Goal: Task Accomplishment & Management: Use online tool/utility

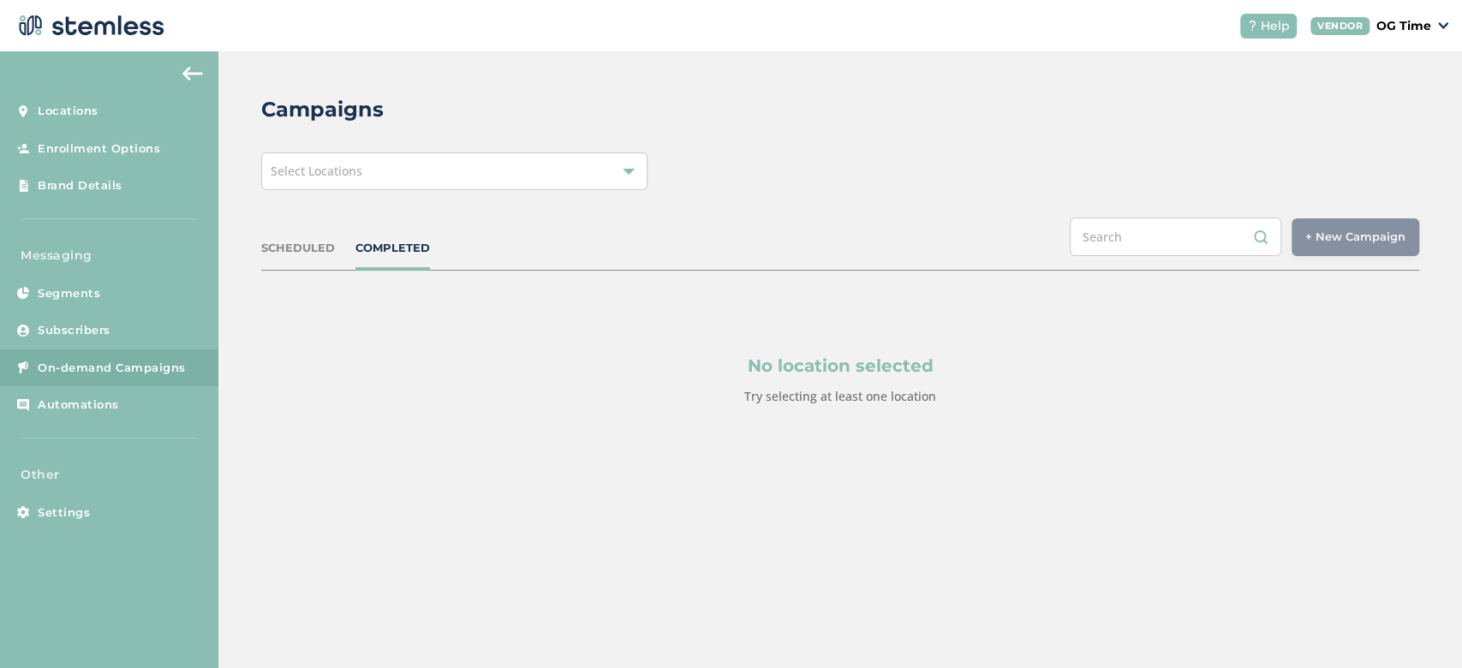
click at [374, 175] on div "Select Locations" at bounding box center [454, 171] width 386 height 38
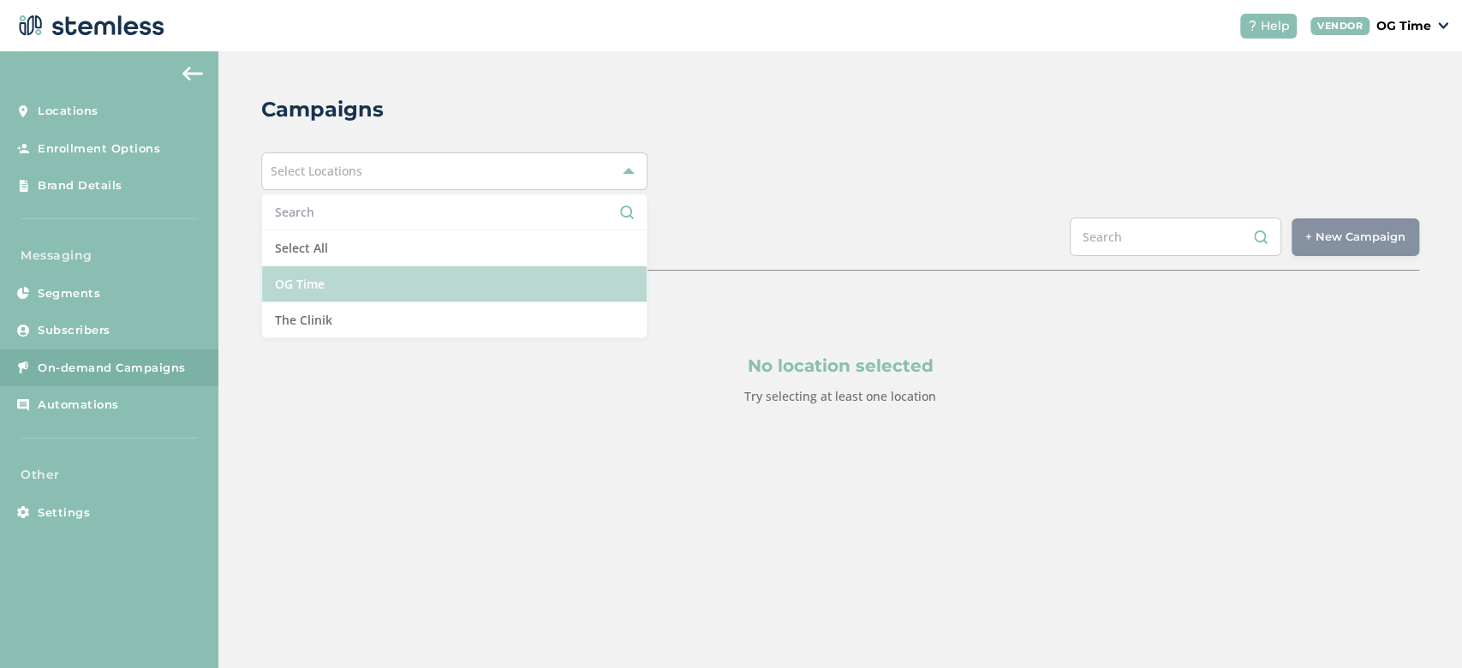
click at [326, 276] on li "OG Time" at bounding box center [454, 284] width 385 height 36
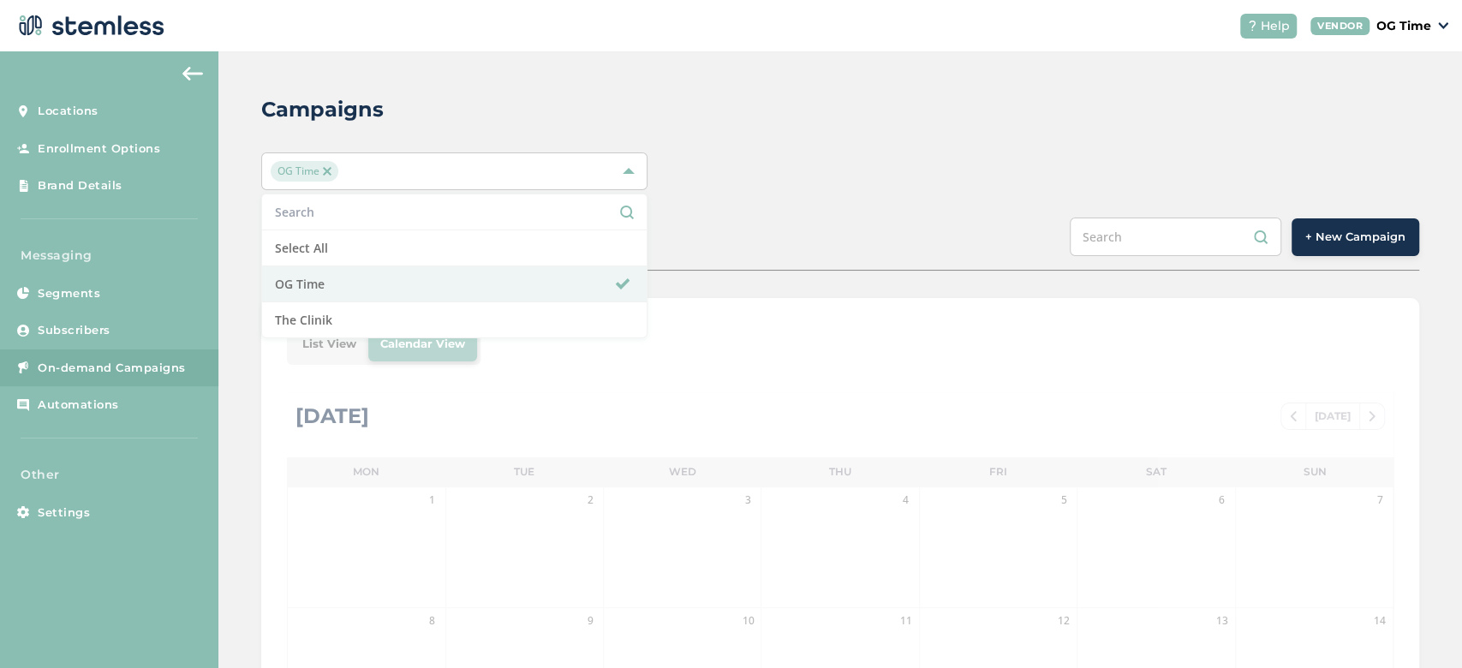
click at [740, 160] on div "OG Time Select All OG Time The Clinik" at bounding box center [840, 171] width 1158 height 38
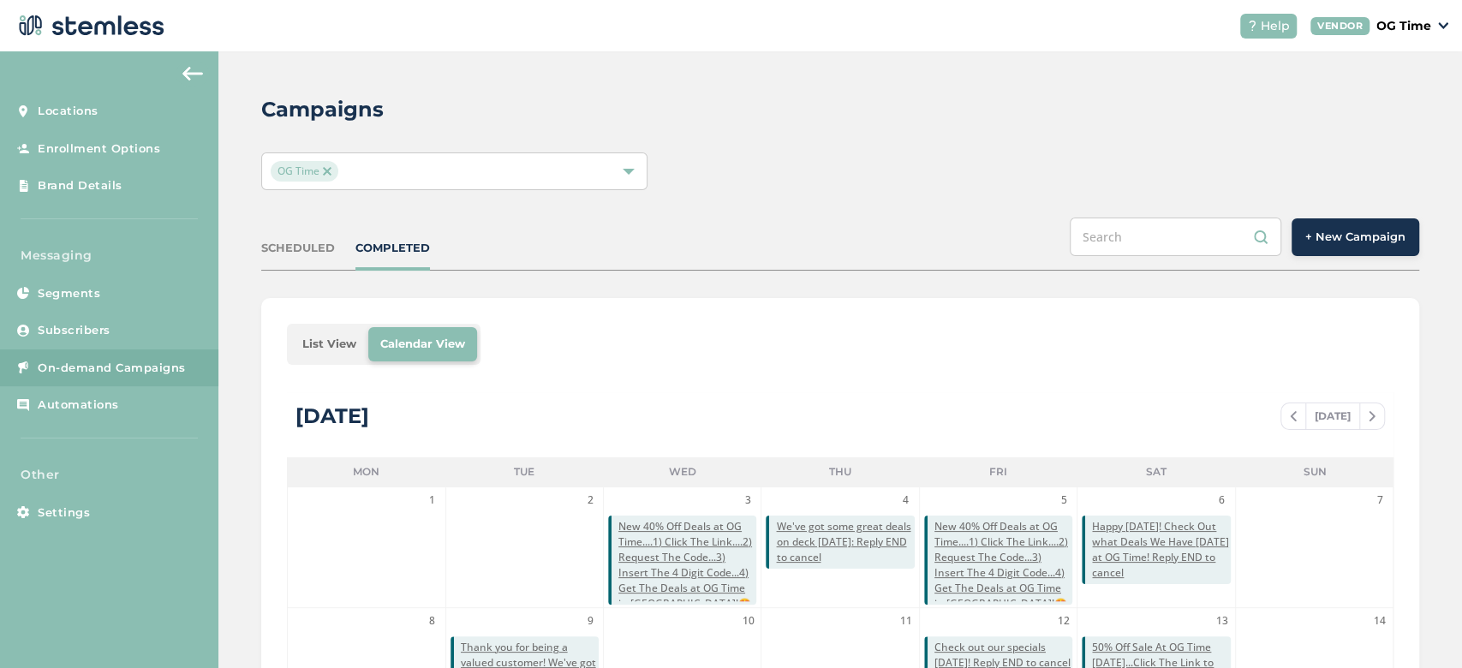
drag, startPoint x: 706, startPoint y: 320, endPoint x: 1014, endPoint y: 305, distance: 308.7
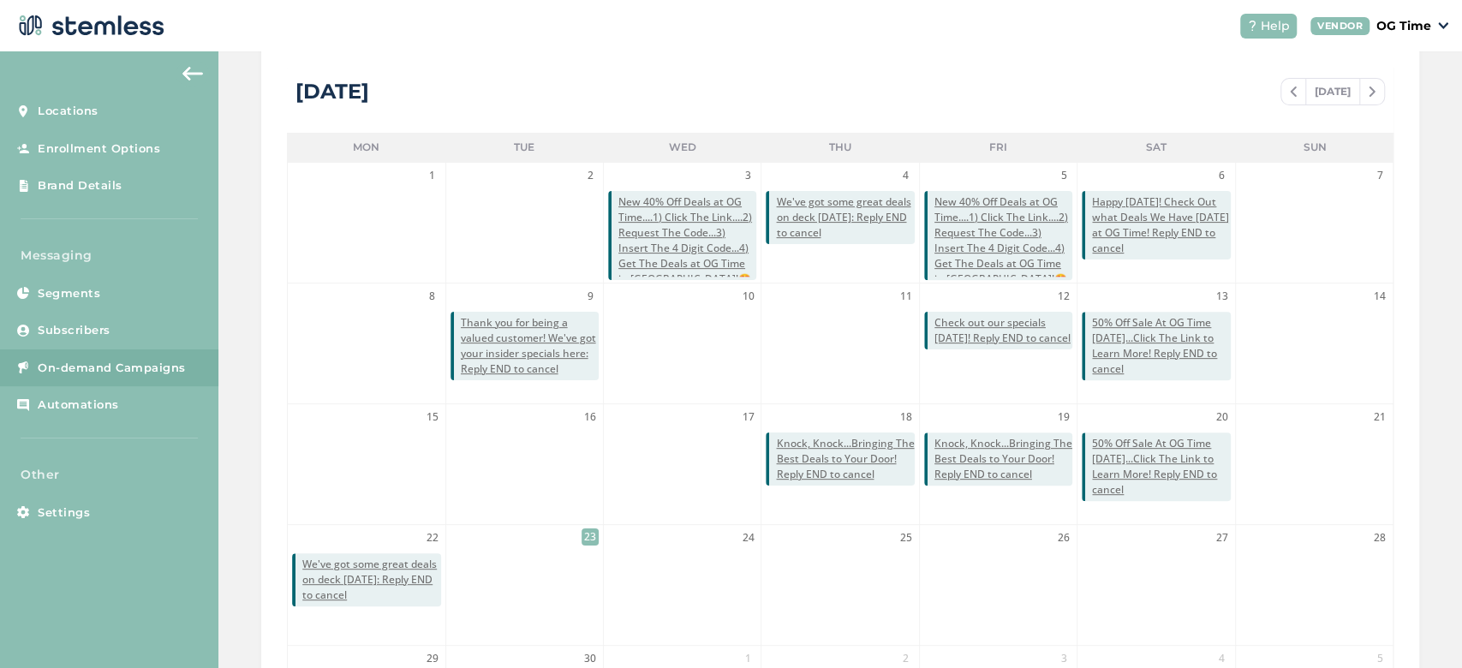
scroll to position [315, 0]
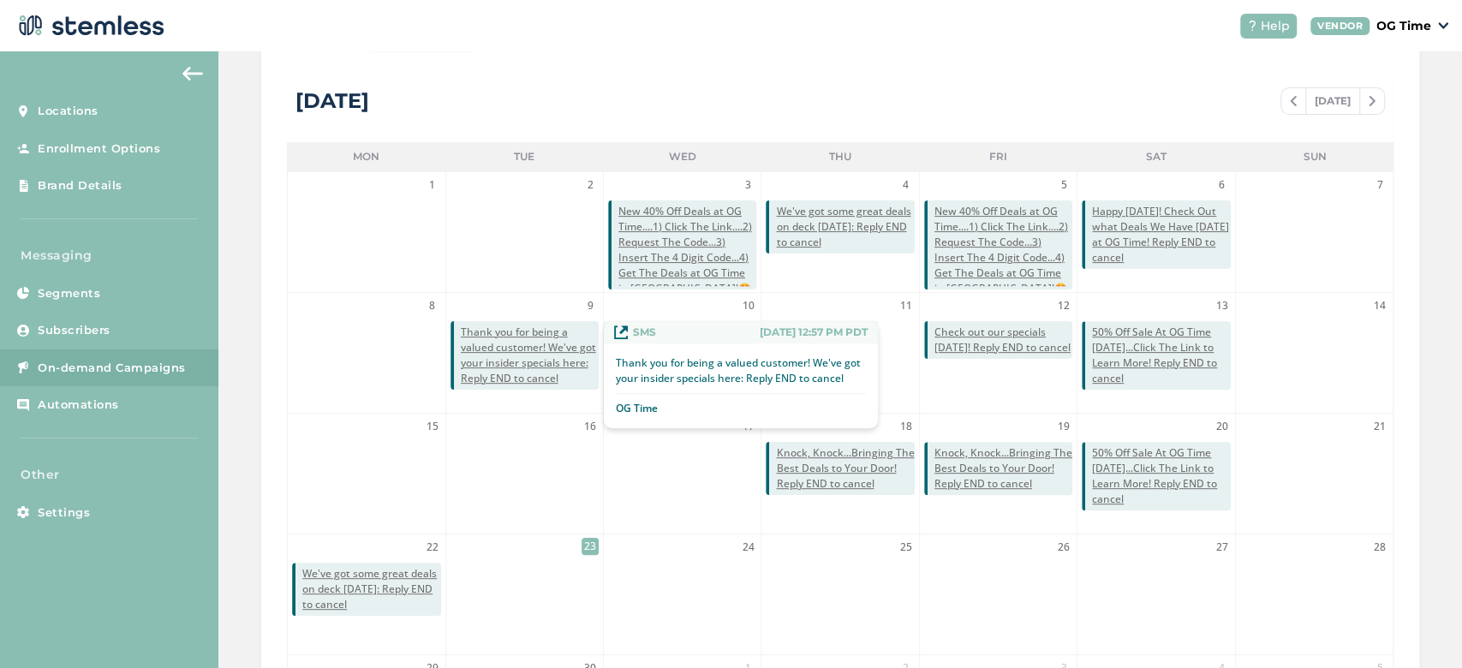
click at [496, 360] on span "Thank you for being a valued customer! We've got your insider specials here: Re…" at bounding box center [530, 356] width 138 height 62
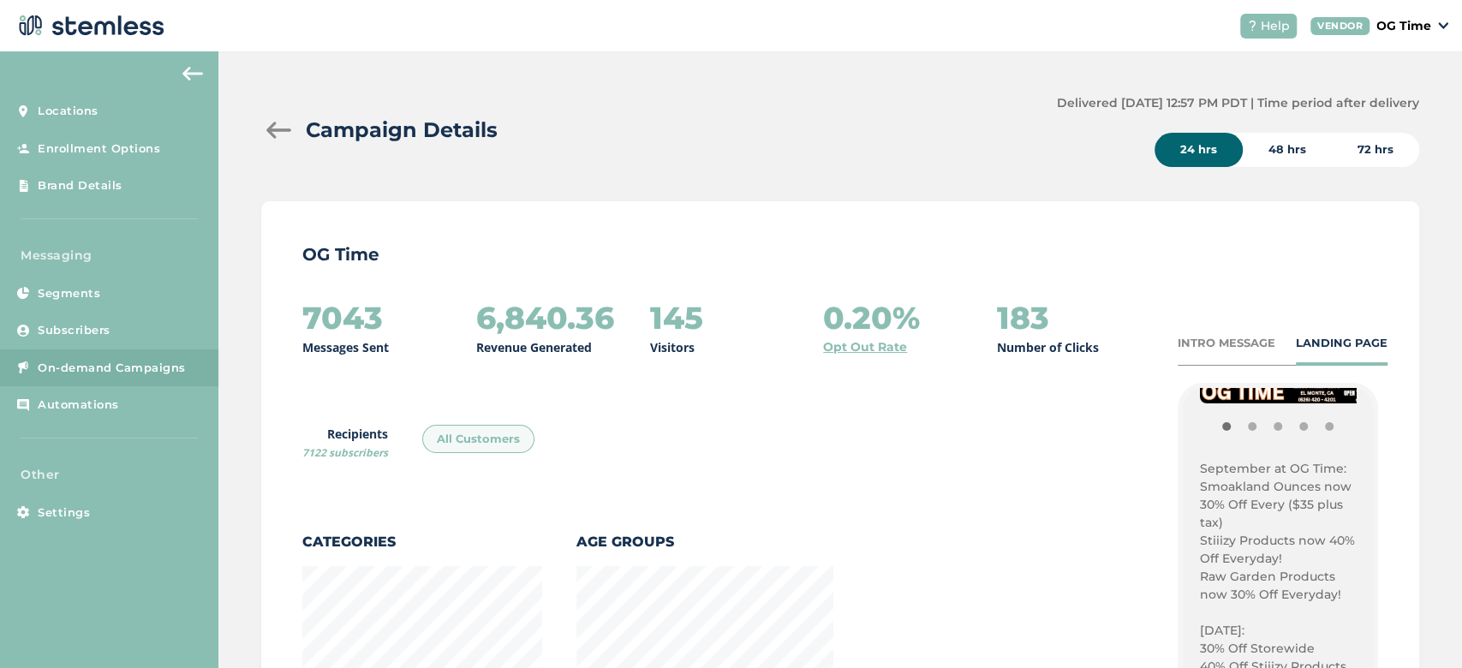
scroll to position [417, 0]
click at [1200, 460] on p "September at OG Time:" at bounding box center [1278, 463] width 156 height 18
click at [1200, 461] on p "September at OG Time:" at bounding box center [1278, 463] width 156 height 18
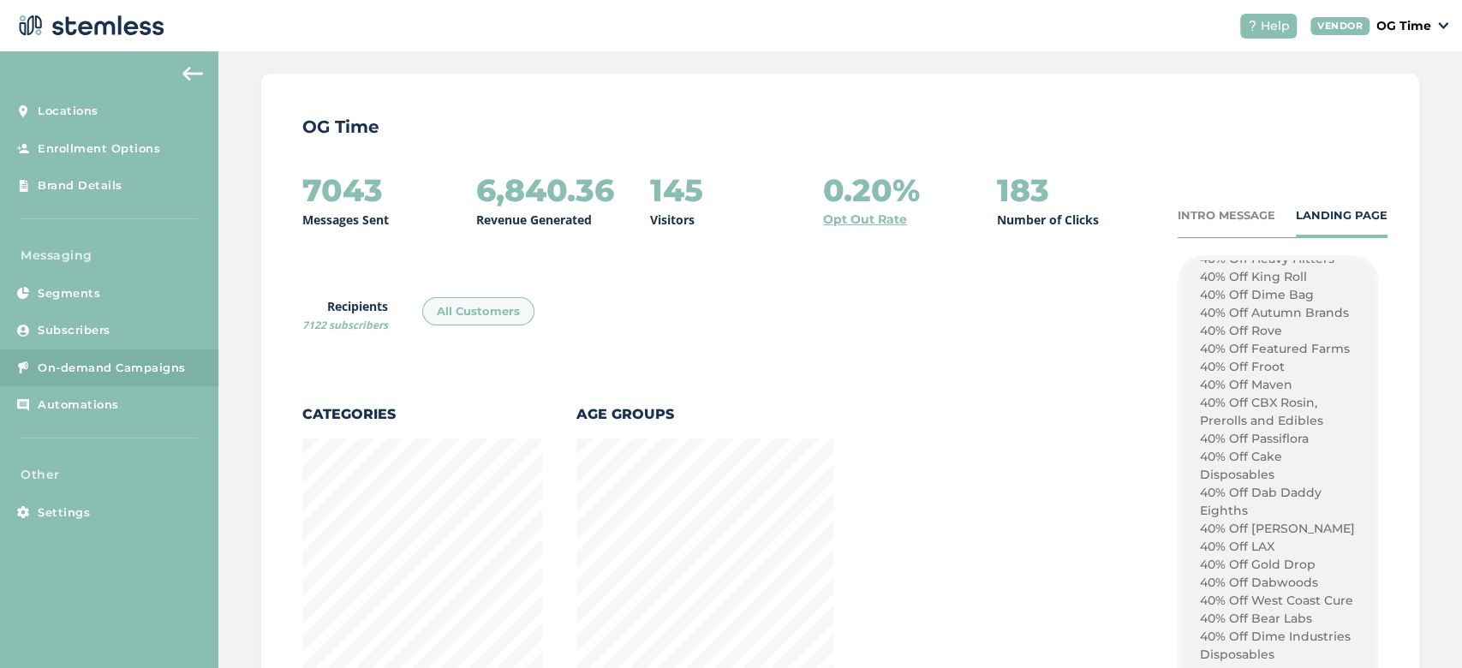
scroll to position [131, 0]
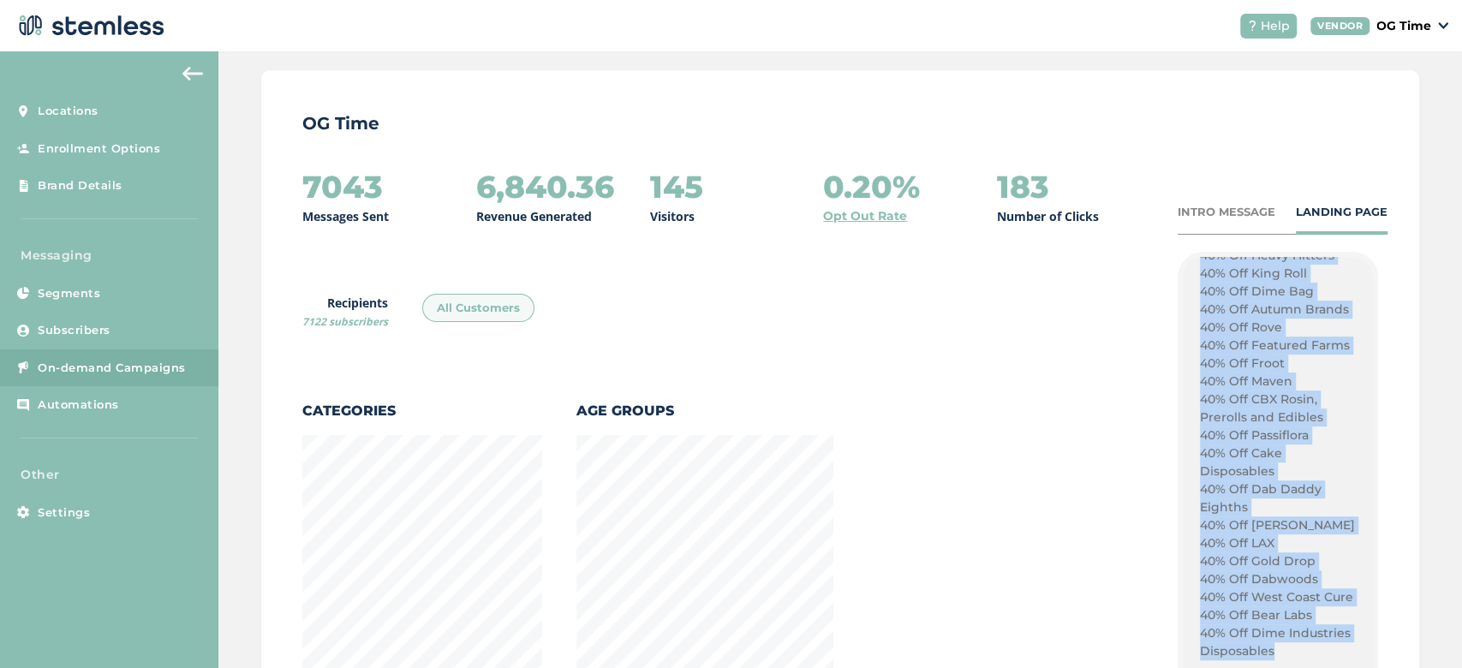
click at [1204, 625] on p "40% Off Dime Industries Disposables" at bounding box center [1278, 643] width 156 height 36
copy div "September at OG Time: Smoakland Ounces now 30% Off Every ($35 plus tax) Stiiizy…"
click span "+ New Campaign"
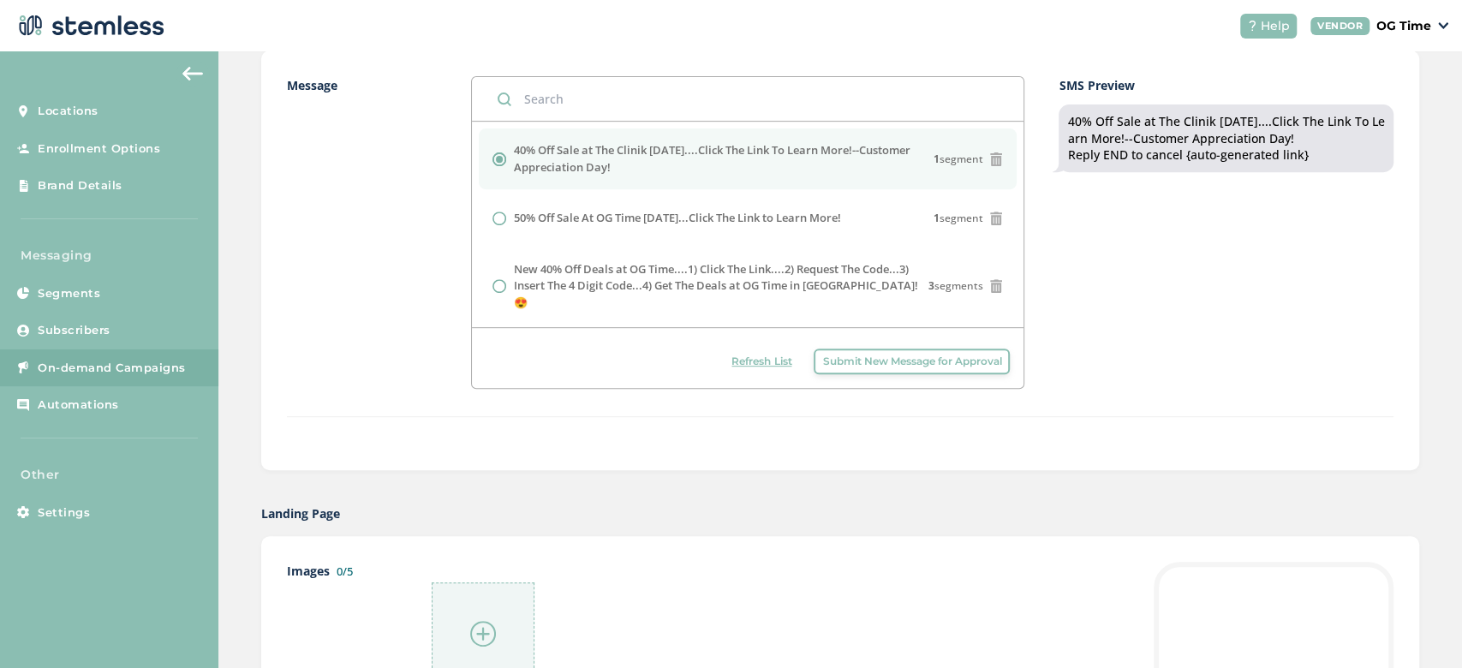
scroll to position [363, 0]
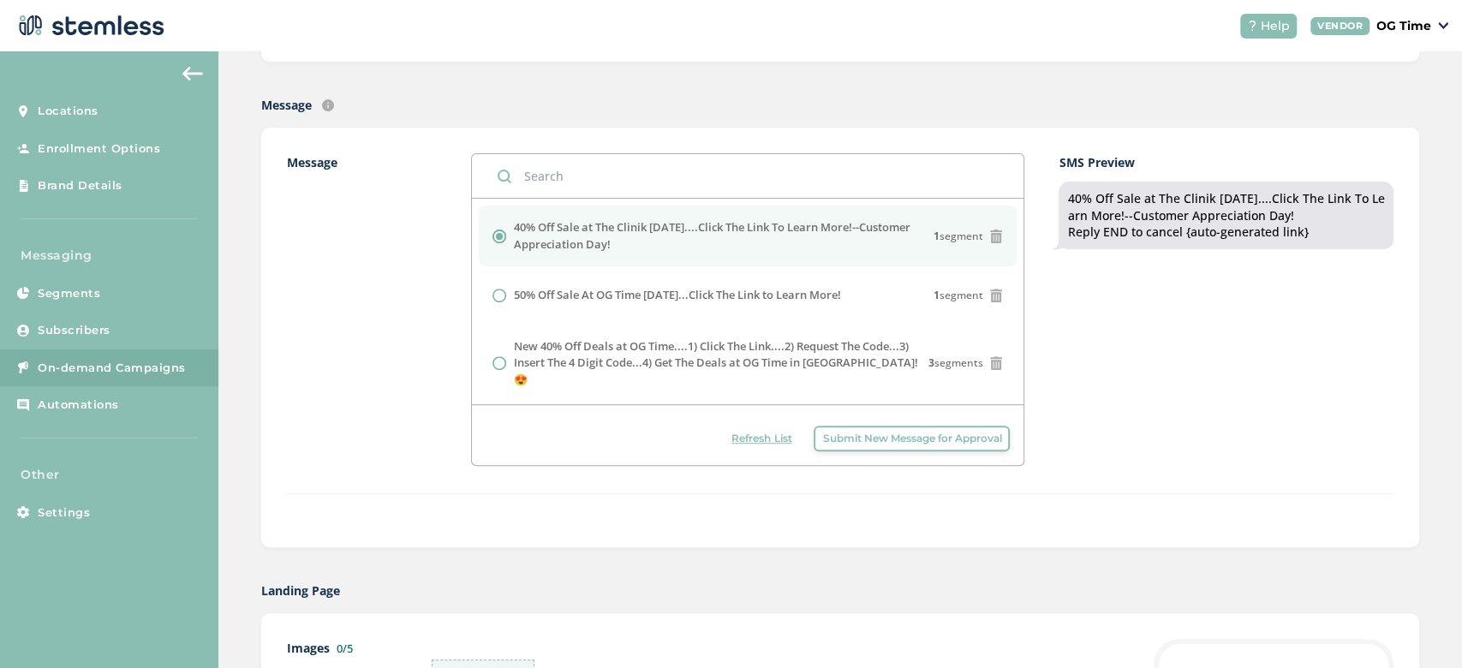
click at [840, 445] on button "Submit New Message for Approval" at bounding box center [912, 439] width 196 height 26
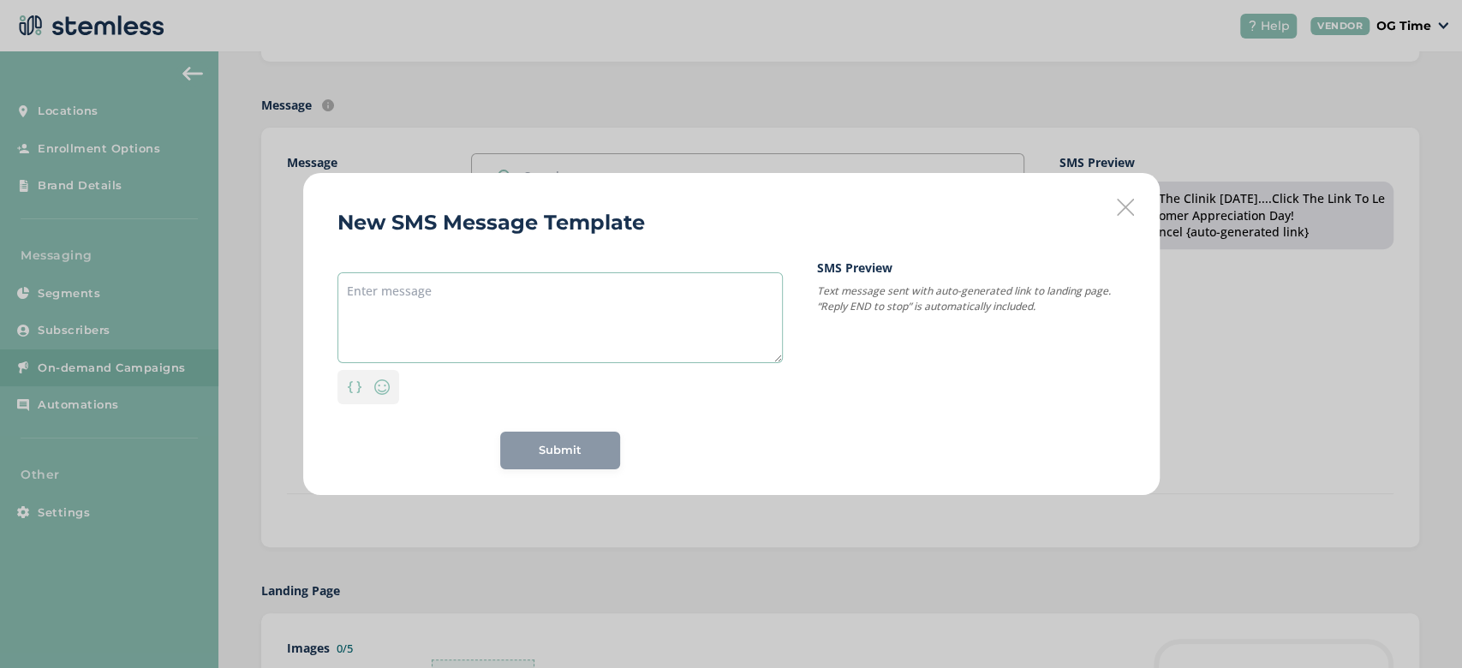
click at [420, 278] on textarea at bounding box center [560, 317] width 445 height 91
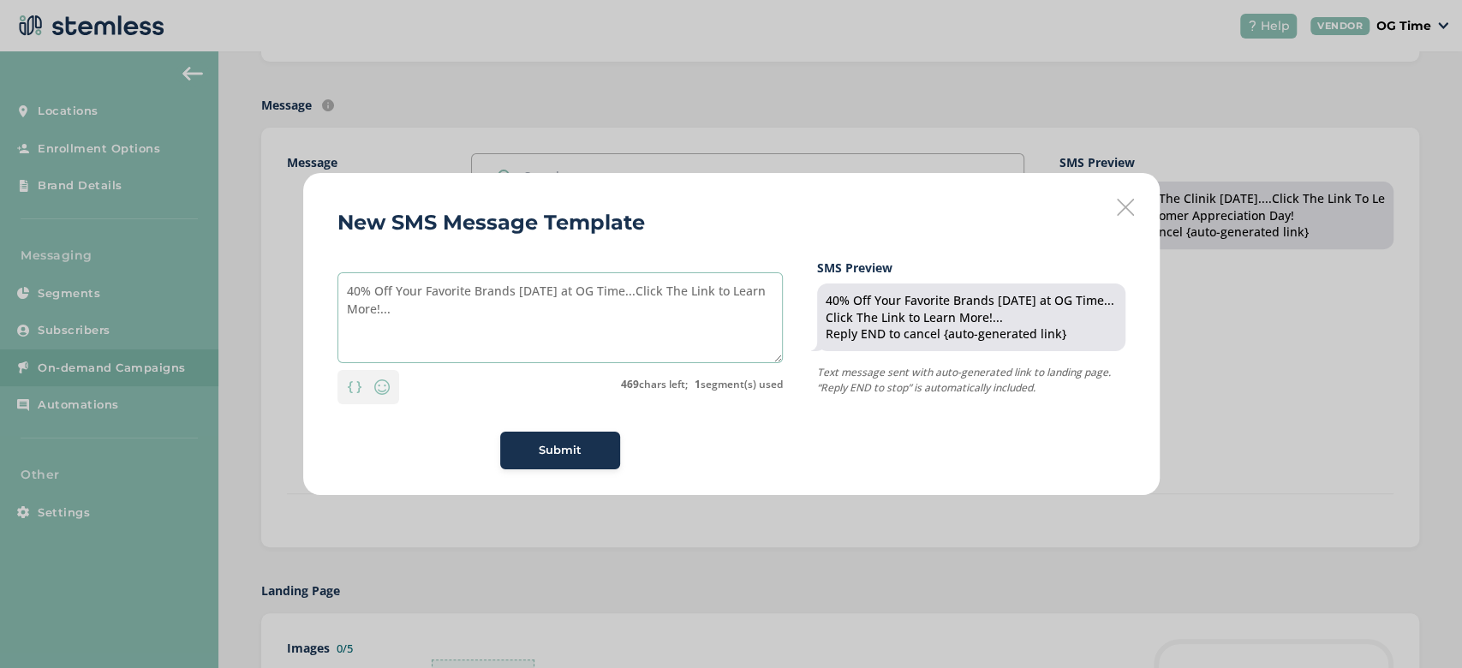
type textarea "40% Off Your Favorite Brands [DATE] at OG Time...Click The Link to Learn More!.…"
click at [553, 452] on span "Submit" at bounding box center [560, 450] width 43 height 17
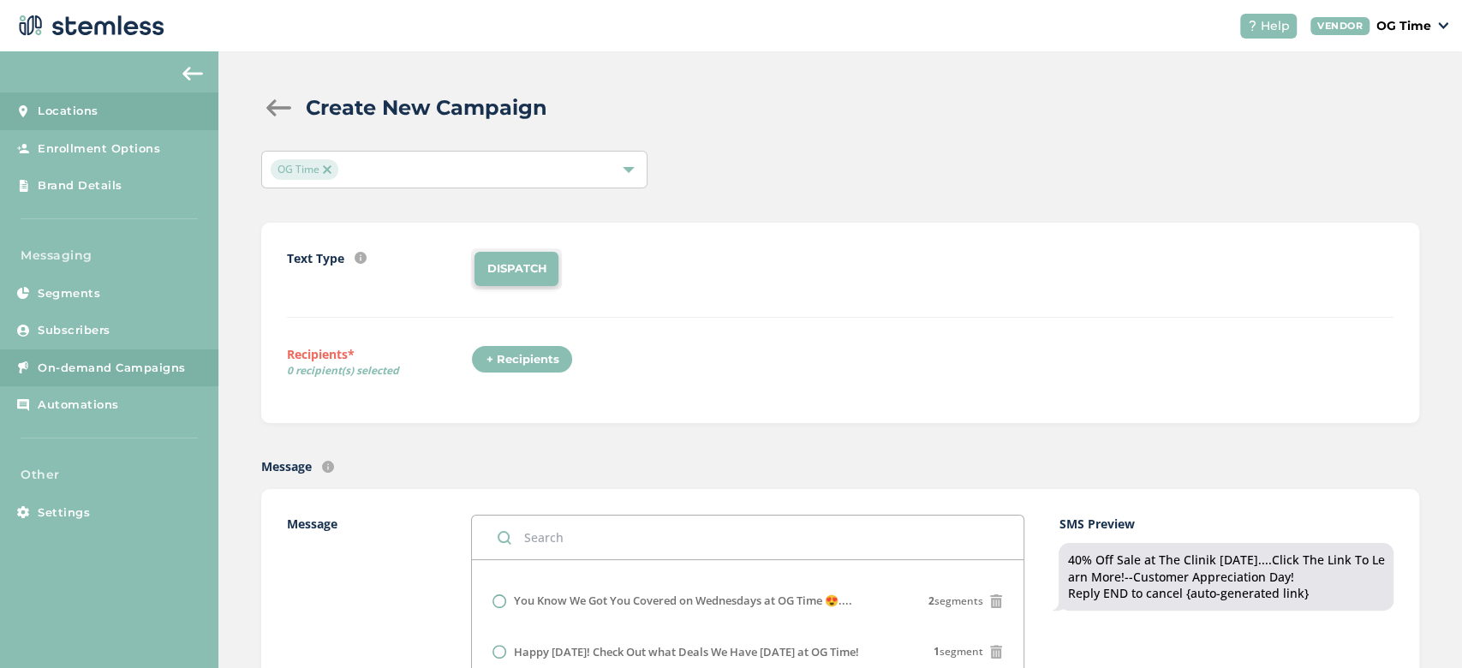
scroll to position [1, 0]
click at [273, 109] on div at bounding box center [278, 108] width 34 height 17
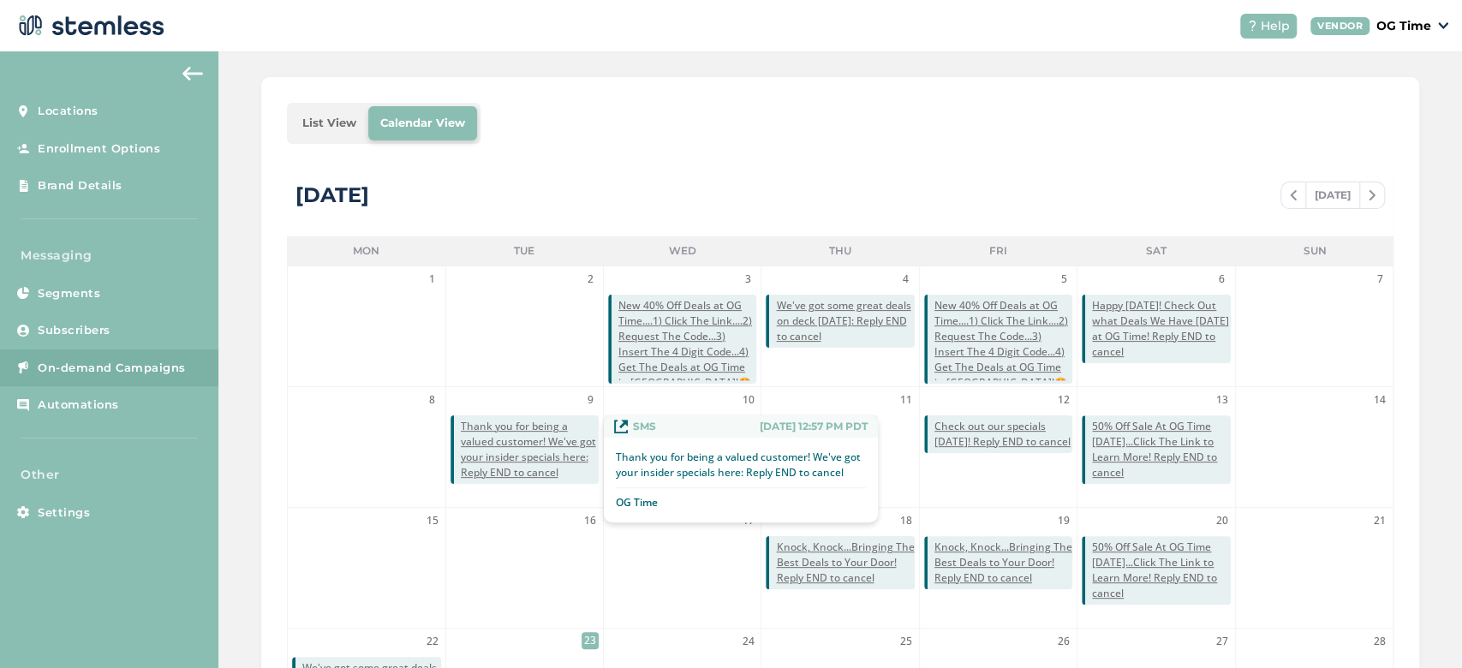
scroll to position [223, 0]
click at [550, 448] on span "Thank you for being a valued customer! We've got your insider specials here: Re…" at bounding box center [530, 448] width 138 height 62
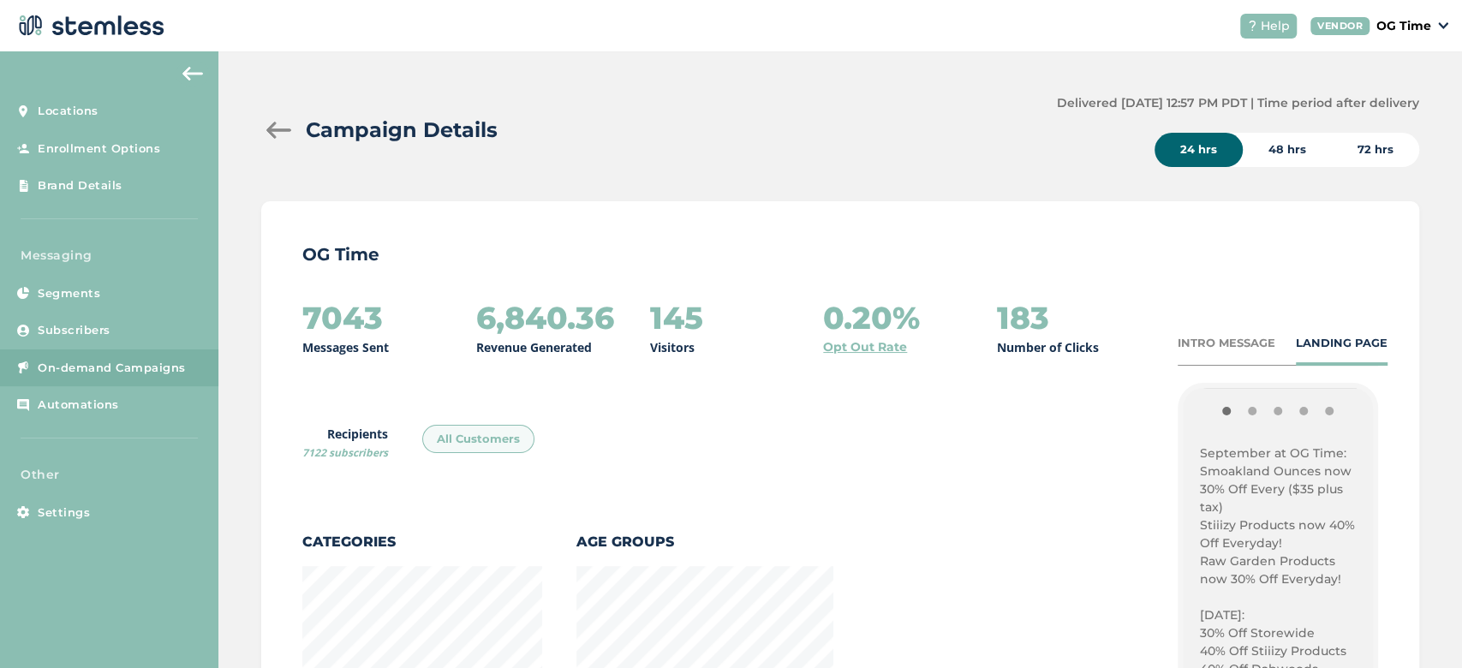
scroll to position [429, 0]
click at [1200, 449] on p "September at OG Time:" at bounding box center [1278, 451] width 156 height 18
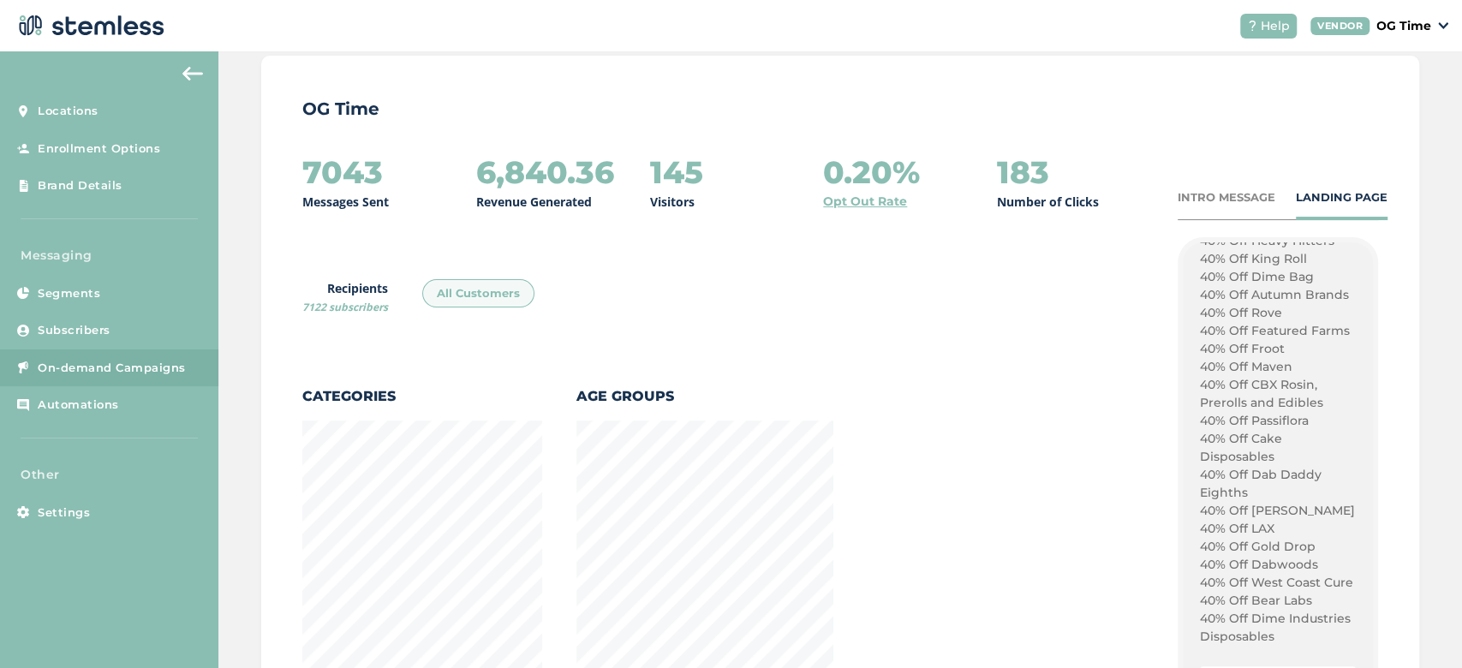
scroll to position [184, 0]
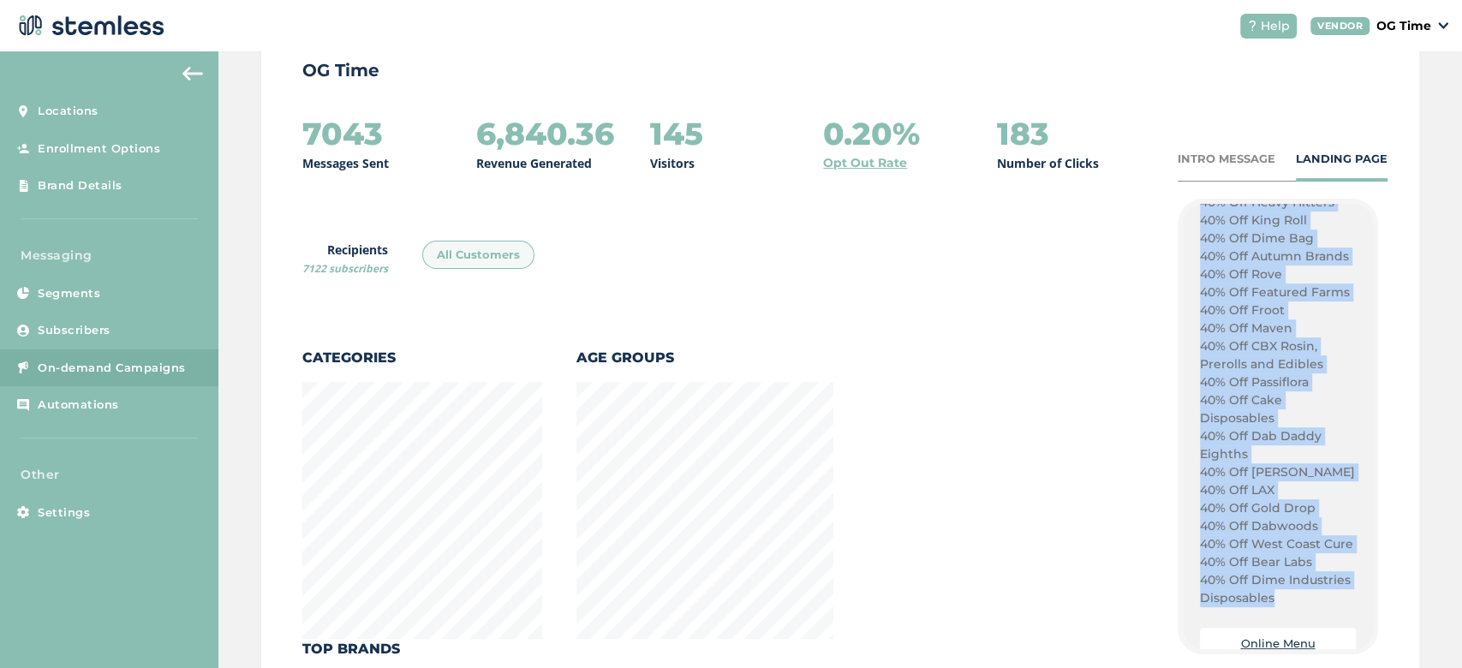
click at [1206, 571] on p "40% Off Dime Industries Disposables" at bounding box center [1278, 589] width 156 height 36
copy div "September at OG Time: Smoakland Ounces now 30% Off Every ($35 plus tax) Stiiizy…"
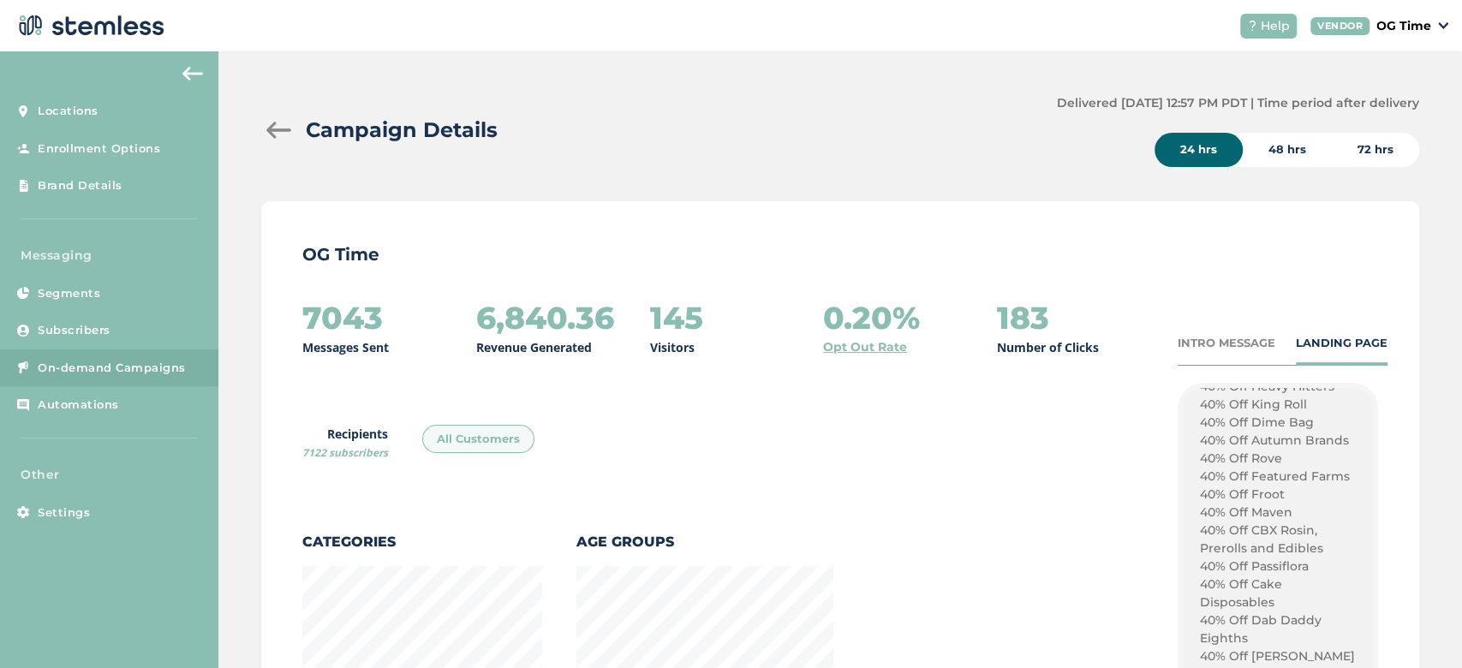
click at [278, 127] on div at bounding box center [278, 130] width 34 height 17
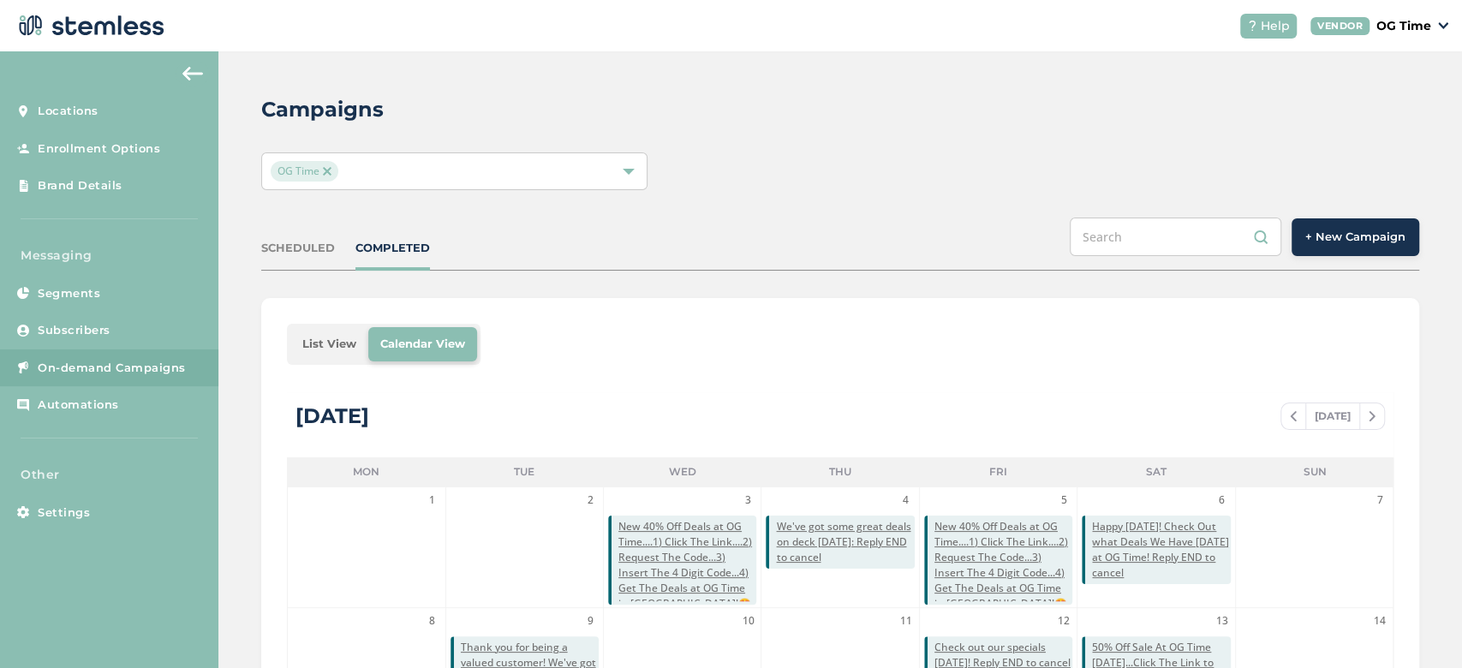
click at [1310, 236] on span "+ New Campaign" at bounding box center [1356, 237] width 100 height 17
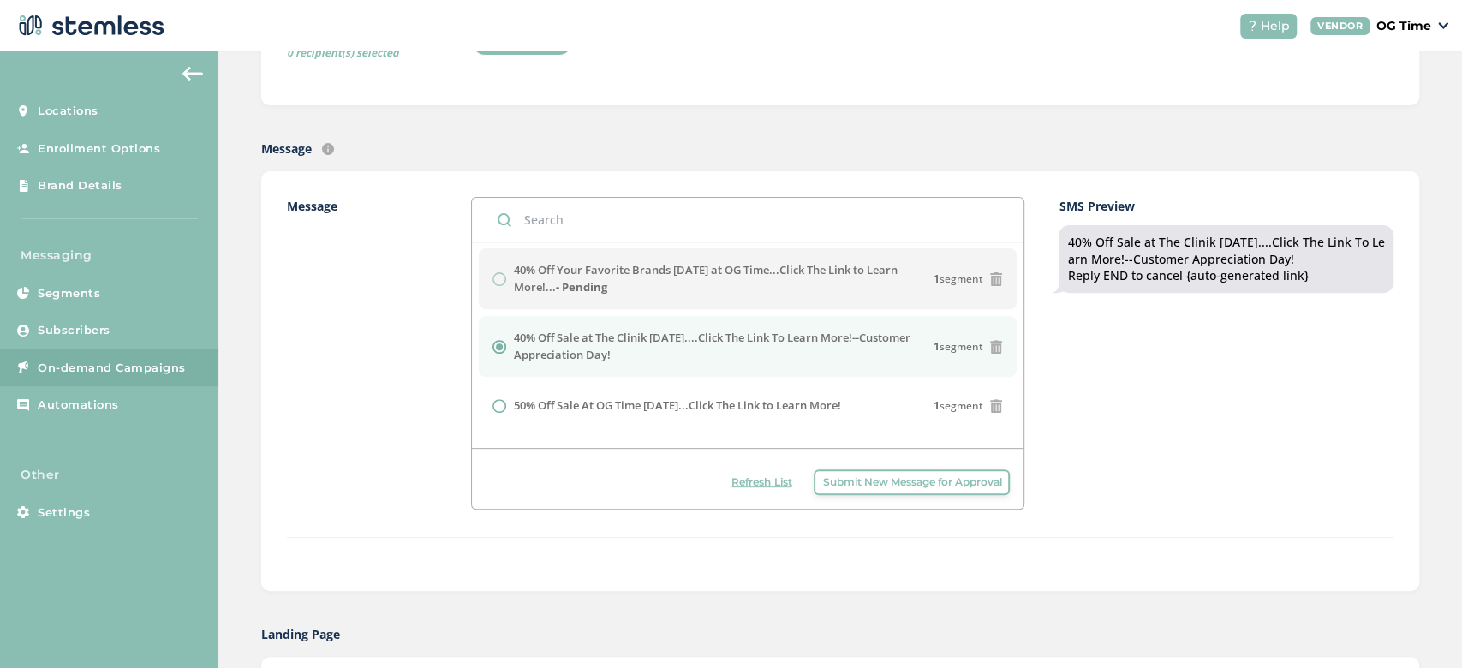
scroll to position [2, 0]
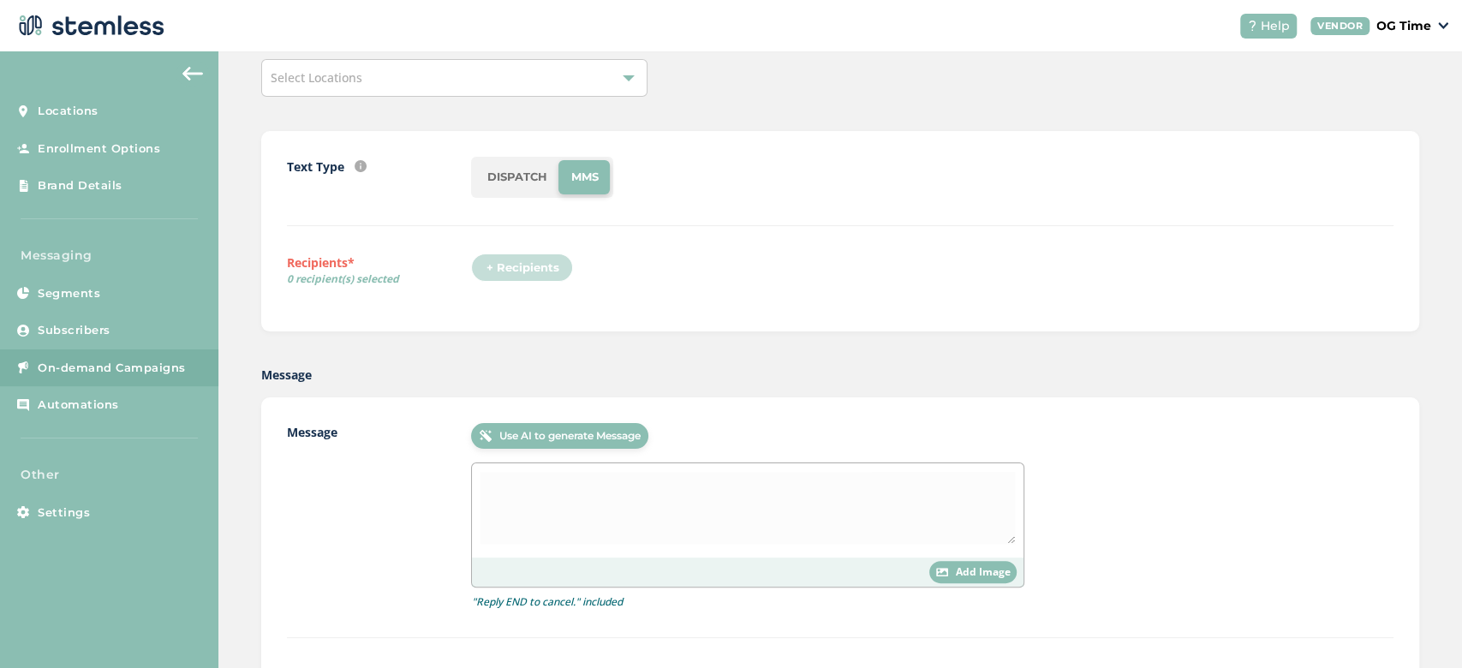
scroll to position [56, 0]
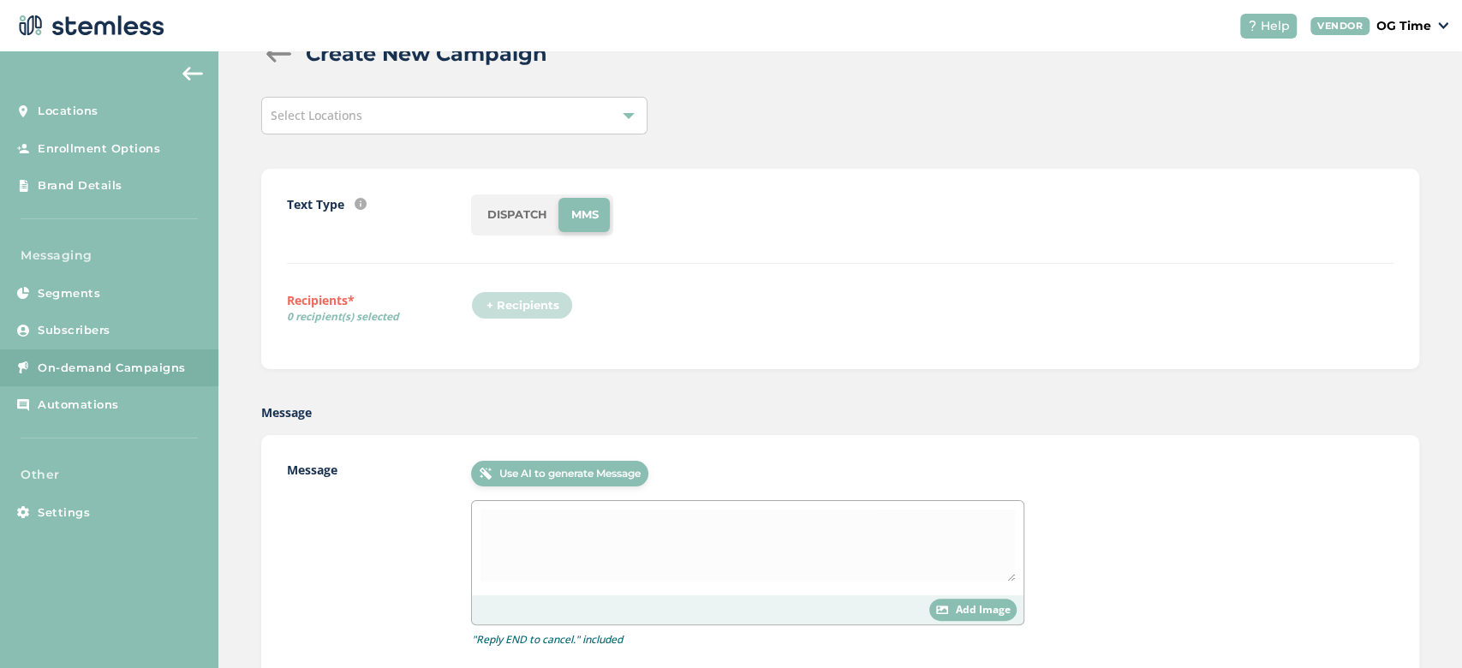
click at [628, 120] on div at bounding box center [629, 116] width 12 height 12
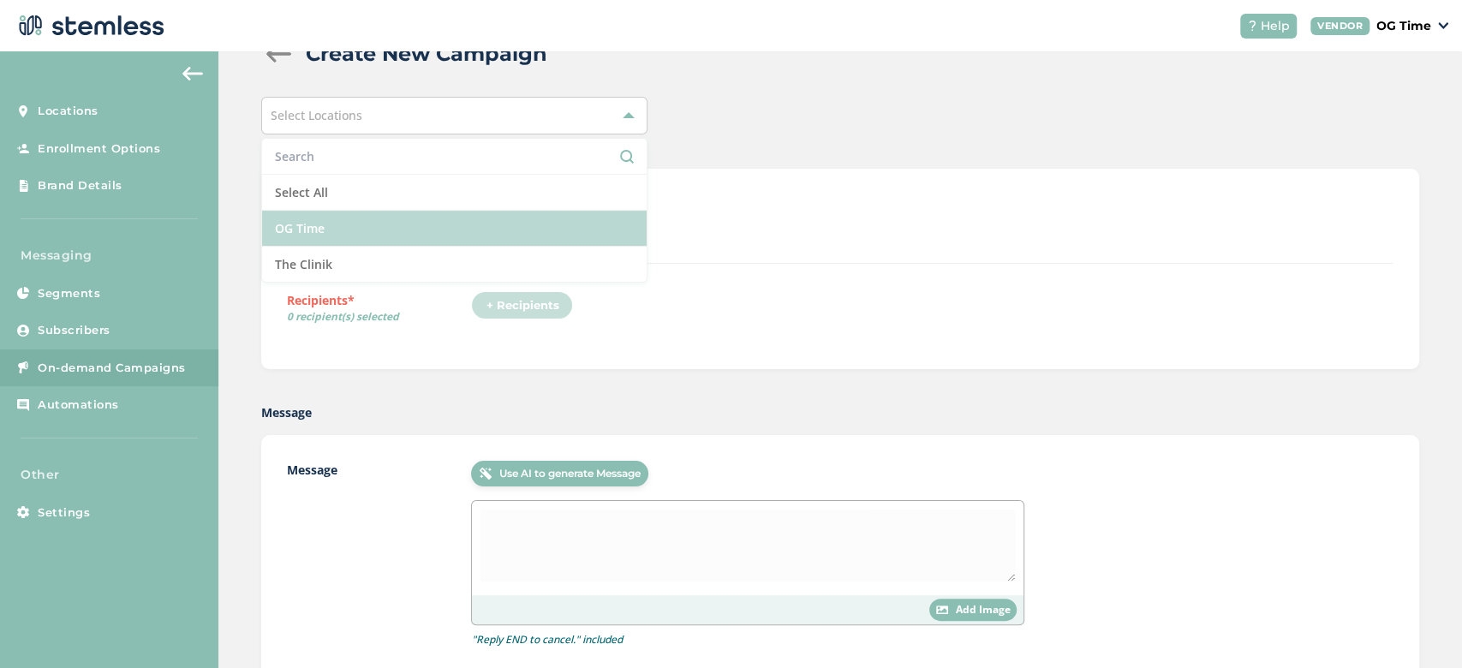
click at [420, 223] on li "OG Time" at bounding box center [454, 229] width 385 height 36
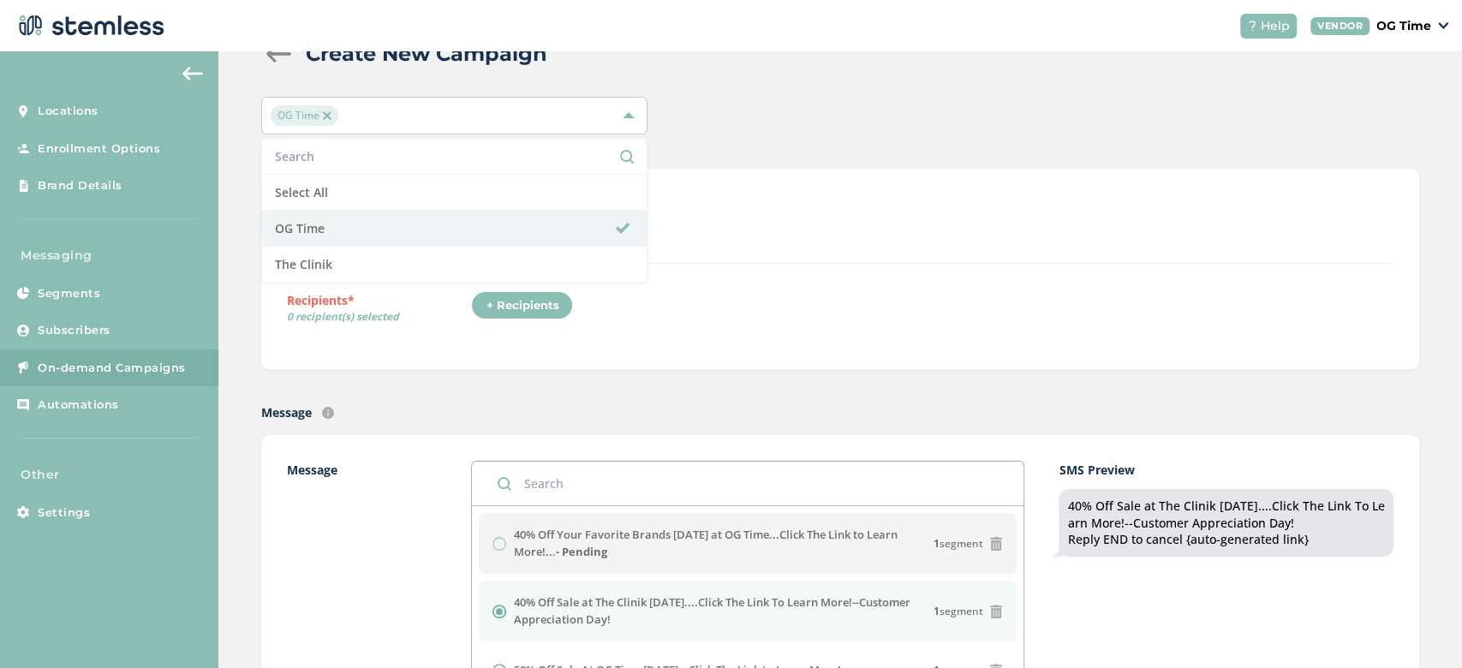
click at [741, 291] on div "+ Recipients" at bounding box center [932, 310] width 923 height 39
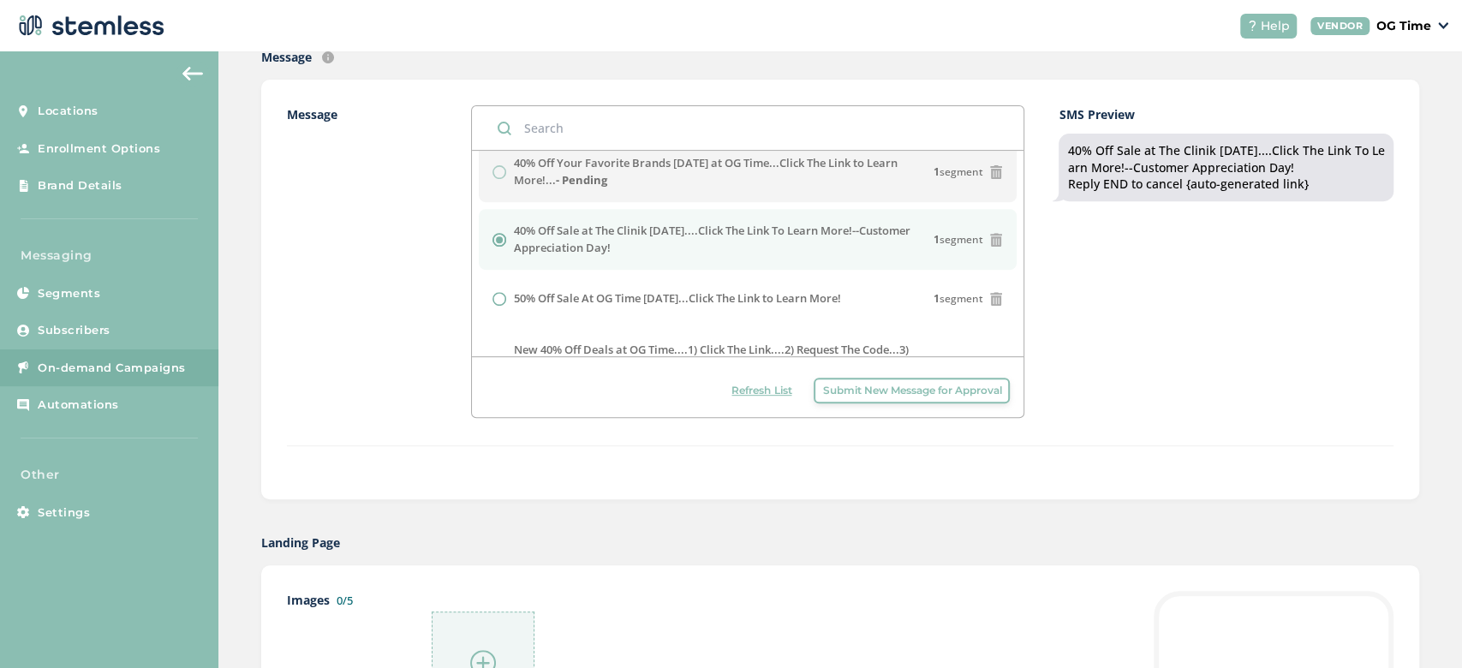
scroll to position [0, 0]
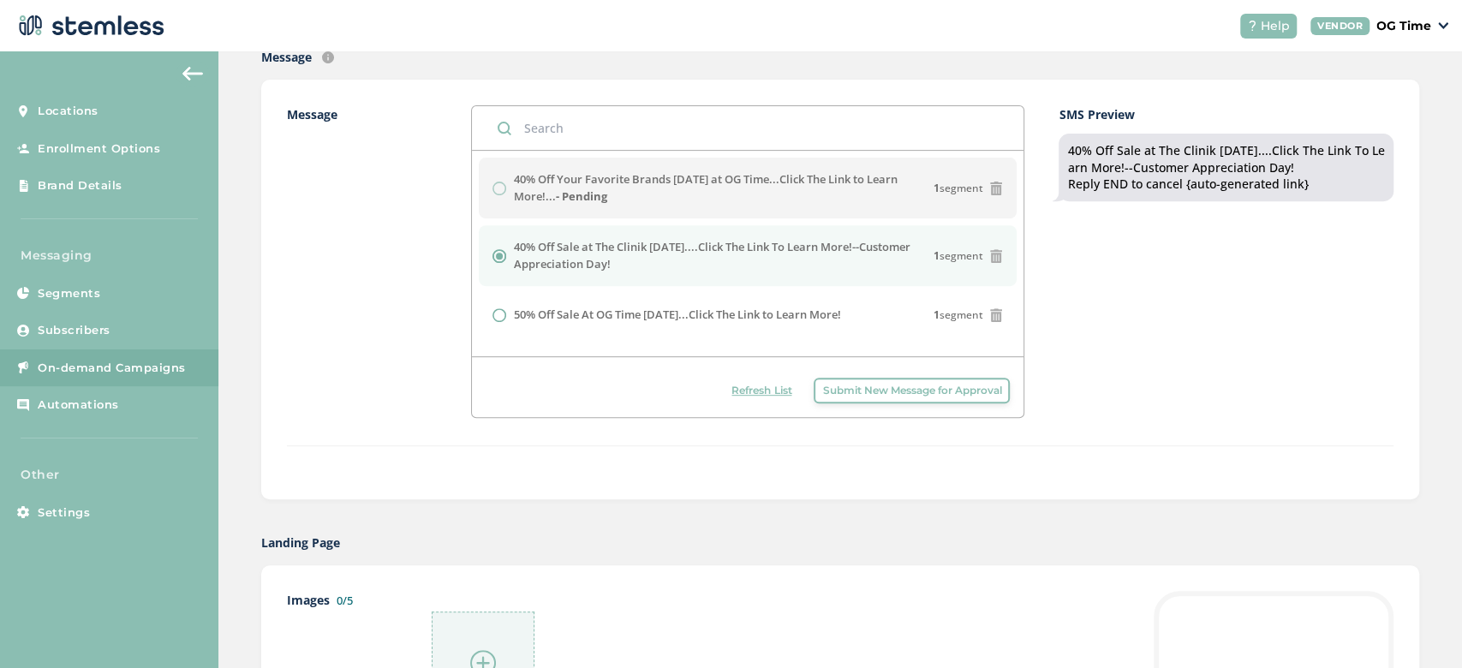
click at [530, 502] on div "Create New Campaign OG Time Text Type SMS : A cost effective way to reach your …" at bounding box center [840, 654] width 1244 height 2028
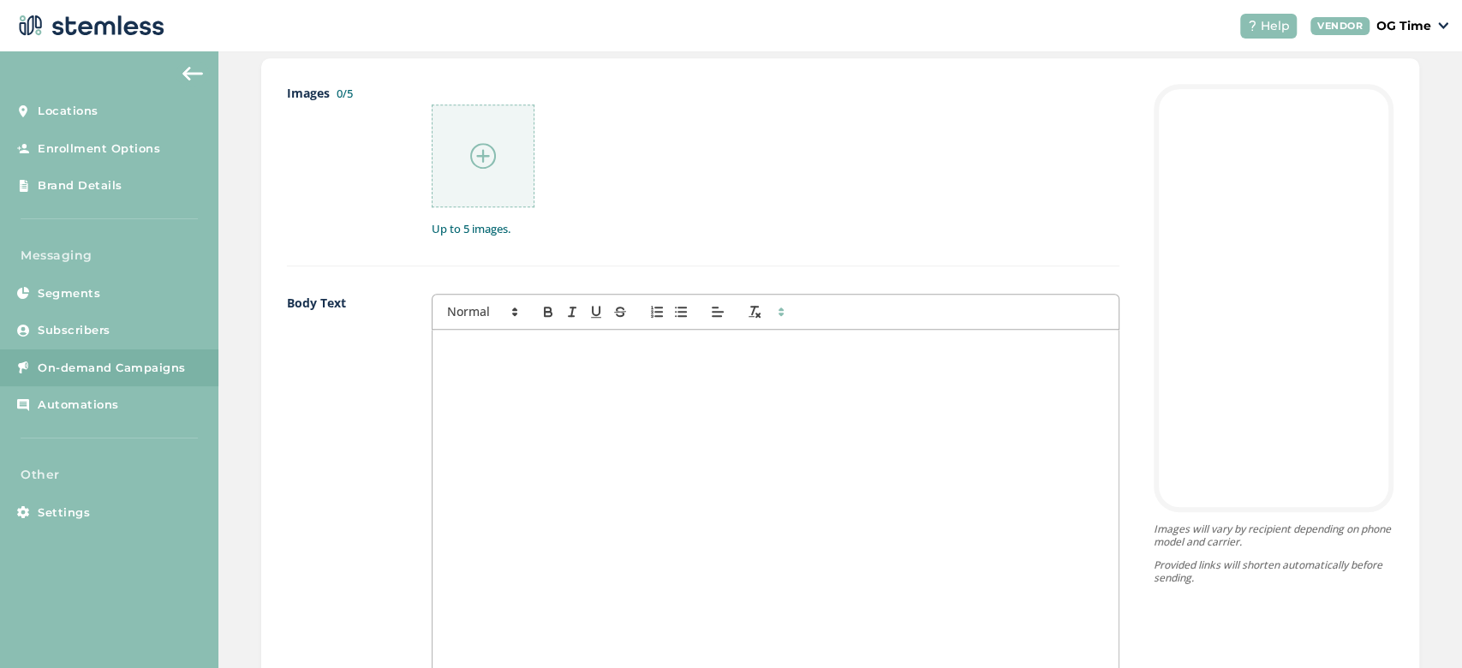
scroll to position [919, 0]
click at [498, 358] on div at bounding box center [776, 500] width 686 height 342
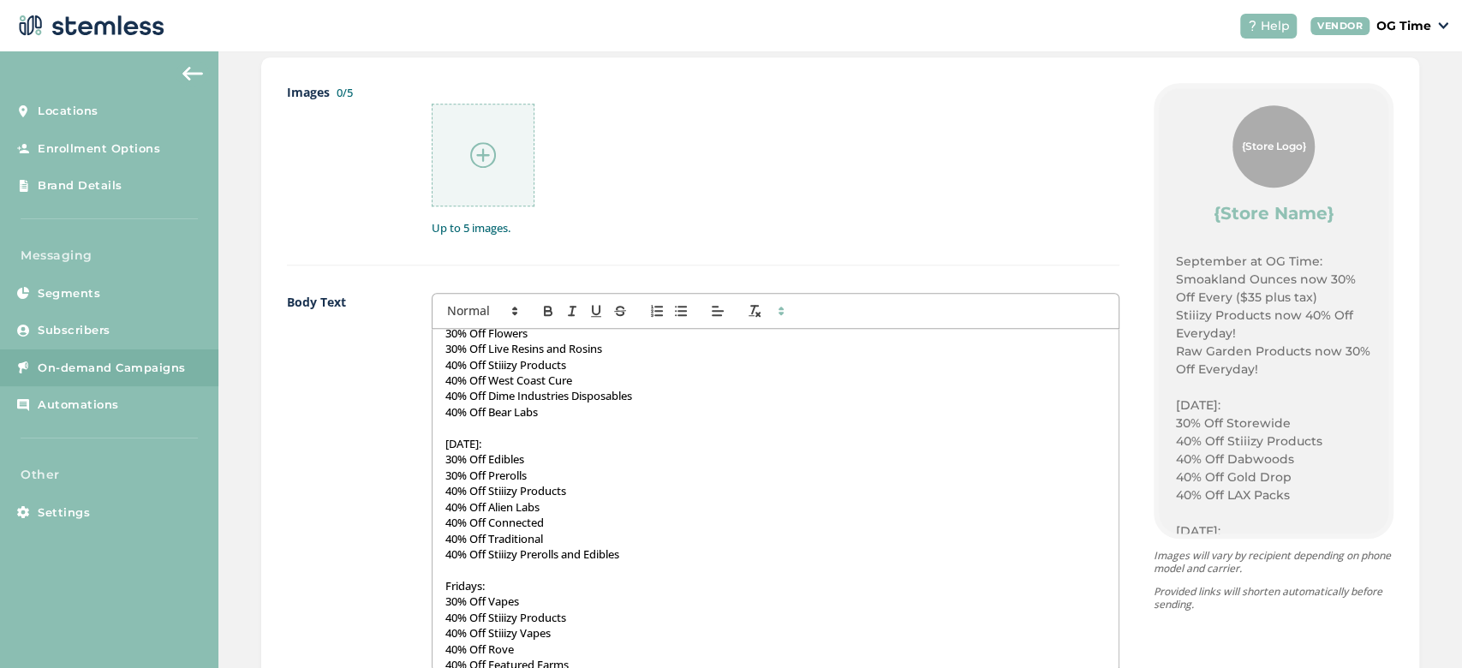
scroll to position [0, 0]
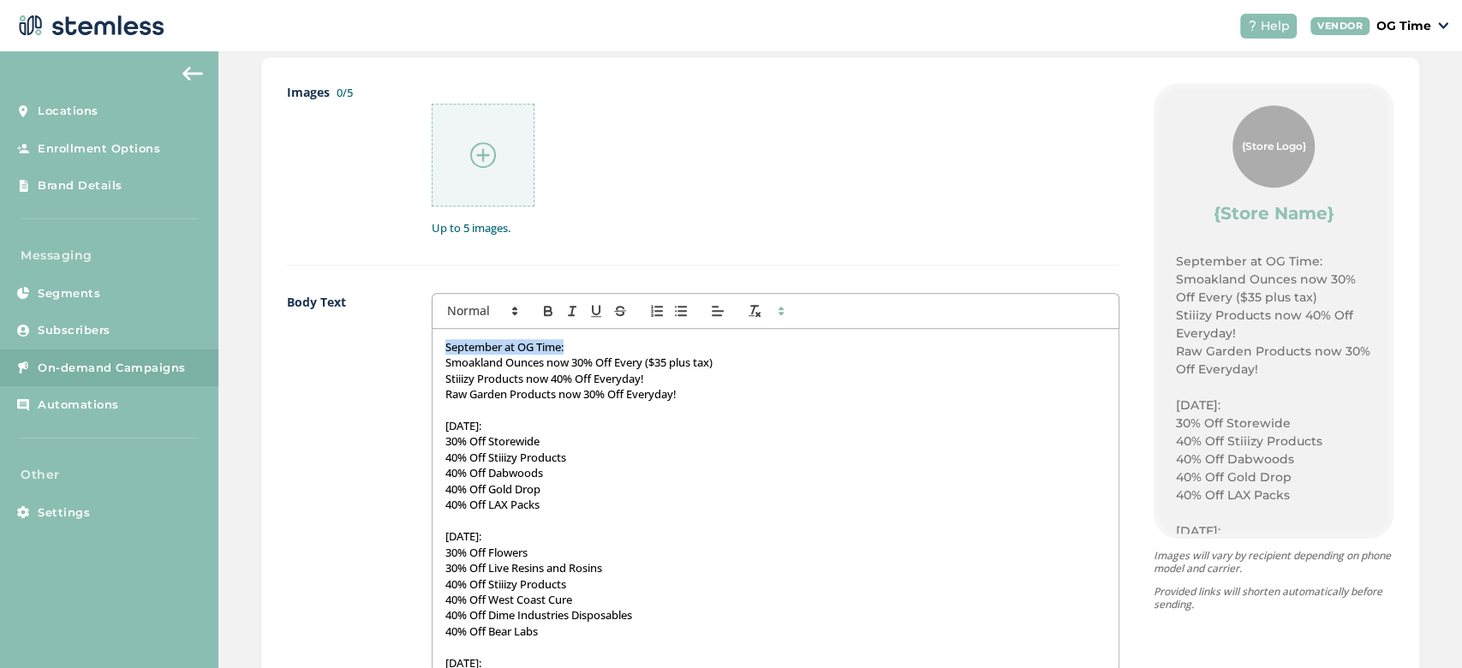
drag, startPoint x: 581, startPoint y: 342, endPoint x: 432, endPoint y: 343, distance: 149.1
click at [433, 343] on div "September at OG Time: Smoakland Ounces now 30% Off Every ($35 plus tax) Stiiizy…" at bounding box center [776, 500] width 686 height 342
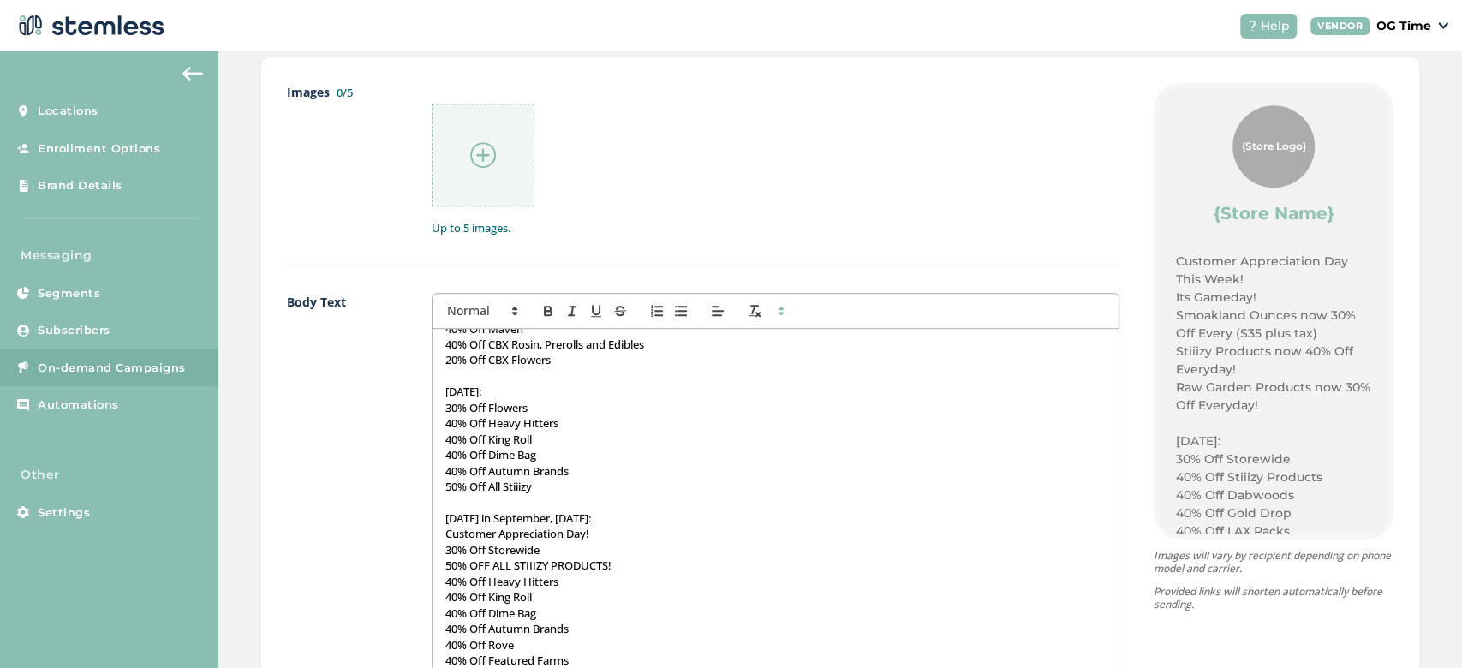
scroll to position [604, 0]
click at [464, 513] on p "Last Saturday in September, 9/27/2025:" at bounding box center [775, 517] width 660 height 15
drag, startPoint x: 550, startPoint y: 492, endPoint x: 406, endPoint y: 382, distance: 180.9
click at [406, 382] on div "Body Text Customer Appreciation Day This Week! Its Gameday! Smoakland Ounces no…" at bounding box center [703, 496] width 833 height 407
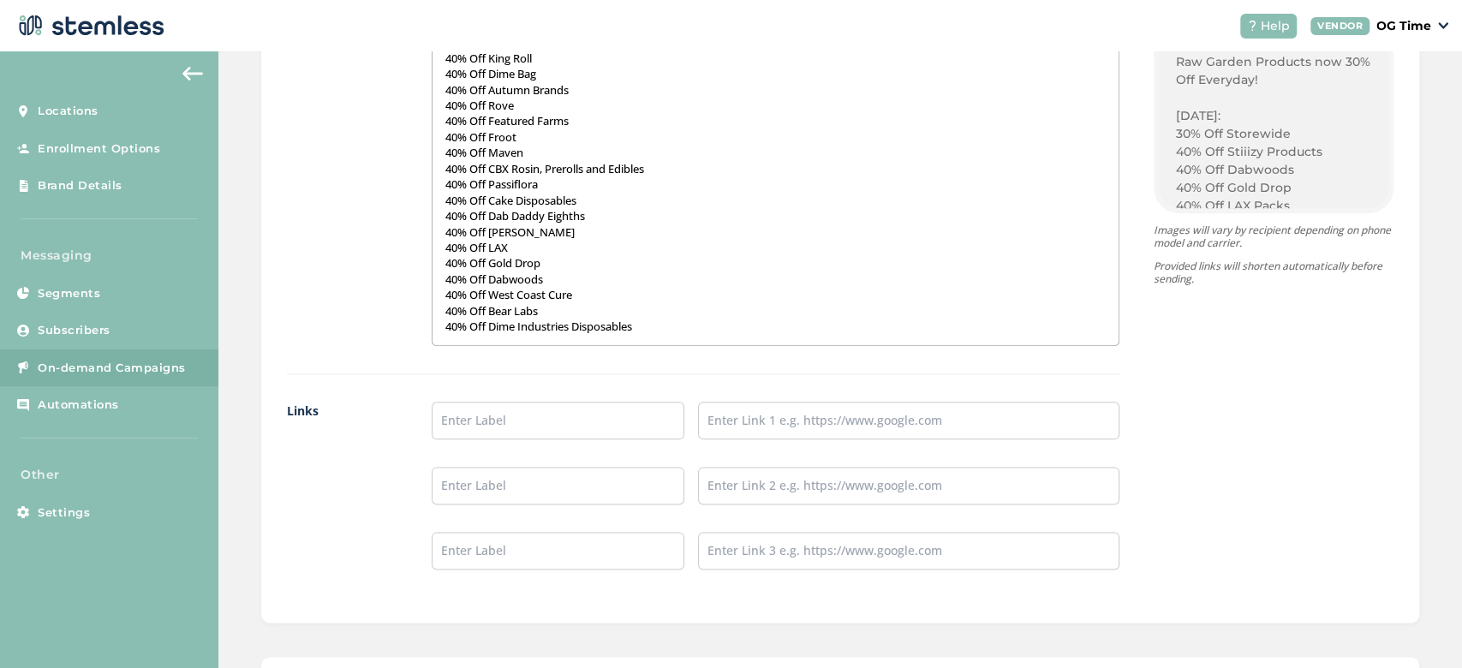
scroll to position [1246, 0]
click at [532, 408] on input "text" at bounding box center [558, 419] width 253 height 38
type input "Online Menu"
click at [776, 409] on input "text" at bounding box center [908, 419] width 421 height 38
type input "[URL][DOMAIN_NAME]"
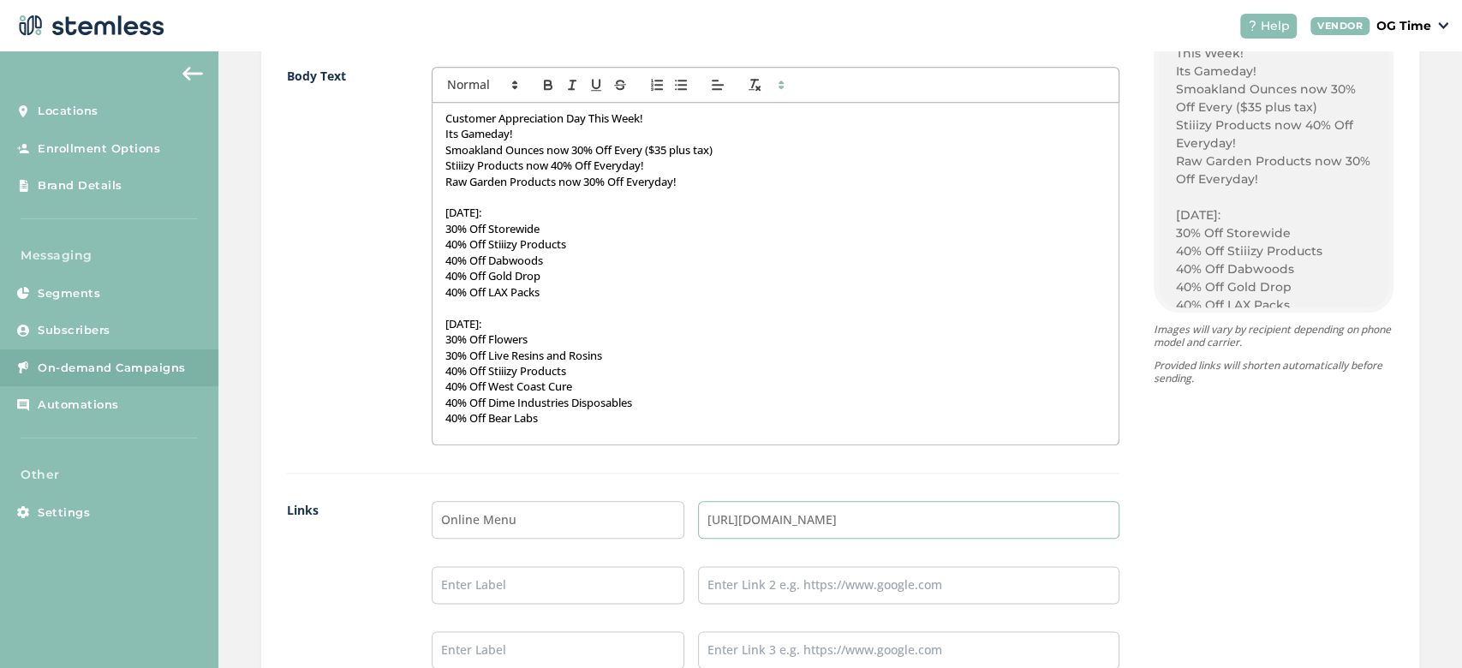
scroll to position [0, 0]
click at [440, 117] on div "Customer Appreciation Day This Week! Its Gameday! Smoakland Ounces now 30% Off …" at bounding box center [776, 274] width 686 height 342
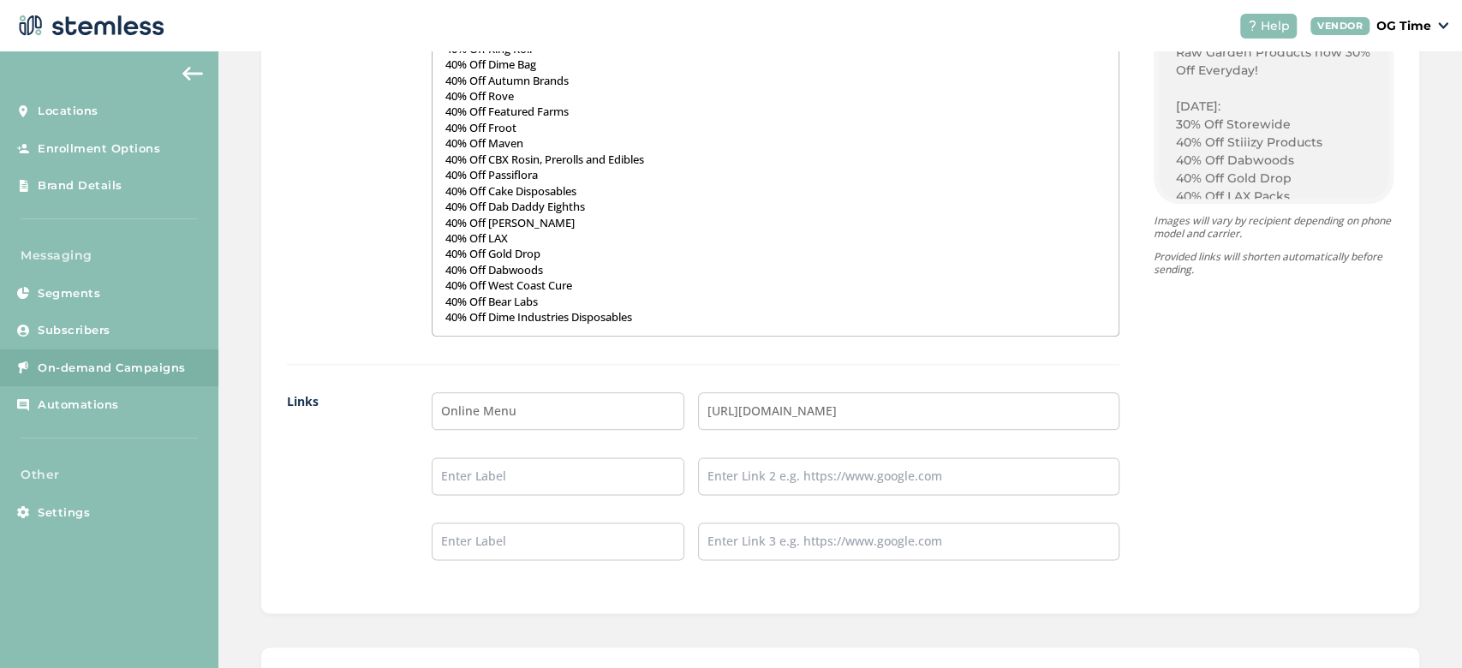
scroll to position [1255, 0]
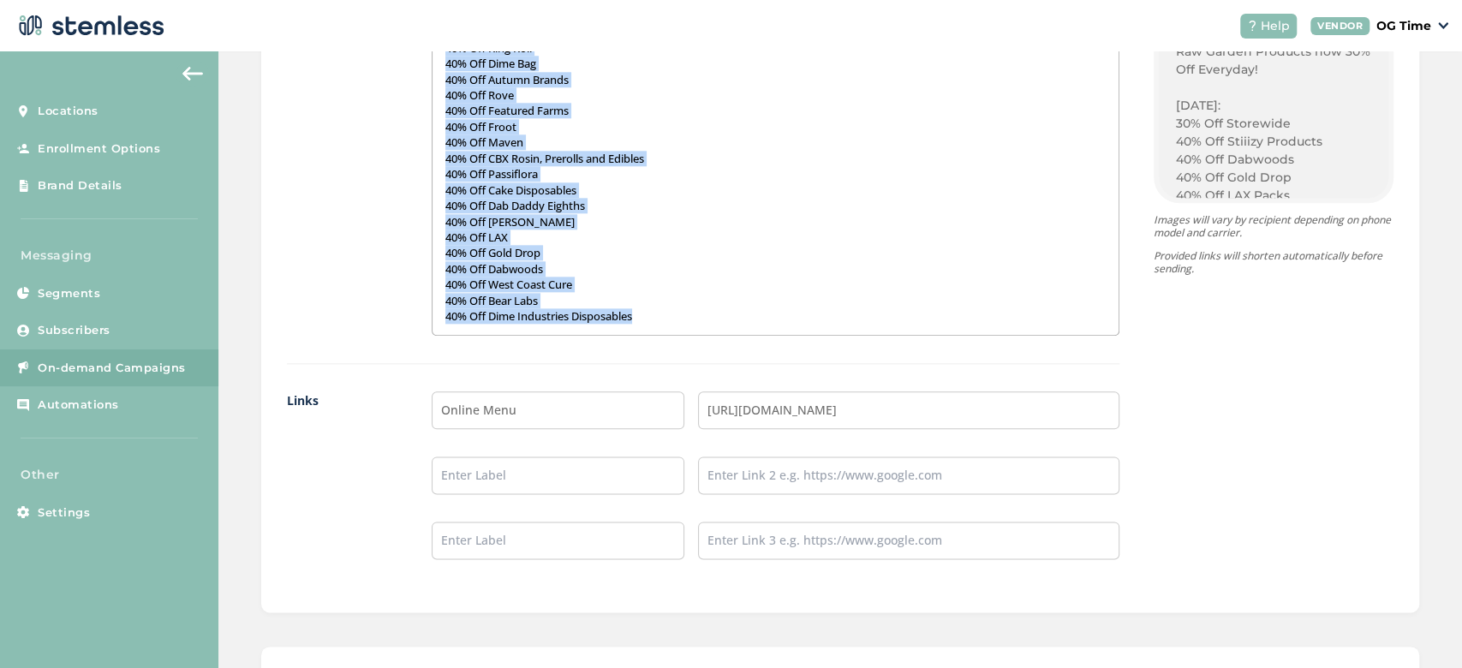
click at [638, 314] on p "40% Off Dime Industries Disposables" at bounding box center [775, 315] width 660 height 15
copy div "Customer Appreciation Day This Week! Its Gameday! Smoakland Ounces now 30% Off …"
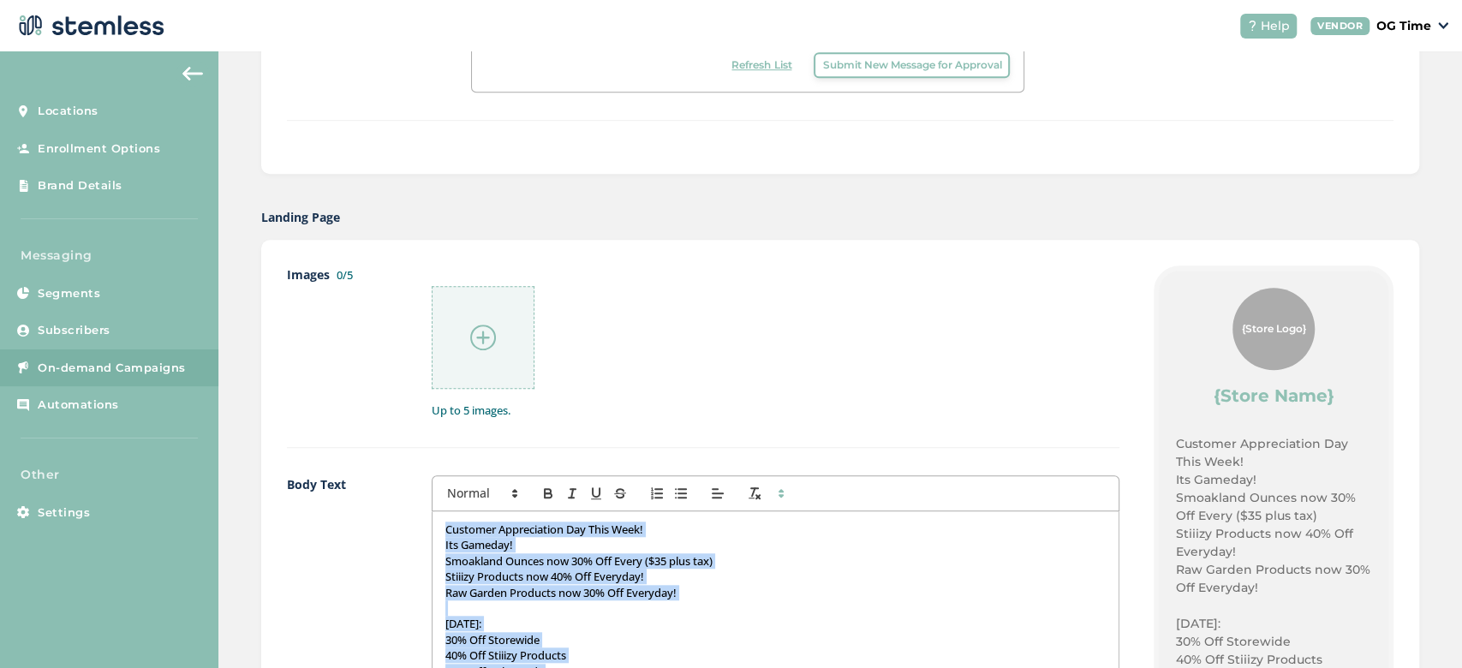
scroll to position [746, 0]
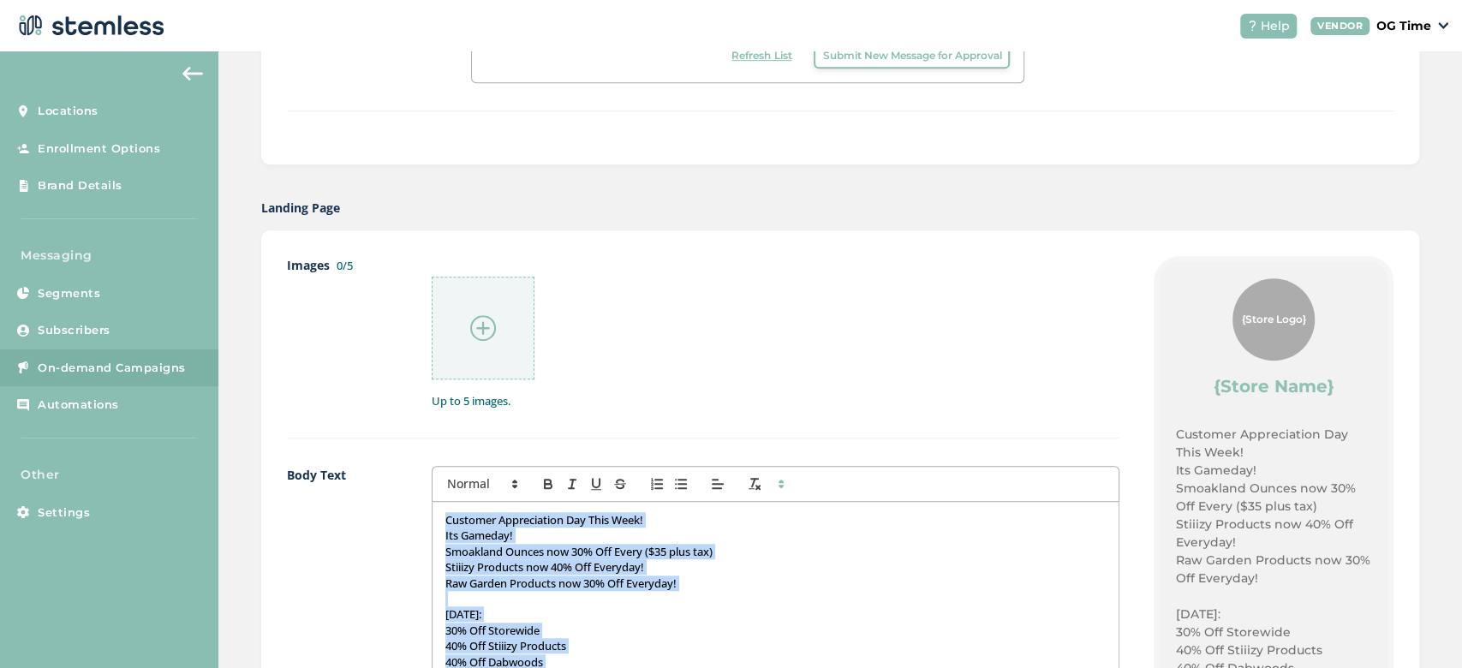
click at [470, 331] on img at bounding box center [483, 328] width 26 height 26
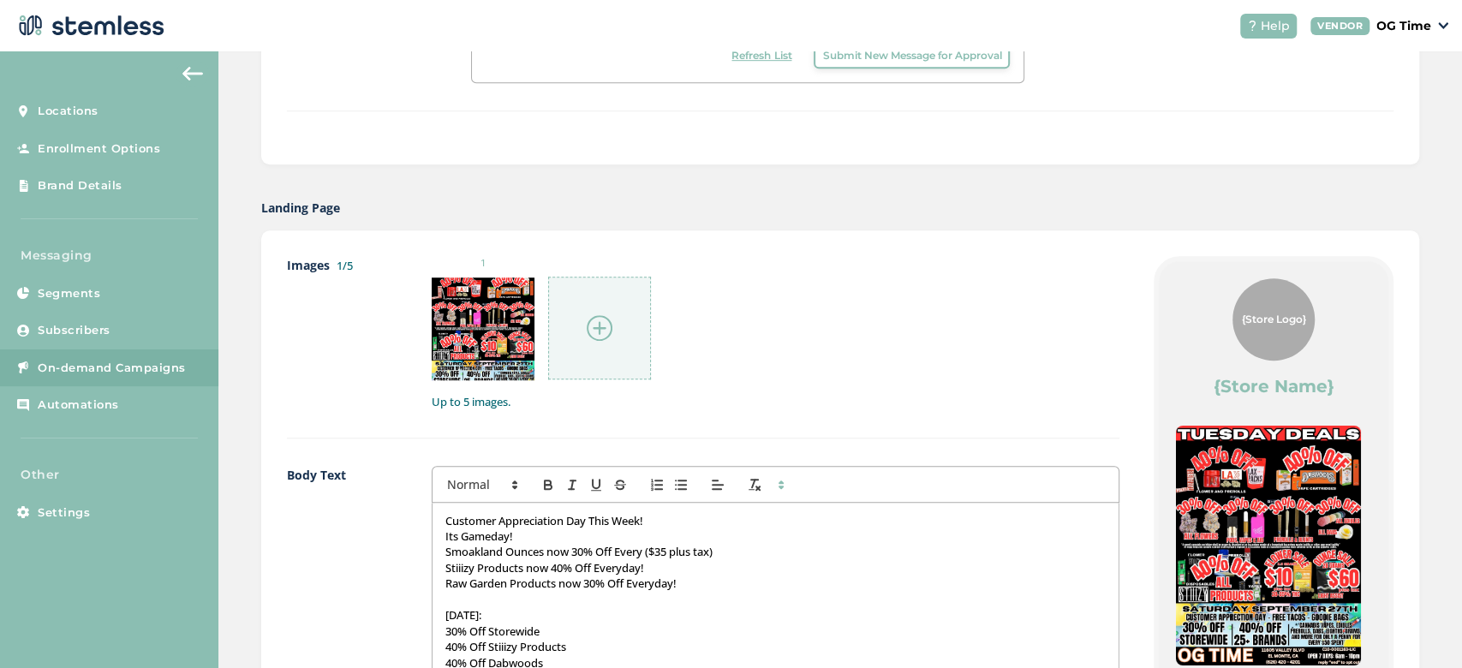
click at [589, 344] on div at bounding box center [599, 328] width 103 height 103
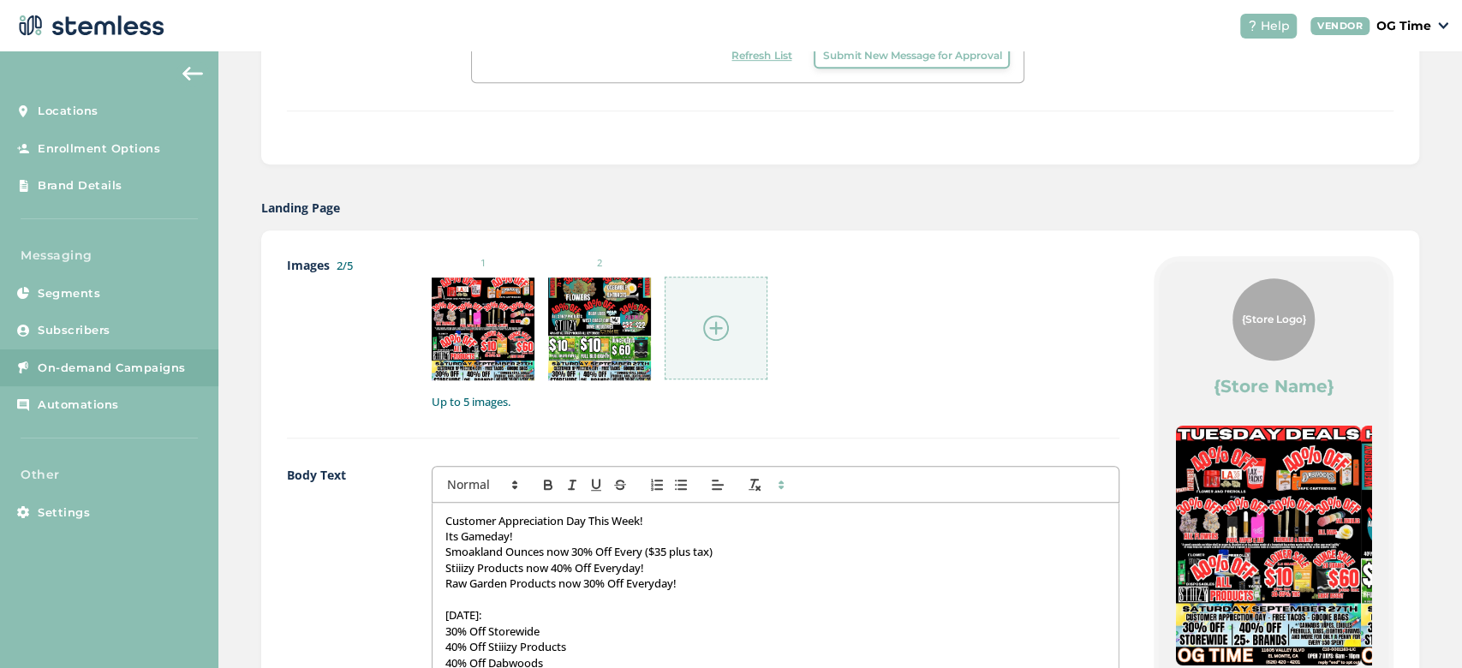
click at [719, 335] on img at bounding box center [716, 328] width 26 height 26
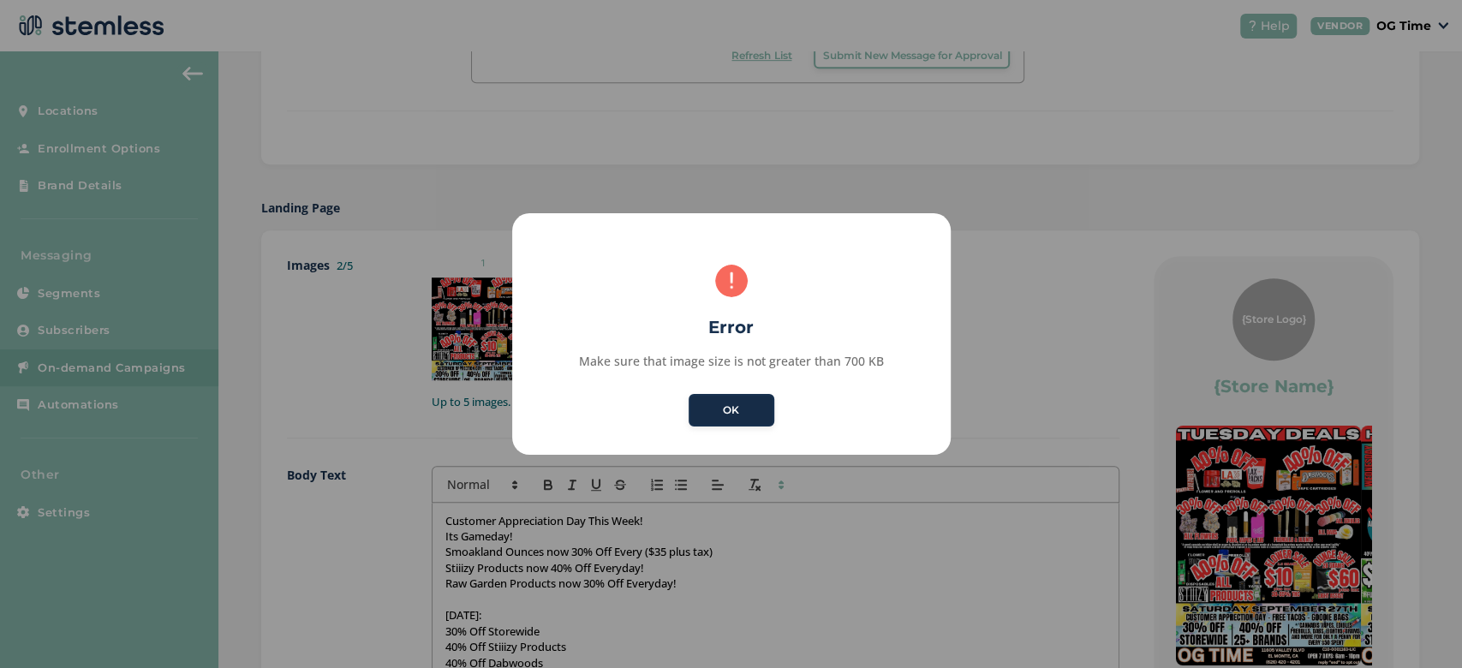
click at [715, 420] on button "OK" at bounding box center [732, 410] width 86 height 33
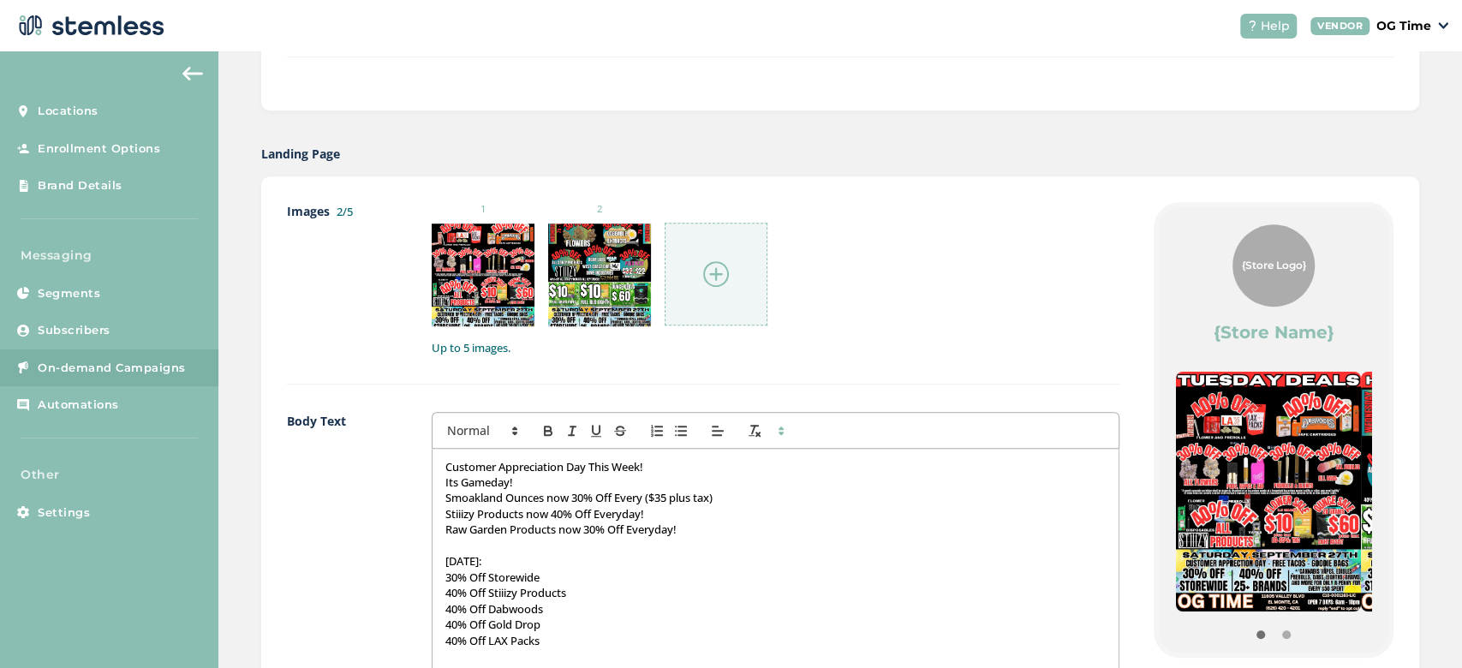
scroll to position [814, 0]
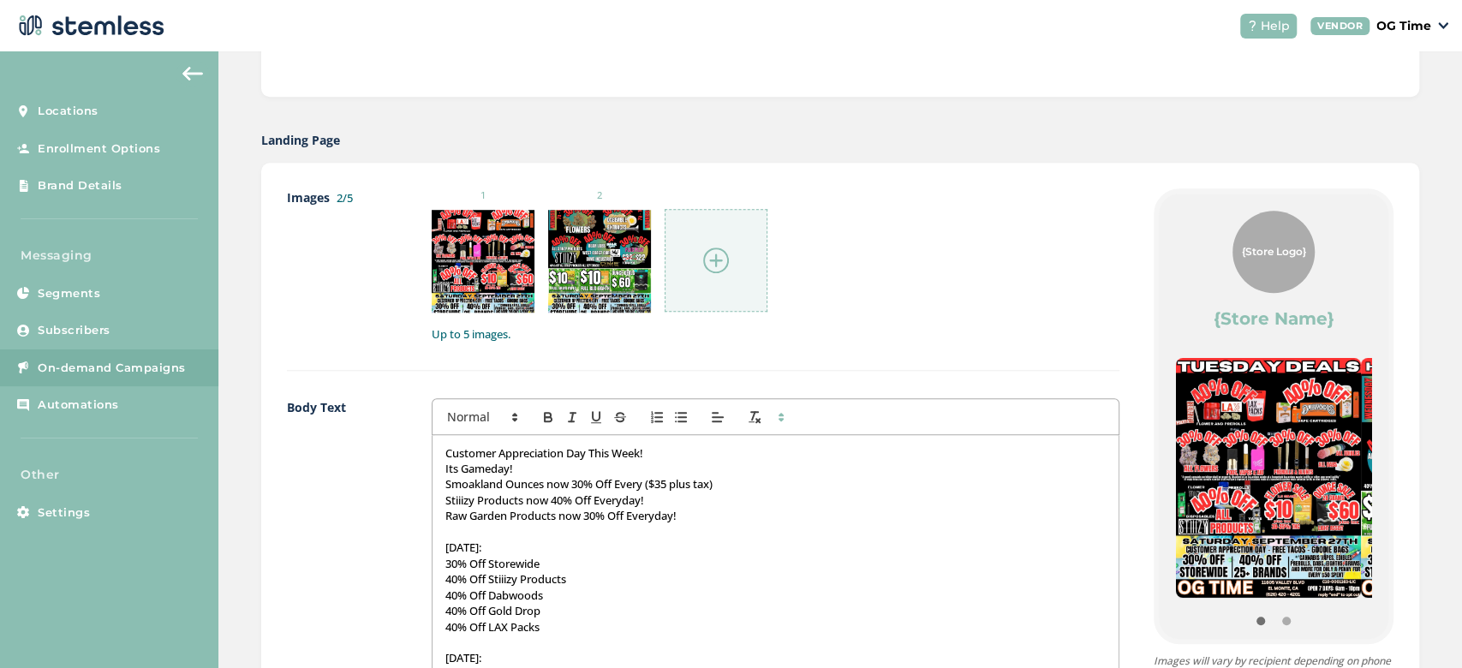
click at [716, 261] on img at bounding box center [716, 261] width 26 height 26
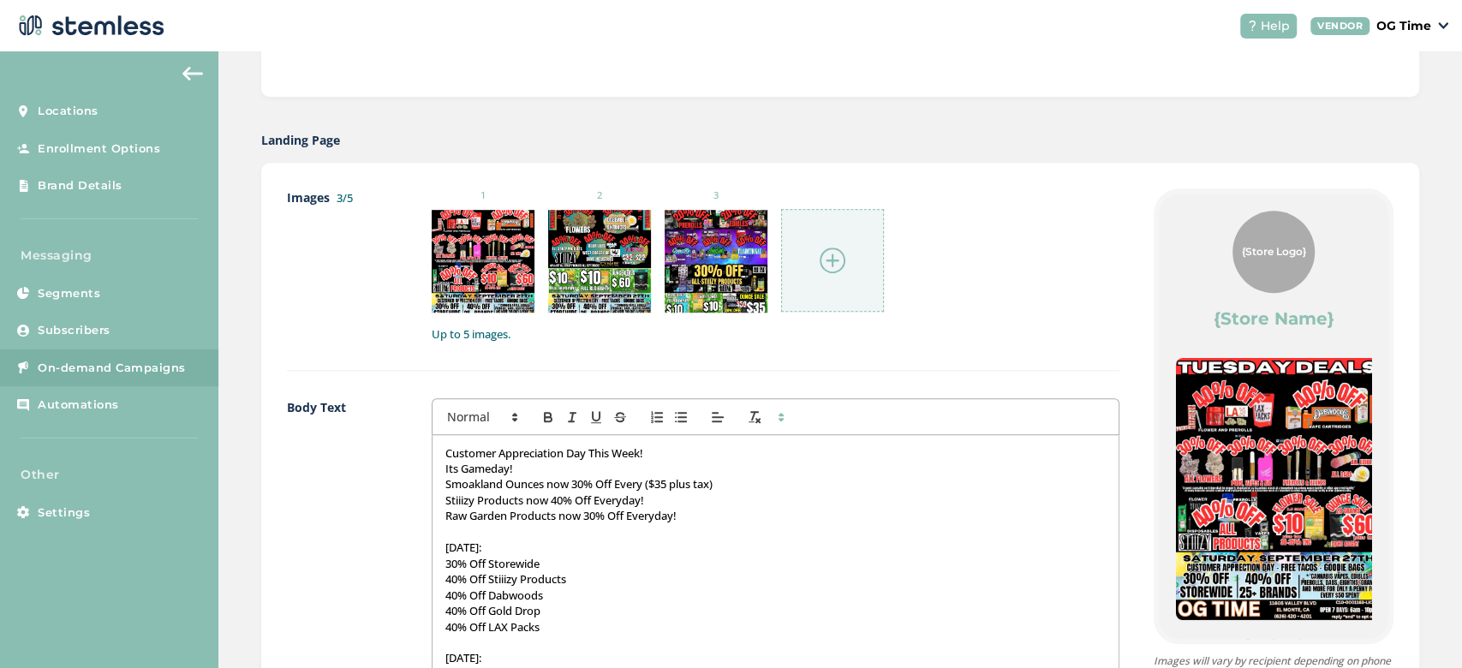
click at [824, 255] on img at bounding box center [833, 261] width 26 height 26
click at [718, 281] on div at bounding box center [716, 261] width 103 height 103
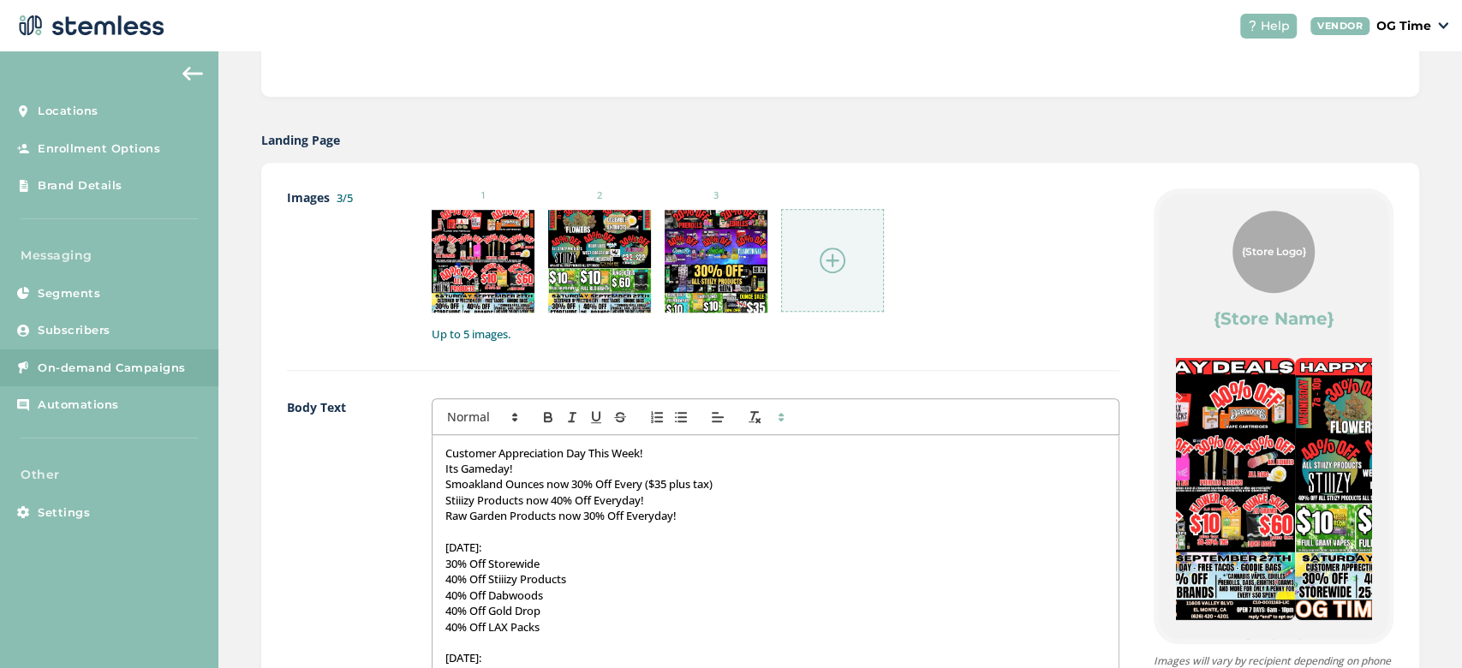
drag, startPoint x: 1248, startPoint y: 457, endPoint x: 1035, endPoint y: 490, distance: 215.9
click at [1035, 490] on div "Images 3/5 1 2 3 Up to 5 images. Body Text Customer Appreciation Day This Week!…" at bounding box center [840, 608] width 1107 height 840
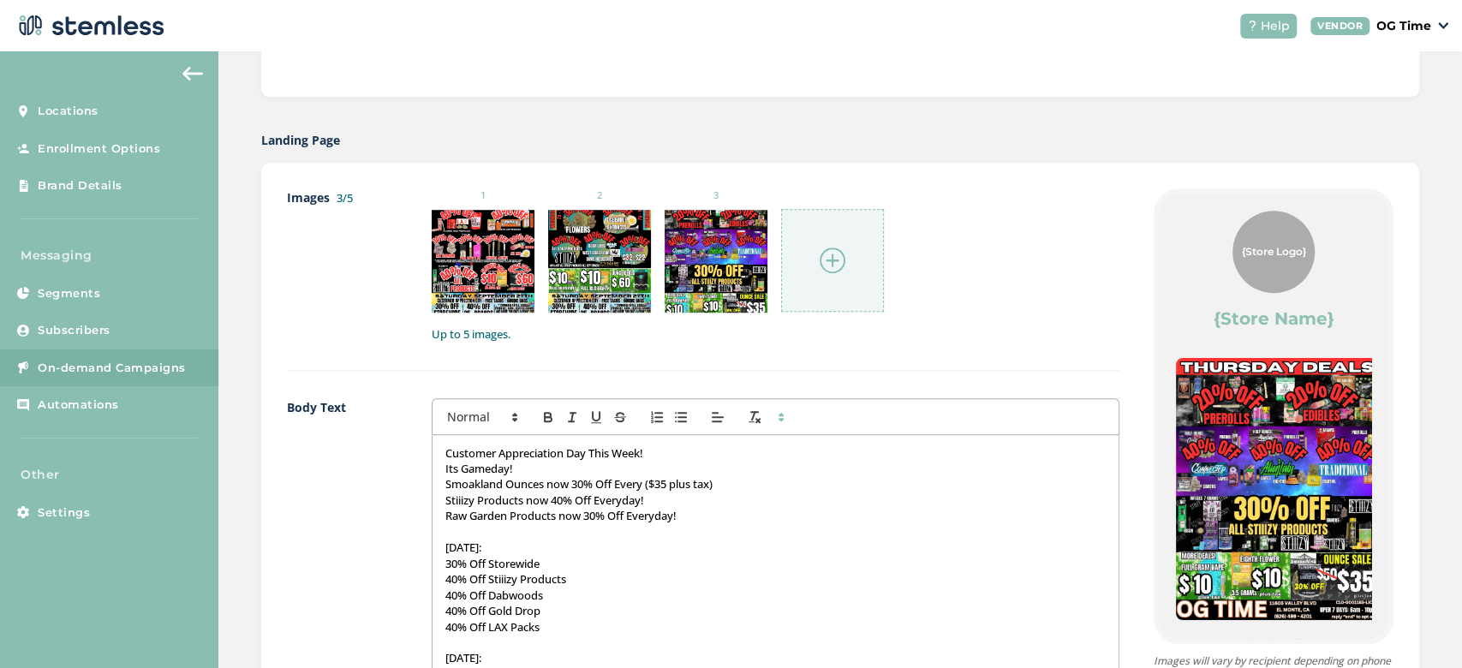
click at [820, 254] on img at bounding box center [833, 261] width 26 height 26
click at [728, 260] on img at bounding box center [728, 261] width 15 height 15
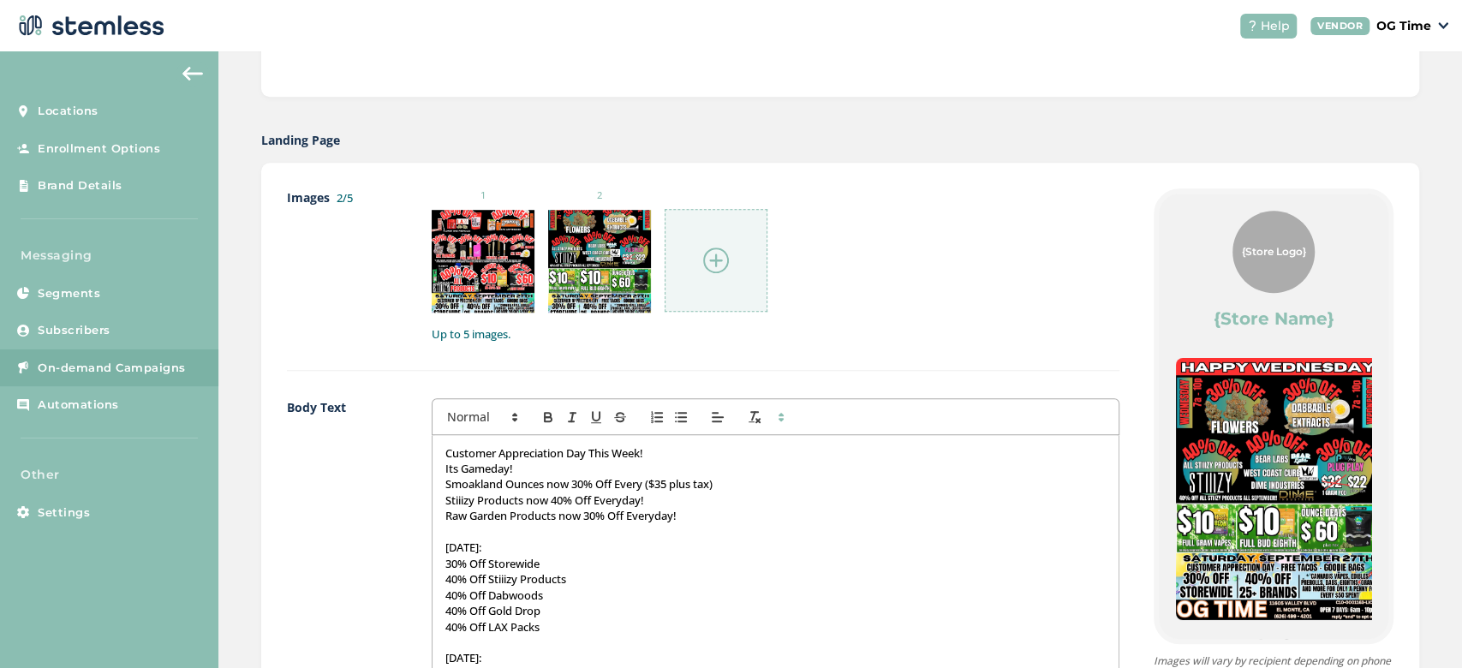
click at [714, 254] on img at bounding box center [716, 261] width 26 height 26
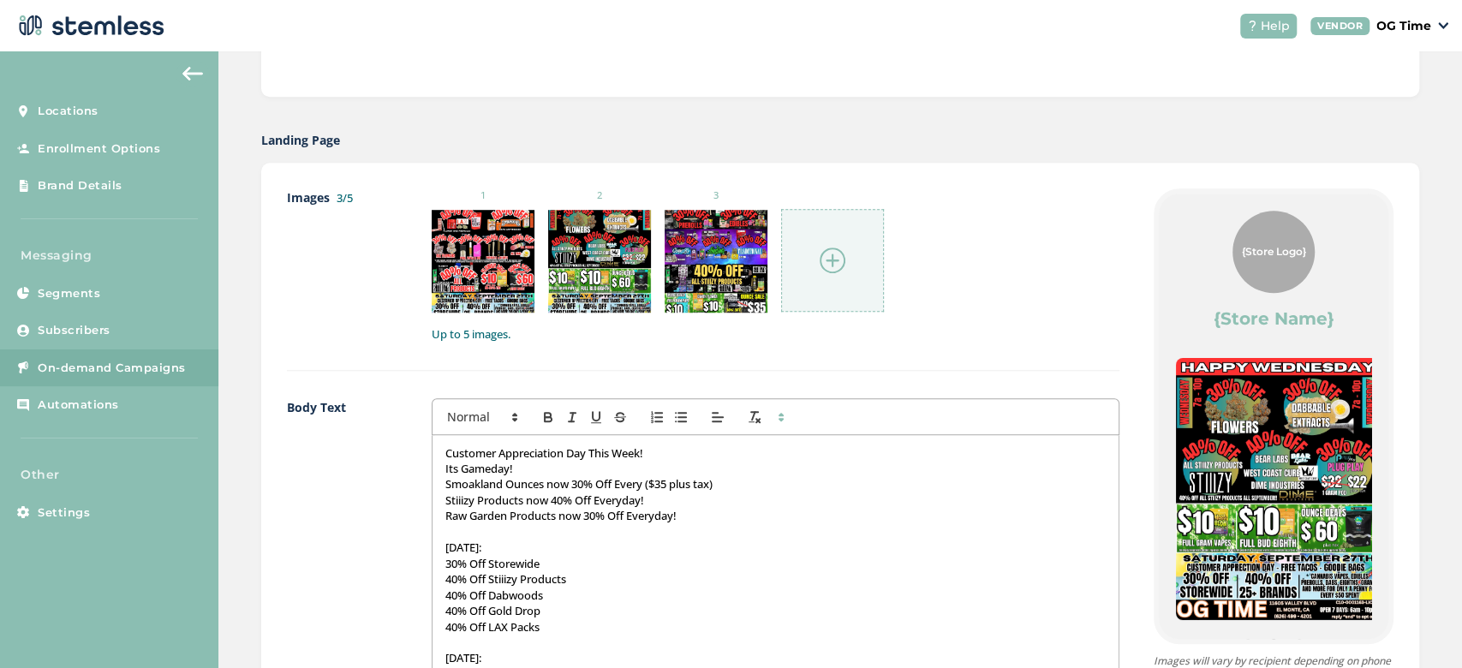
click at [822, 255] on img at bounding box center [833, 261] width 26 height 26
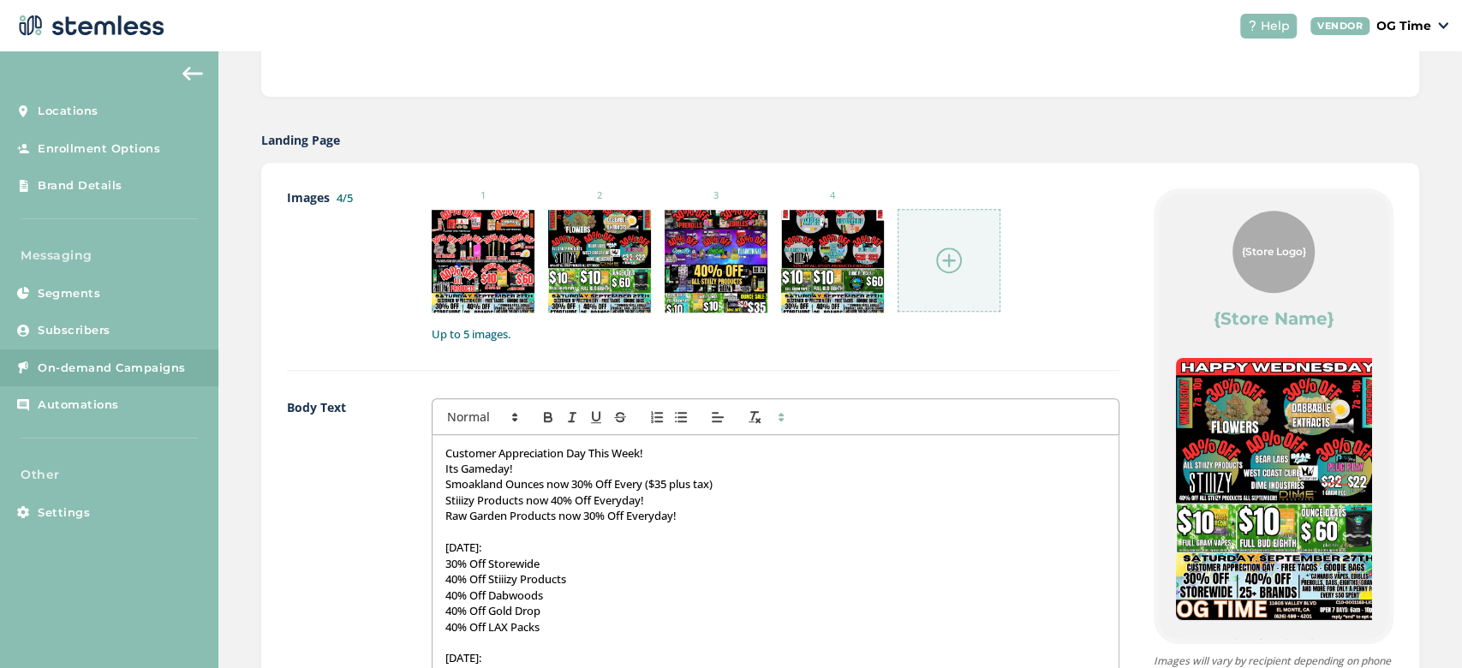
click at [942, 257] on img at bounding box center [949, 261] width 26 height 26
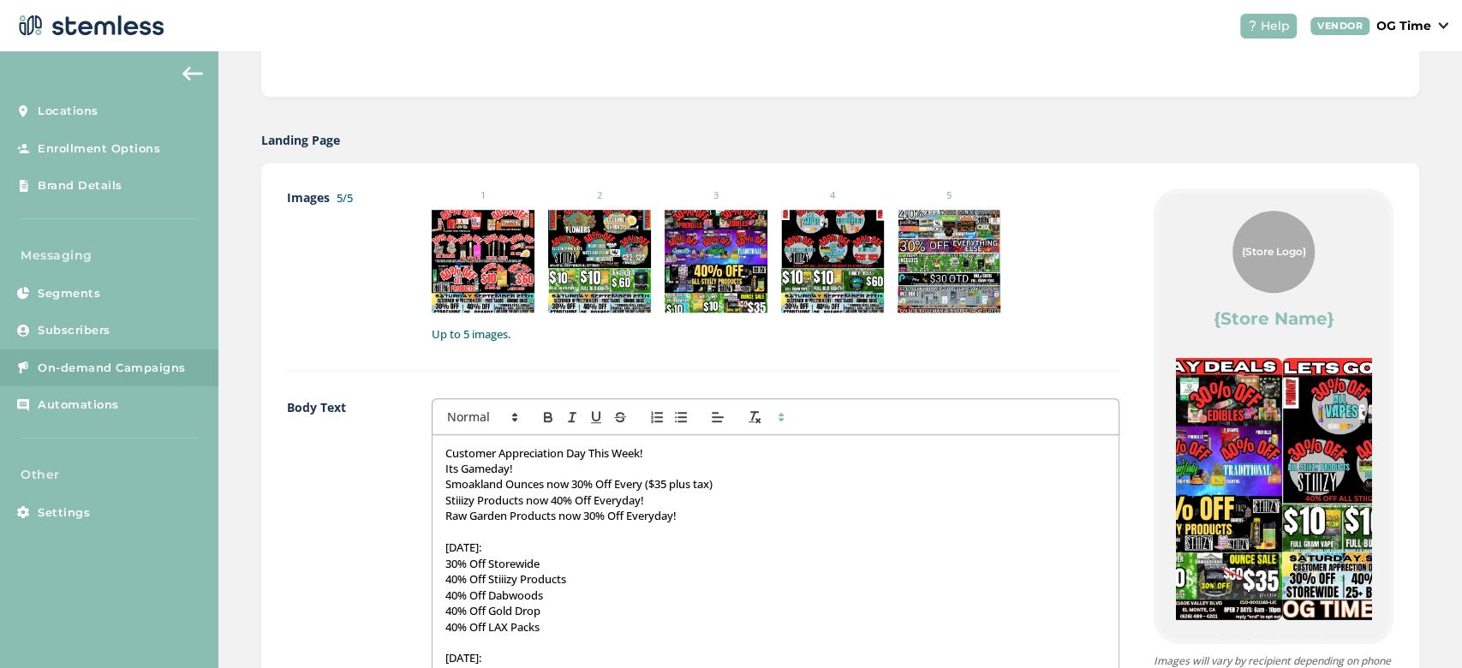
drag, startPoint x: 1248, startPoint y: 442, endPoint x: 903, endPoint y: 497, distance: 349.6
click at [903, 497] on div "Images 5/5 1 2 3 4 5 Up to 5 images. Body Text Customer Appreciation Day This W…" at bounding box center [840, 608] width 1107 height 840
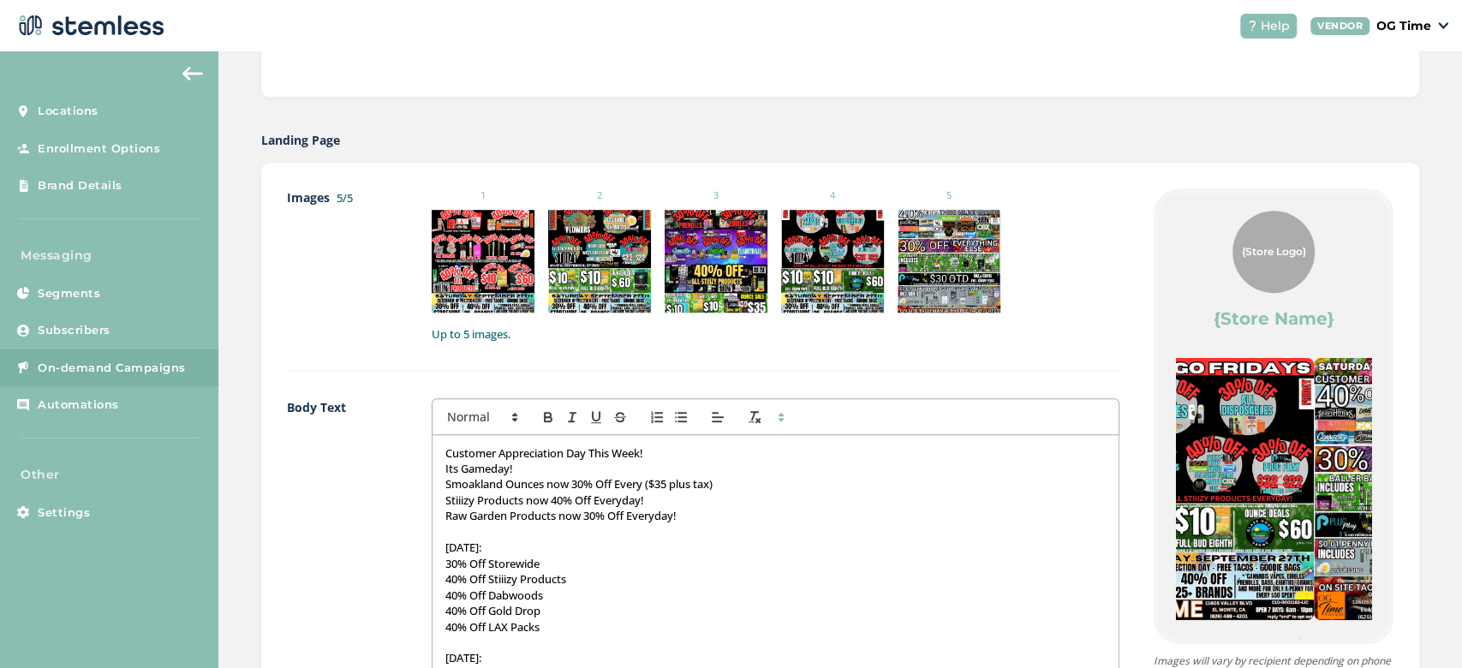
drag, startPoint x: 1092, startPoint y: 483, endPoint x: 853, endPoint y: 551, distance: 248.4
click at [853, 551] on div "Images 5/5 1 2 3 4 5 Up to 5 images. Body Text Customer Appreciation Day This W…" at bounding box center [840, 608] width 1107 height 840
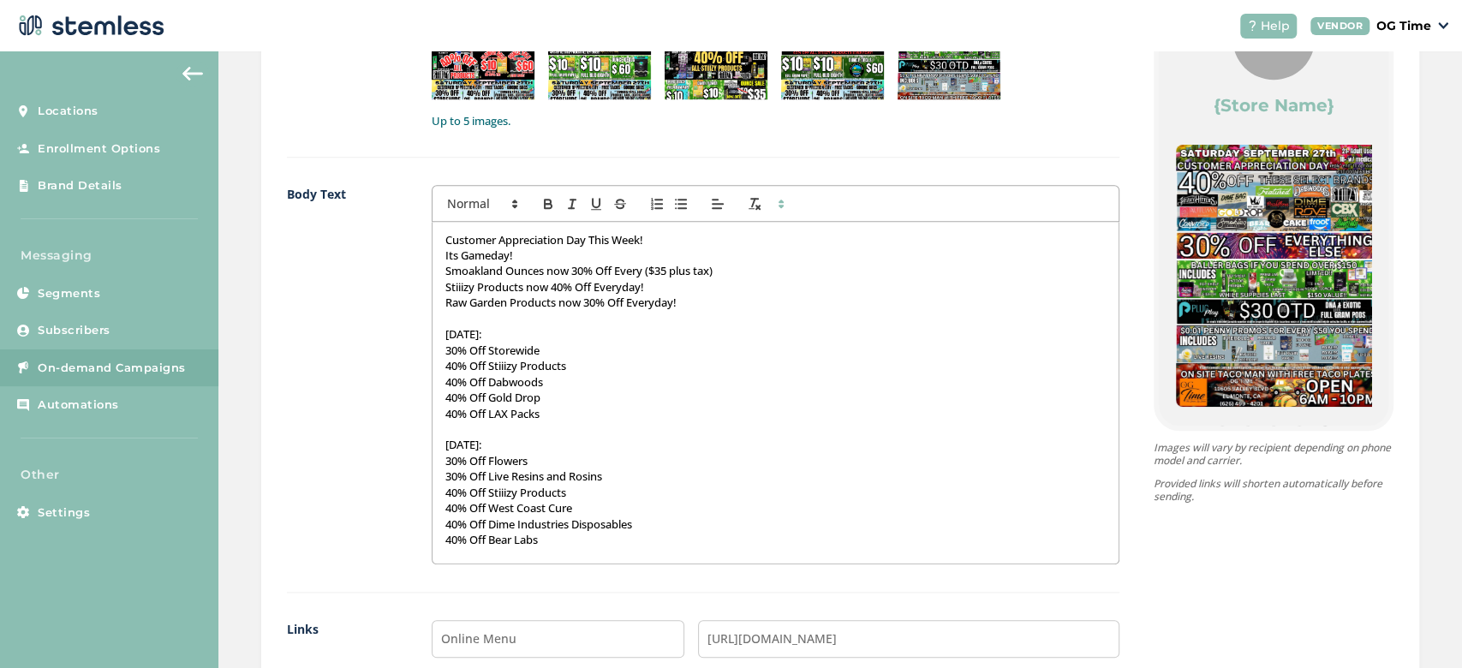
scroll to position [1049, 0]
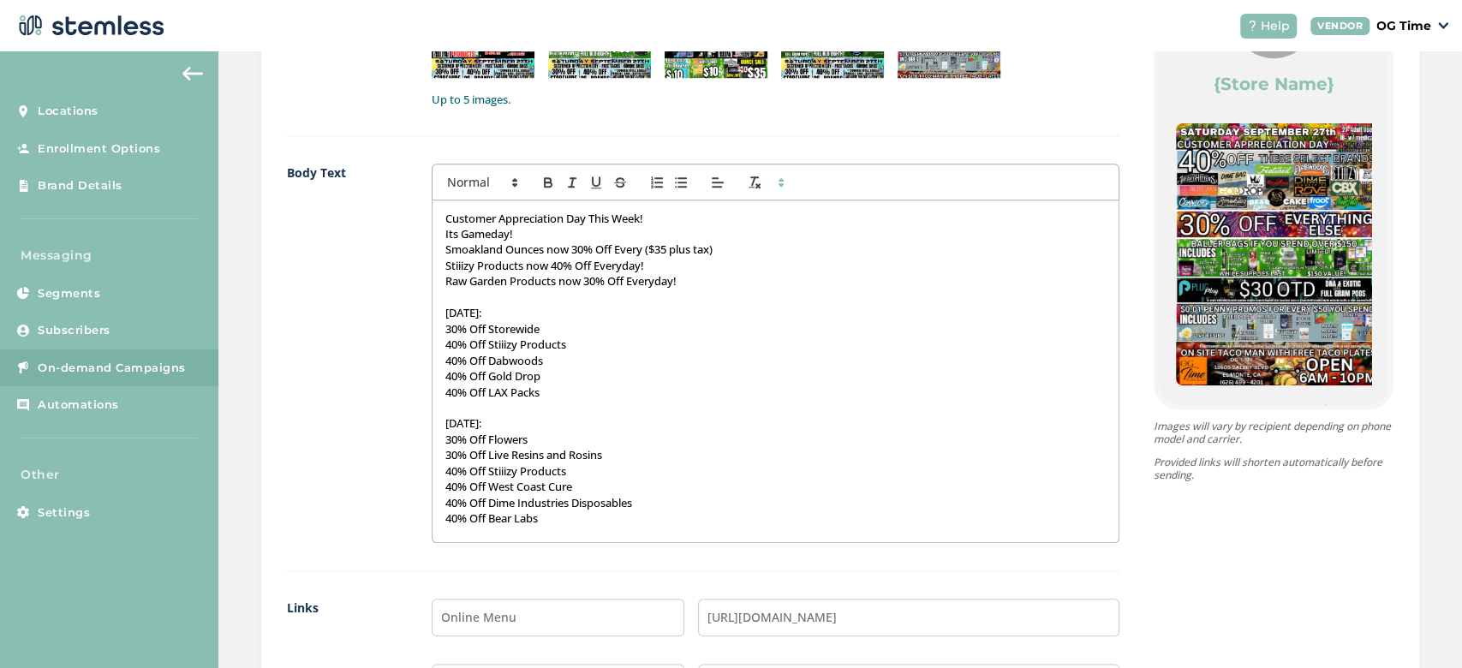
click at [445, 218] on p "Customer Appreciation Day This Week!" at bounding box center [775, 218] width 660 height 15
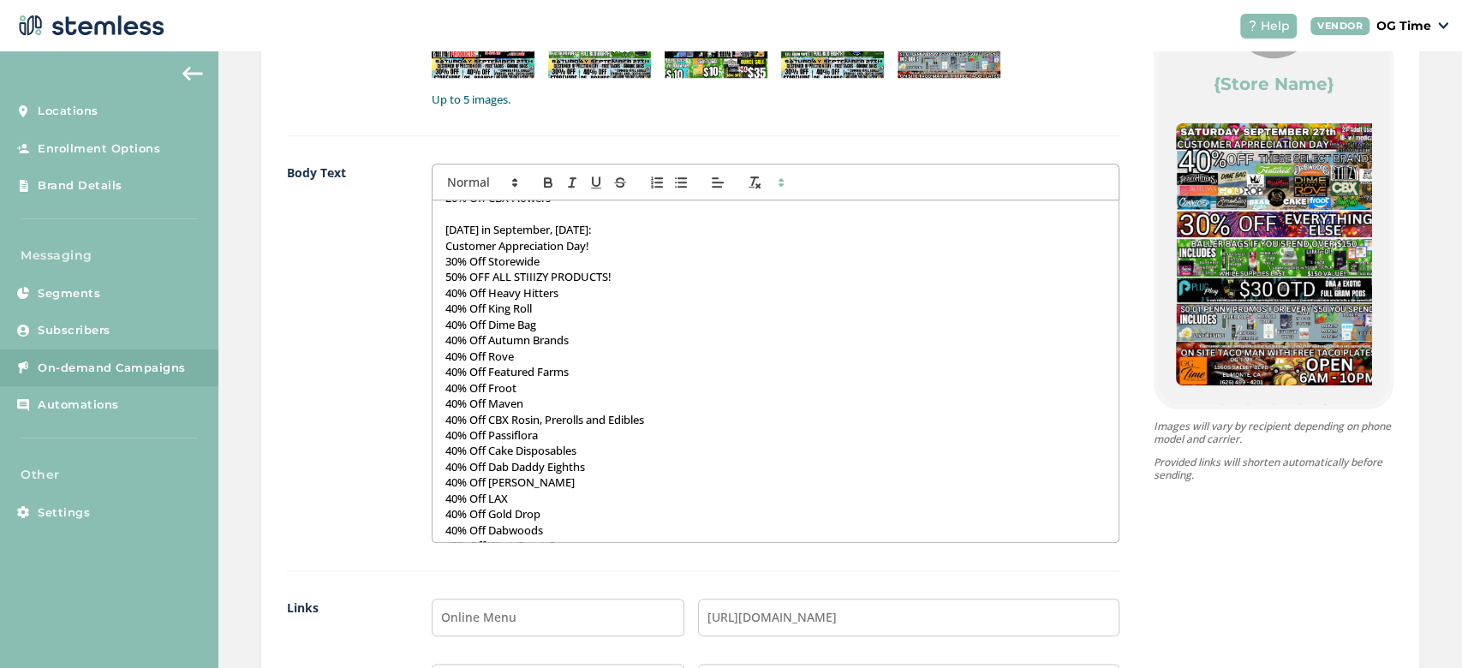
scroll to position [690, 0]
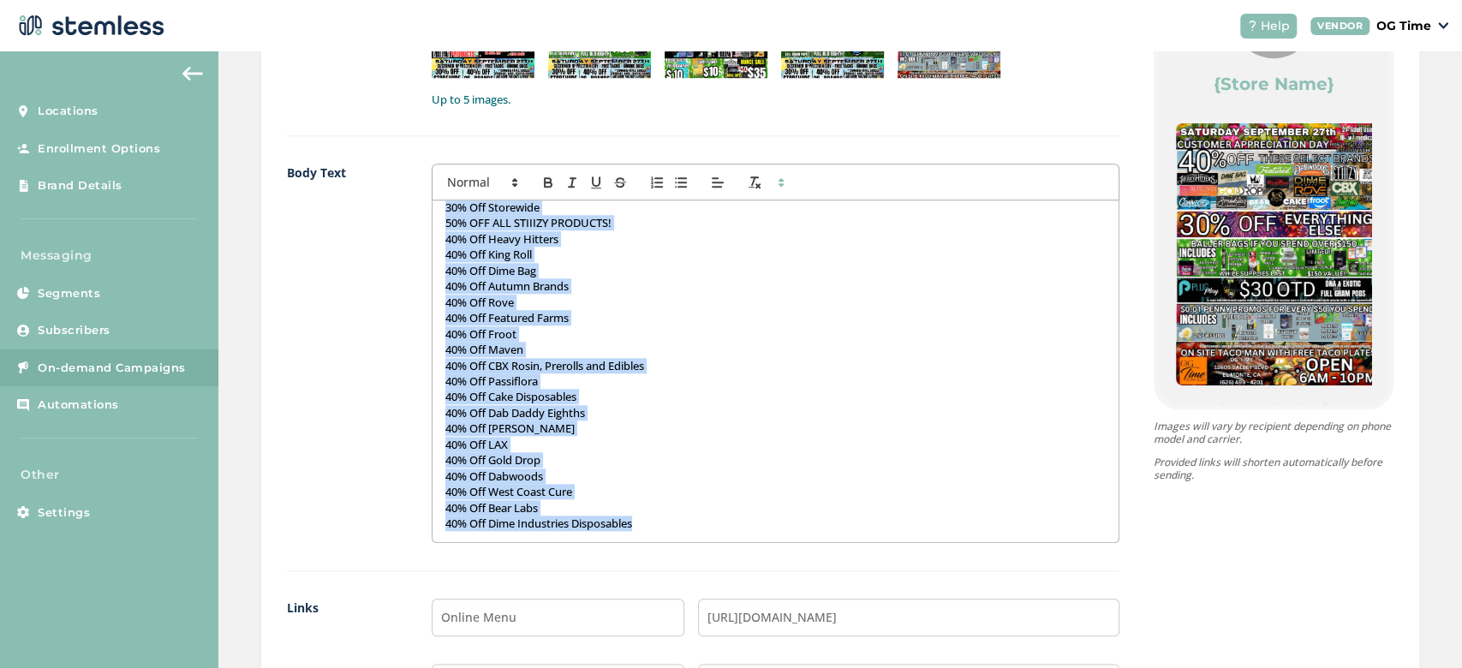
click at [636, 521] on p "40% Off Dime Industries Disposables" at bounding box center [775, 523] width 660 height 15
copy div "Customer Appreciation Day This Week! Its Gameday! Smoakland Ounces now 30% Off …"
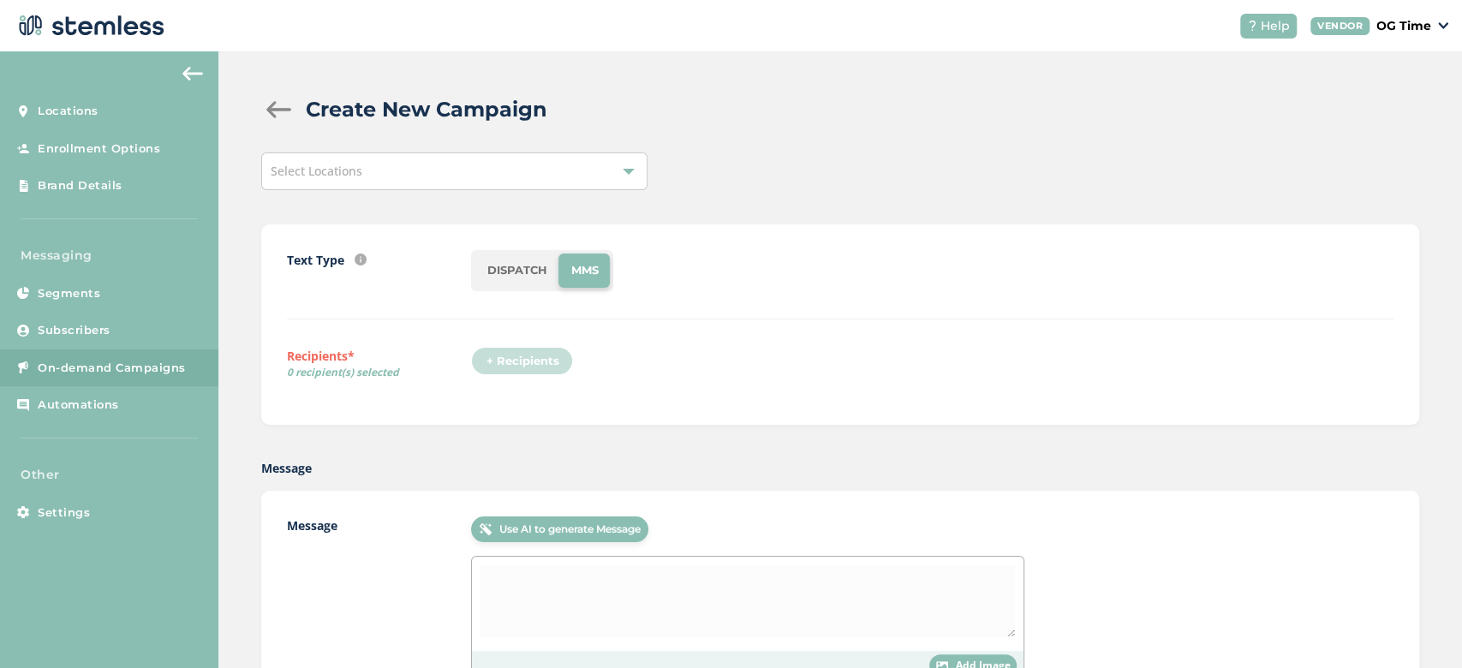
click at [496, 272] on li "DISPATCH" at bounding box center [517, 271] width 84 height 34
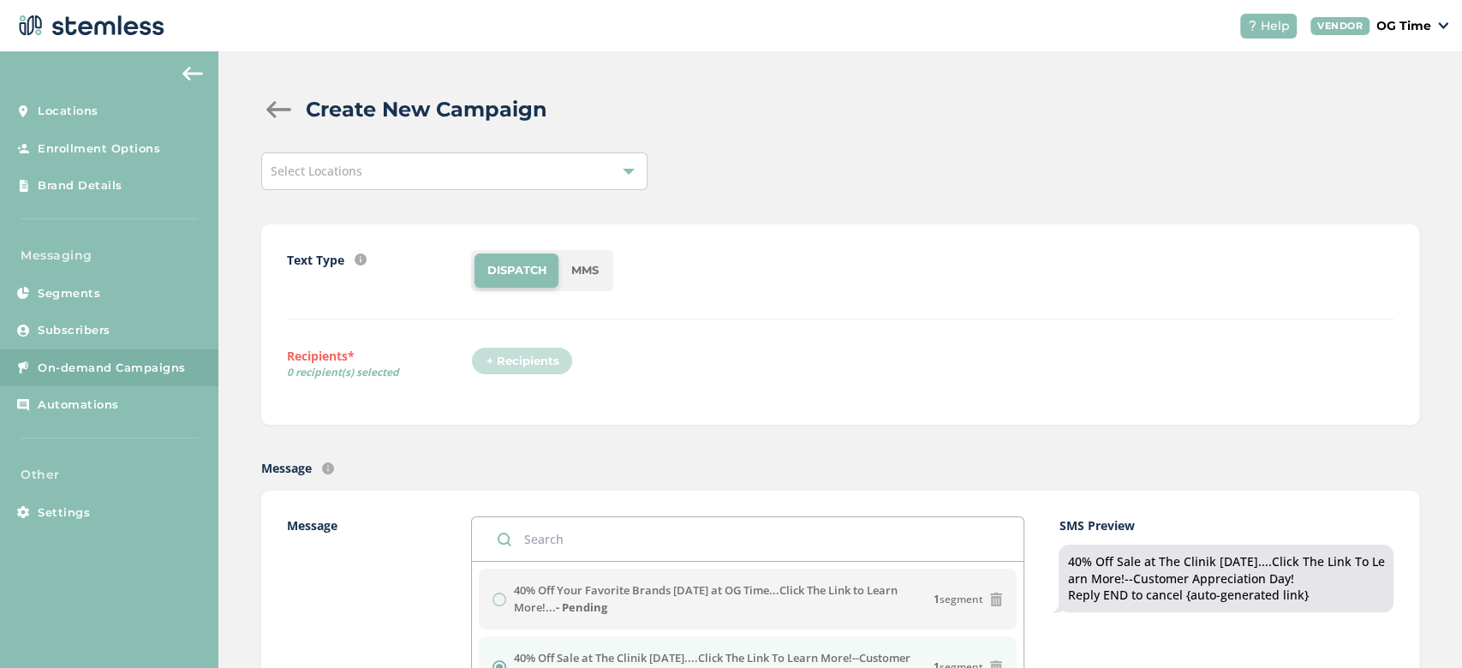
click at [413, 156] on div "Select Locations" at bounding box center [454, 171] width 386 height 38
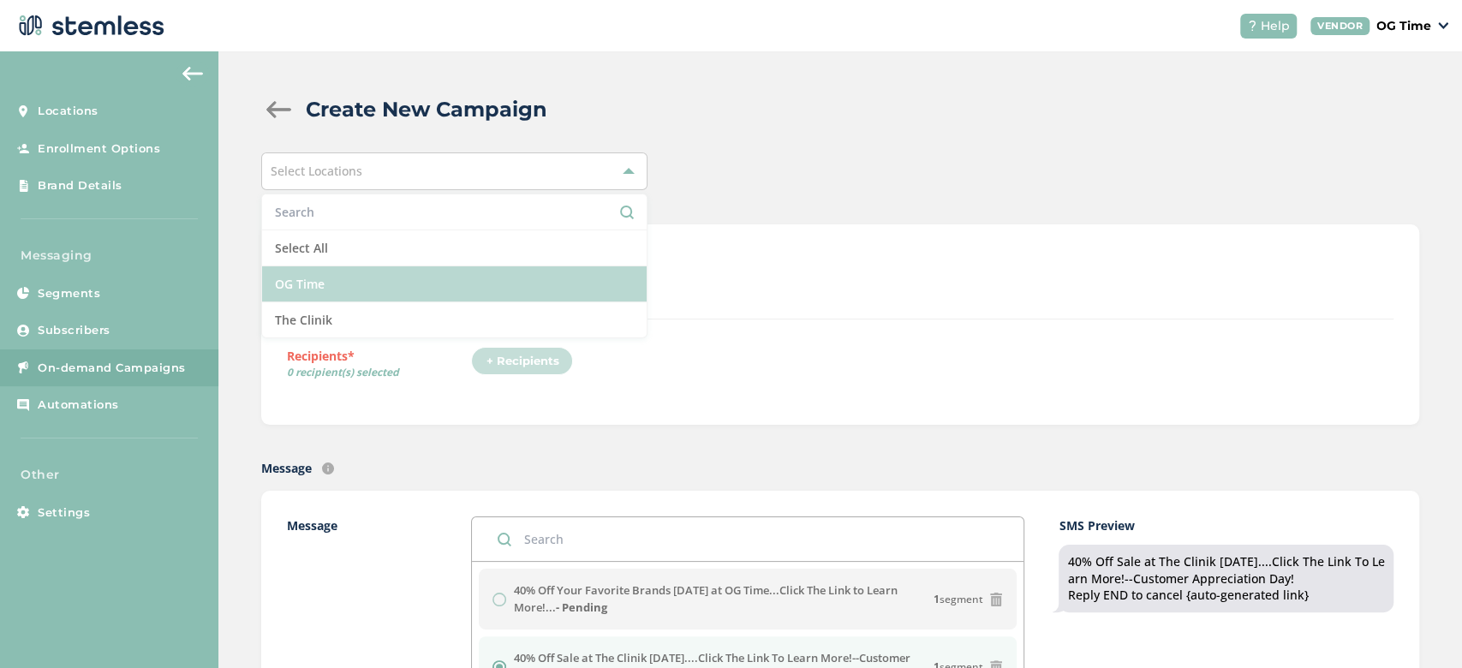
click at [369, 290] on li "OG Time" at bounding box center [454, 284] width 385 height 36
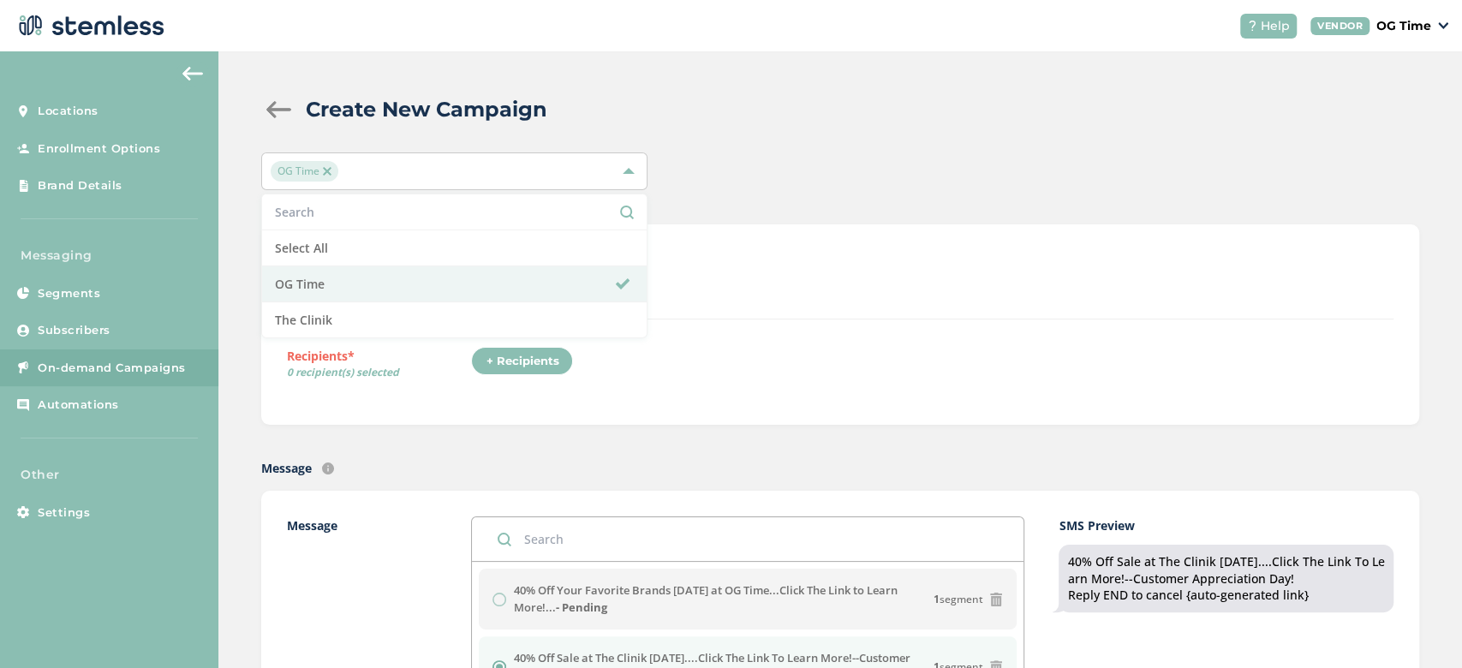
click at [657, 364] on div "+ Recipients" at bounding box center [932, 366] width 923 height 39
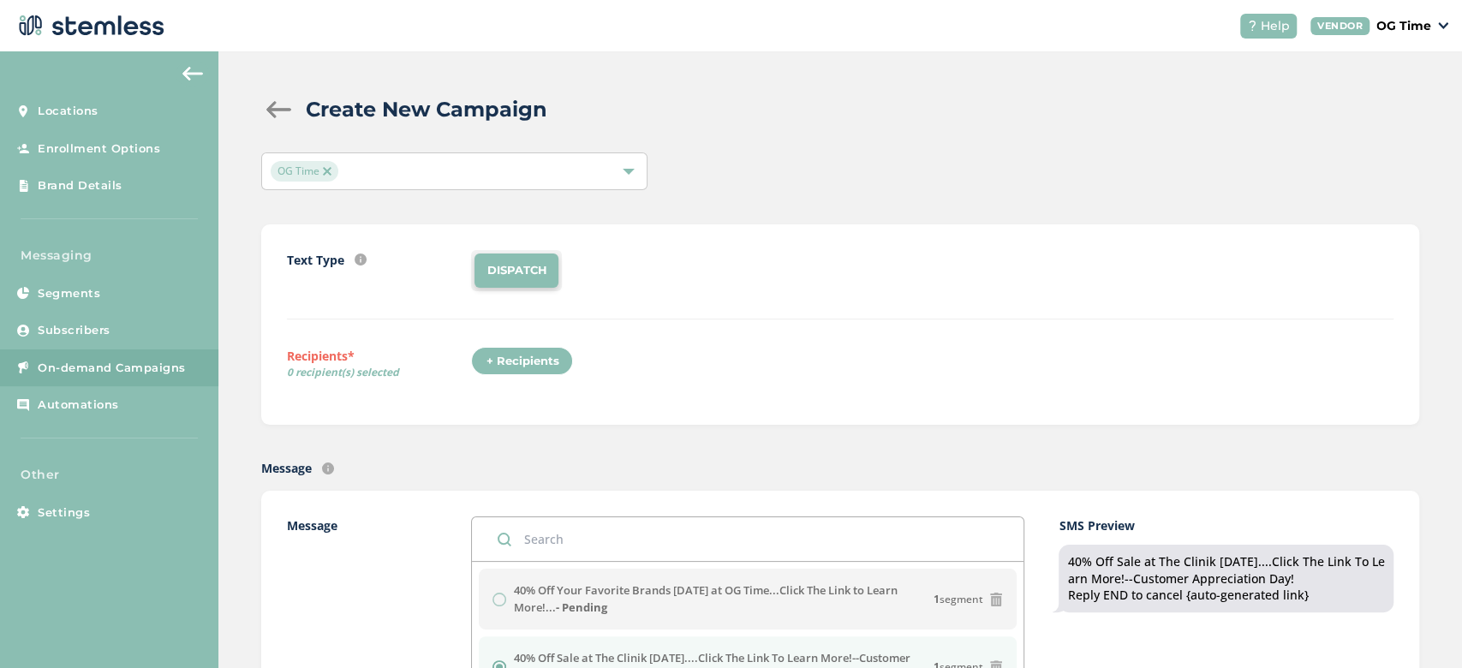
click at [525, 360] on div "+ Recipients" at bounding box center [522, 361] width 102 height 29
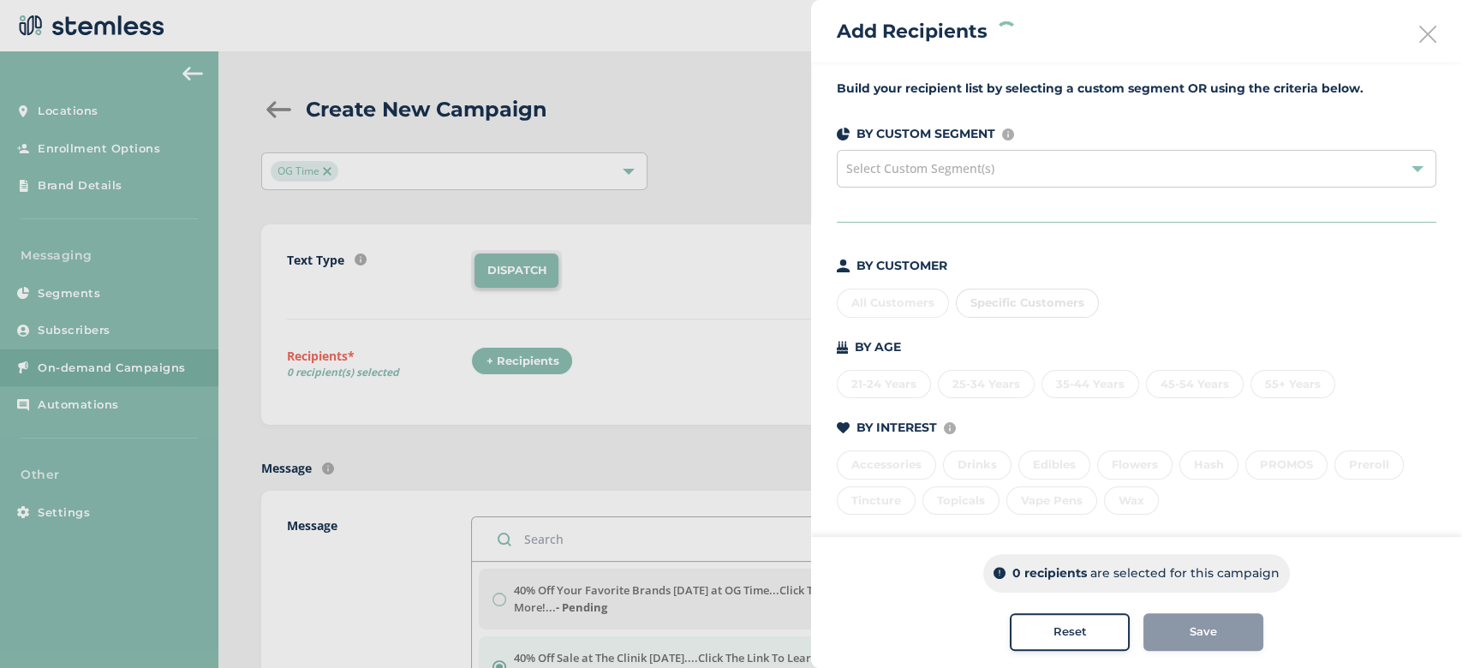
click at [686, 358] on div at bounding box center [731, 334] width 1462 height 668
click at [1419, 35] on icon at bounding box center [1427, 34] width 17 height 17
click at [871, 306] on div "All Customers" at bounding box center [893, 303] width 112 height 29
click at [1182, 631] on div "Save" at bounding box center [1203, 632] width 93 height 17
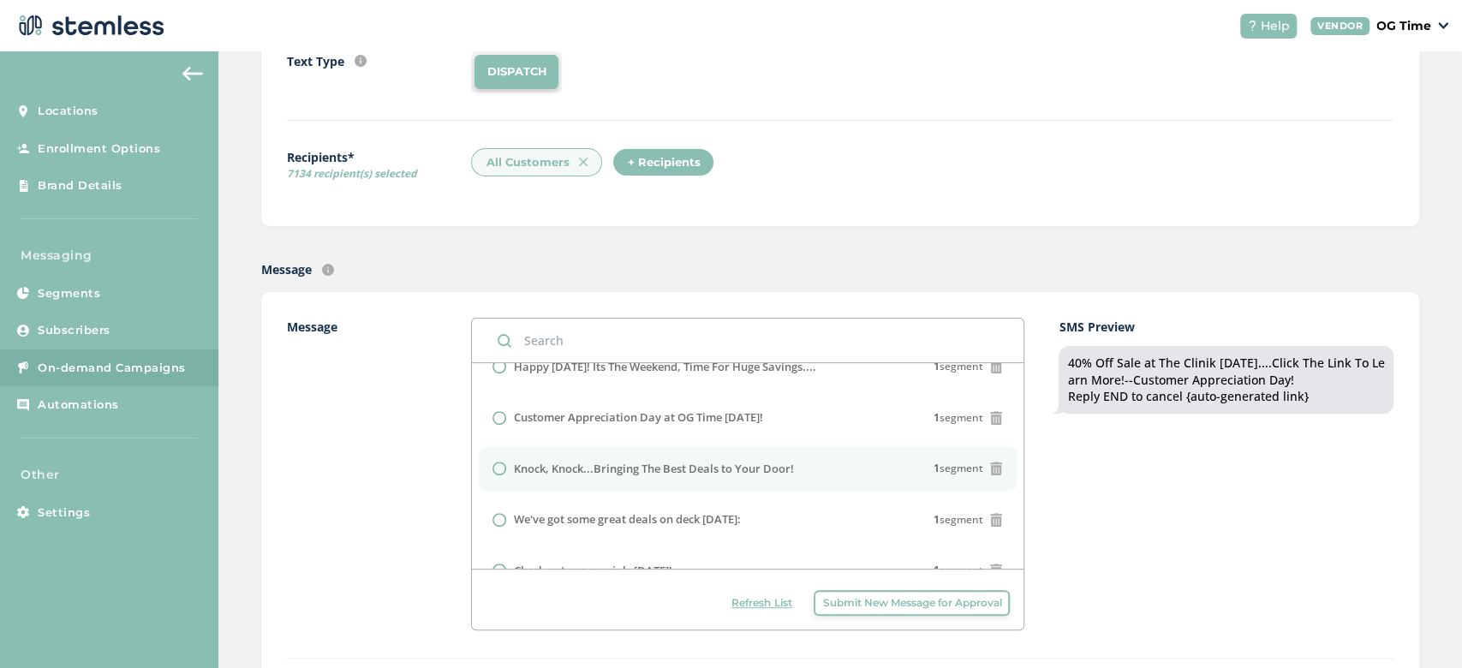
scroll to position [734, 0]
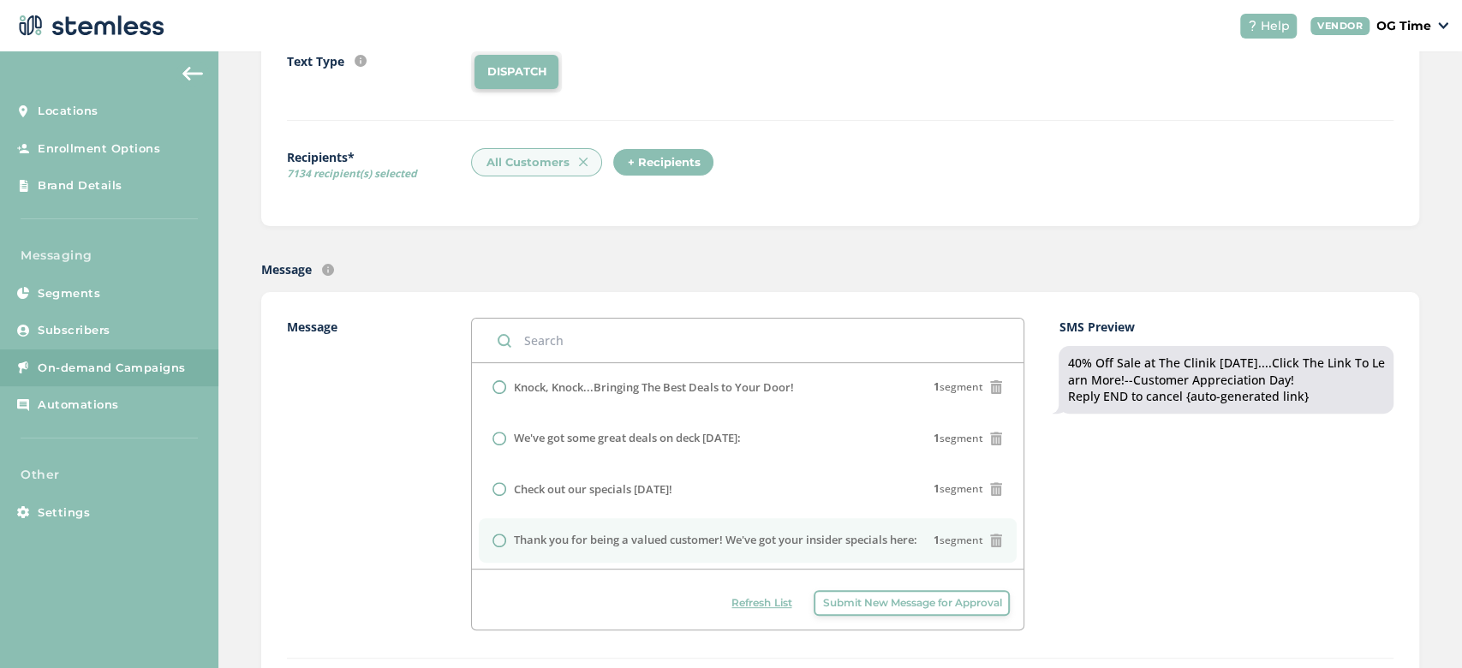
click at [692, 532] on label "Thank you for being a valued customer! We've got your insider specials here:" at bounding box center [714, 540] width 403 height 17
radio input "false"
radio input "true"
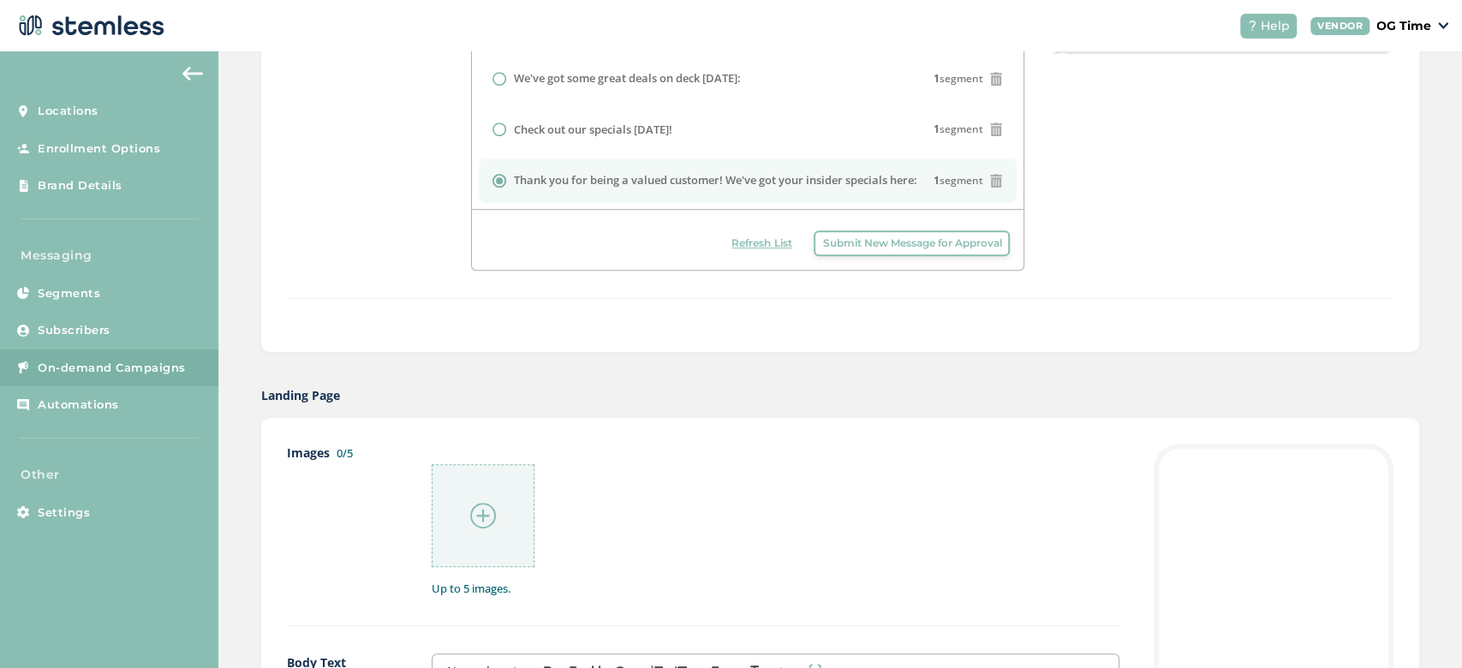
scroll to position [890, 0]
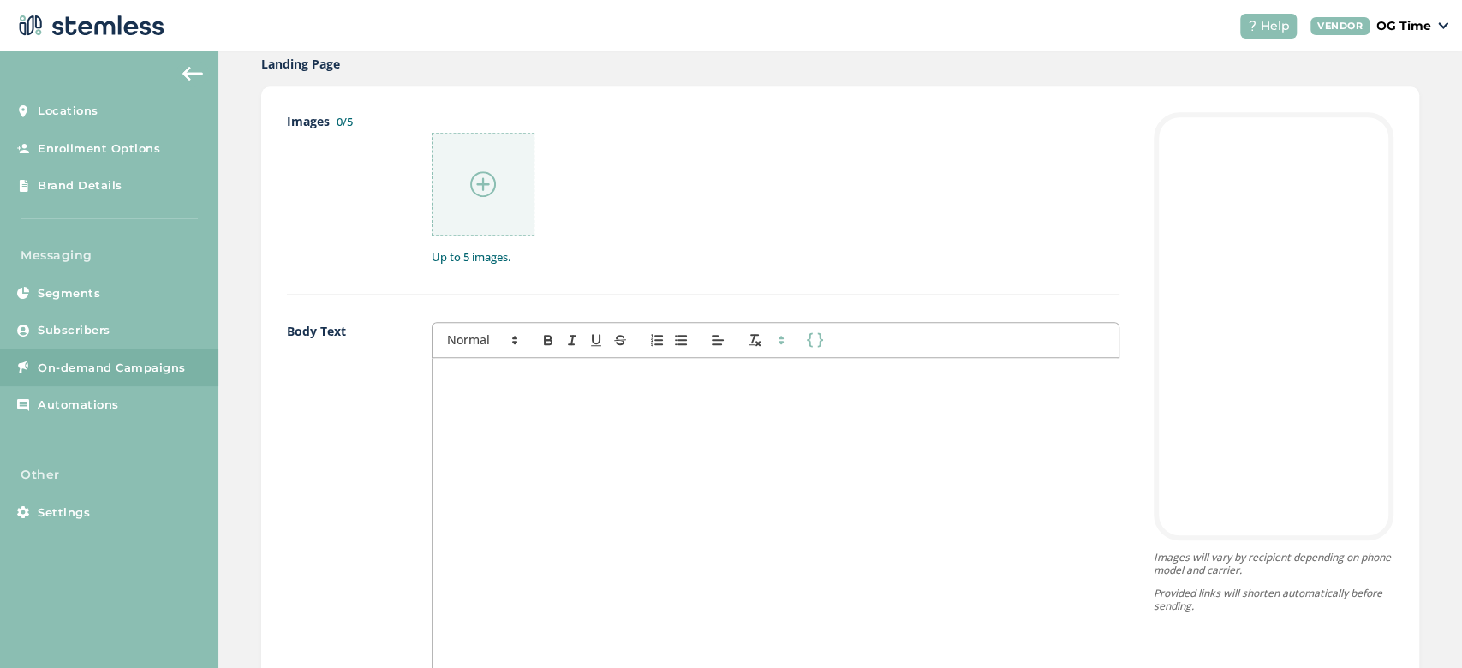
click at [549, 421] on div at bounding box center [776, 529] width 686 height 342
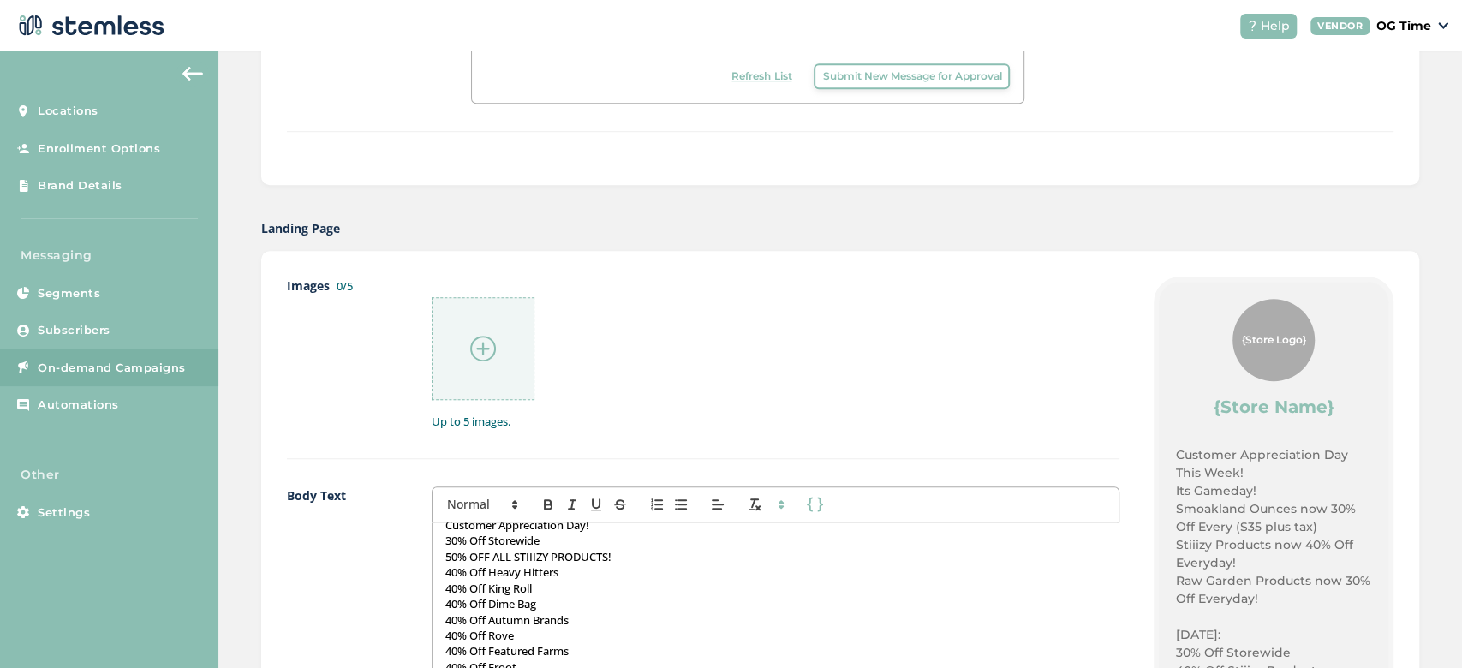
scroll to position [723, 0]
click at [494, 362] on div at bounding box center [483, 351] width 103 height 103
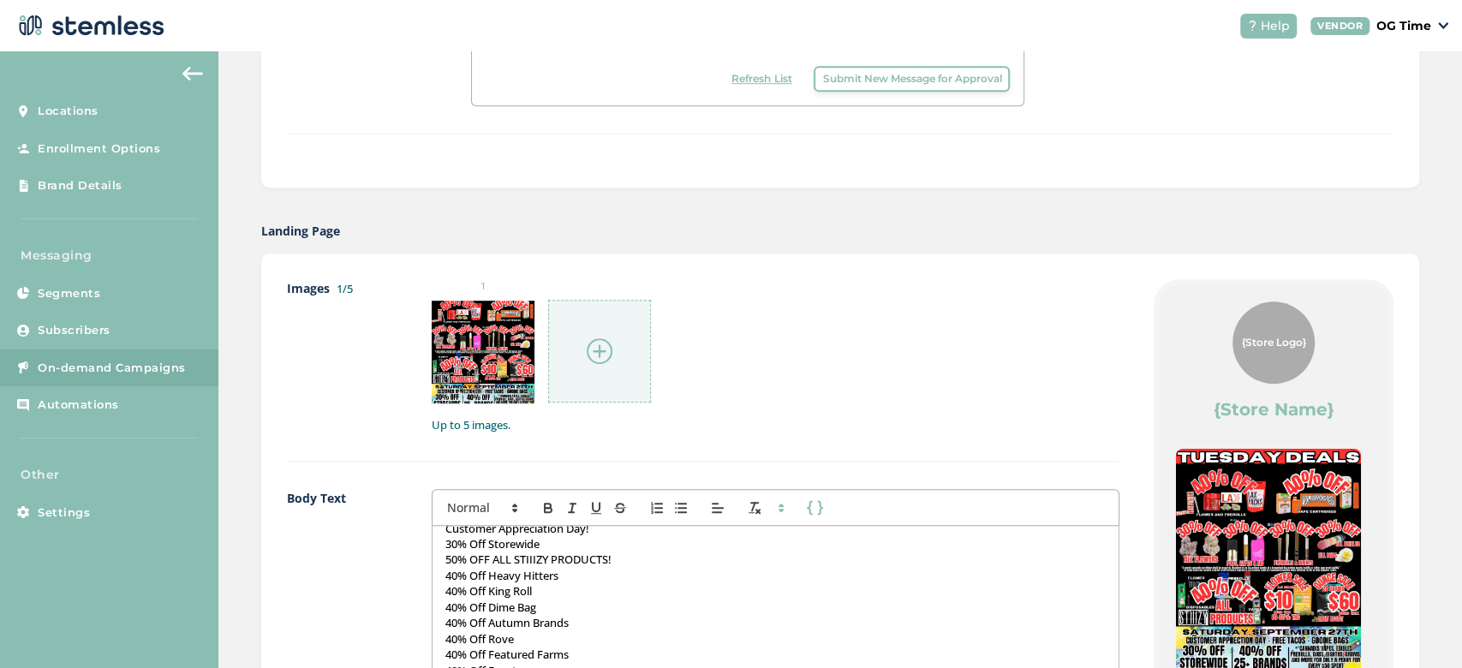
click at [596, 350] on img at bounding box center [600, 351] width 26 height 26
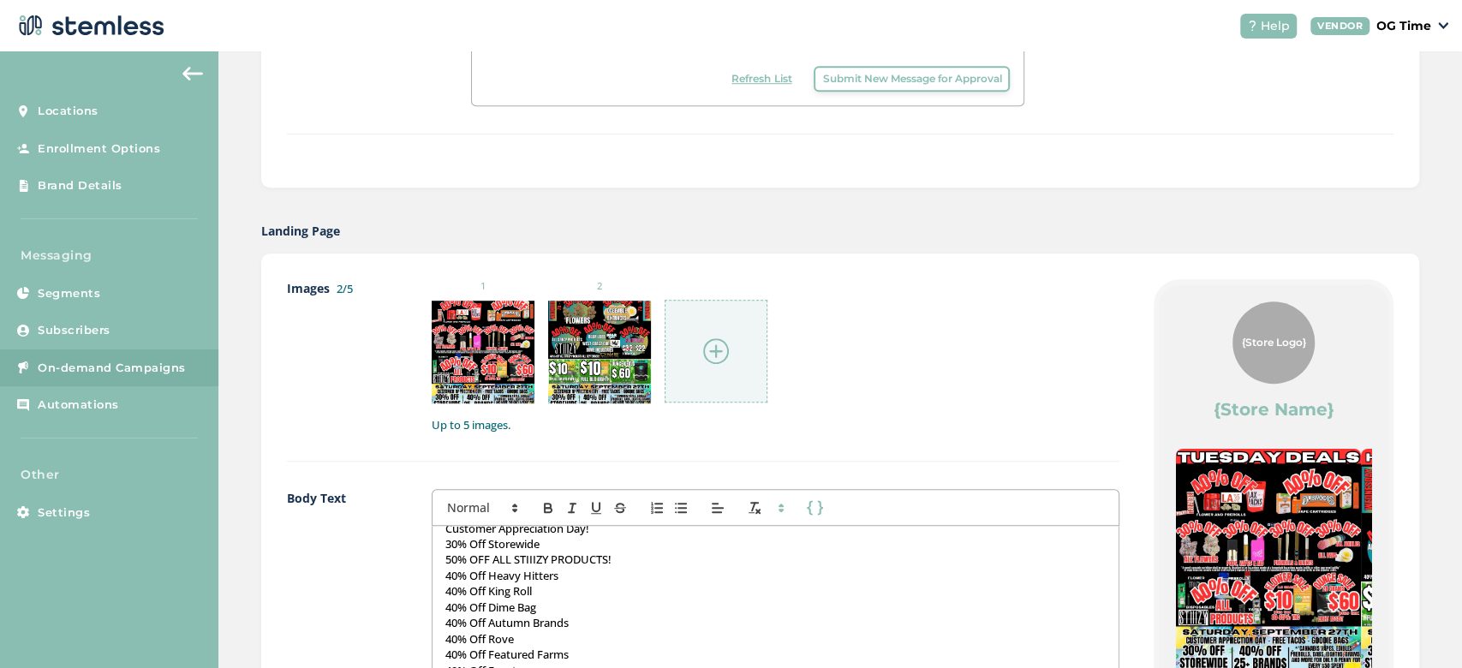
click at [720, 353] on img at bounding box center [716, 351] width 26 height 26
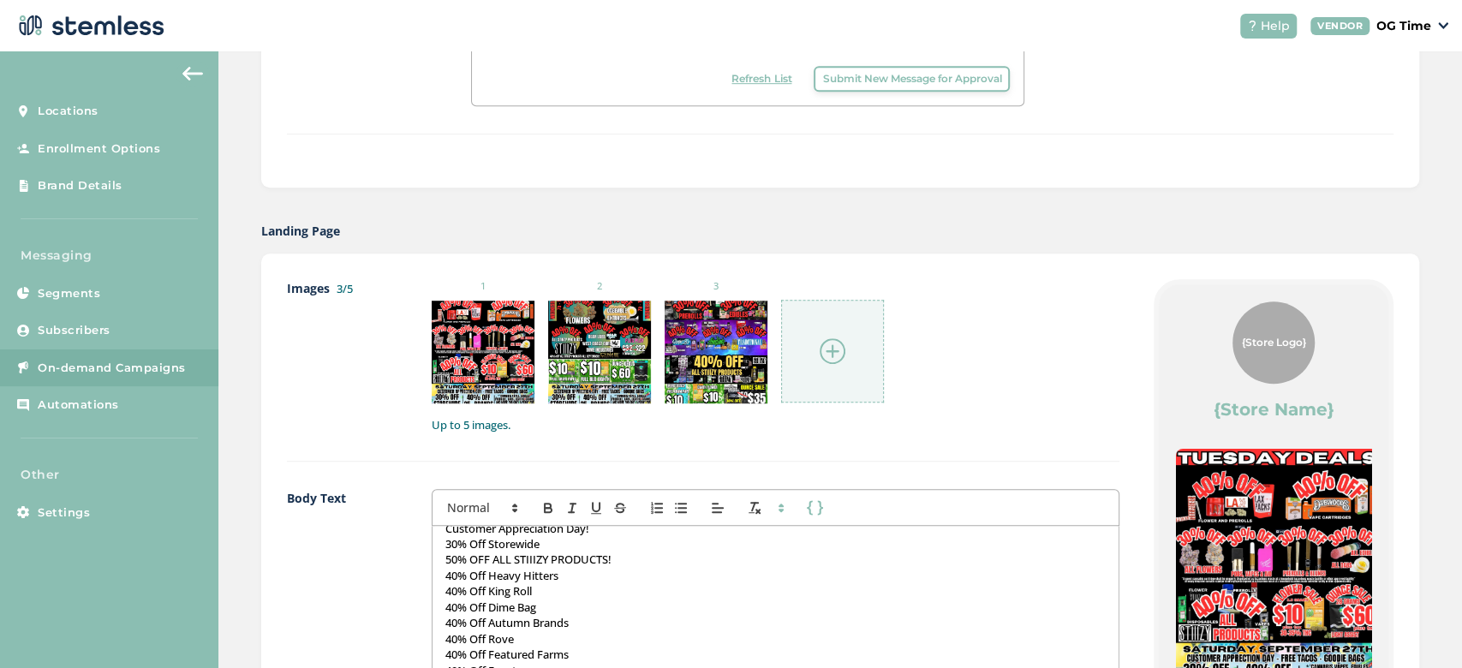
click at [830, 352] on img at bounding box center [833, 351] width 26 height 26
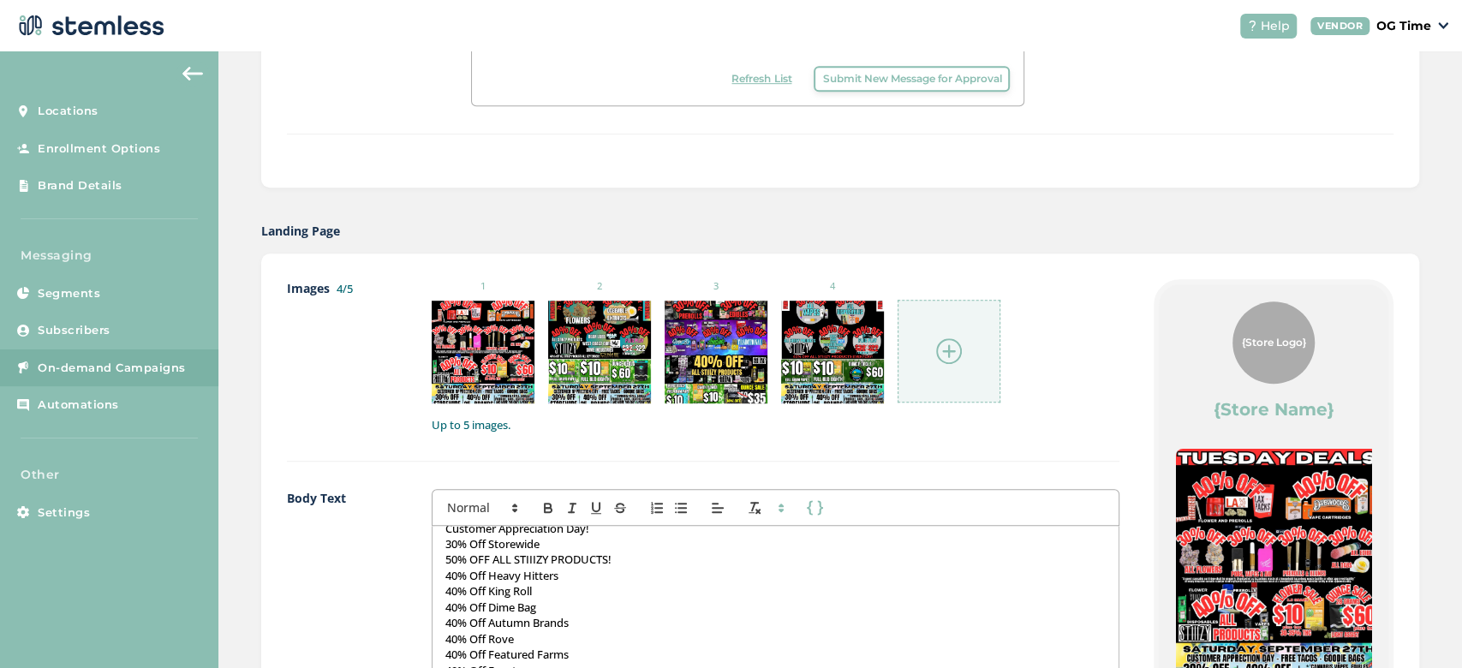
click at [942, 352] on img at bounding box center [949, 351] width 26 height 26
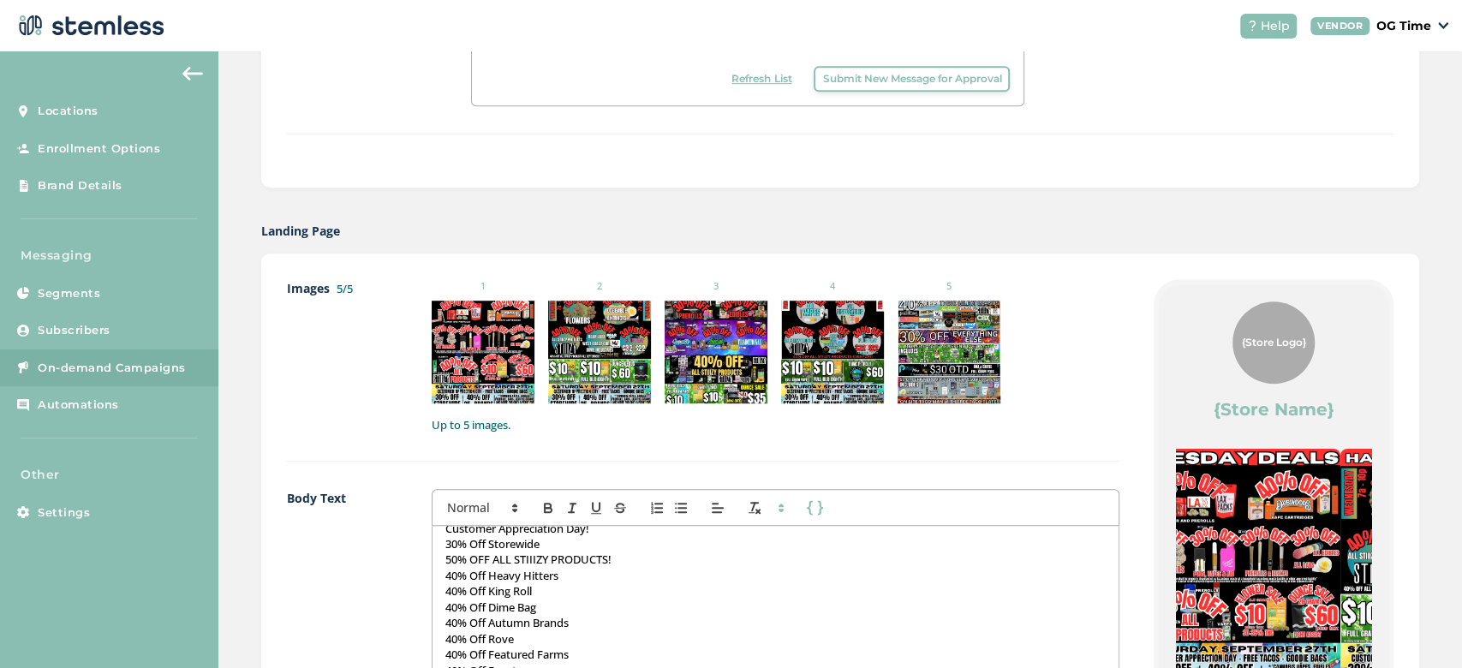
drag, startPoint x: 1245, startPoint y: 524, endPoint x: 929, endPoint y: 579, distance: 320.0
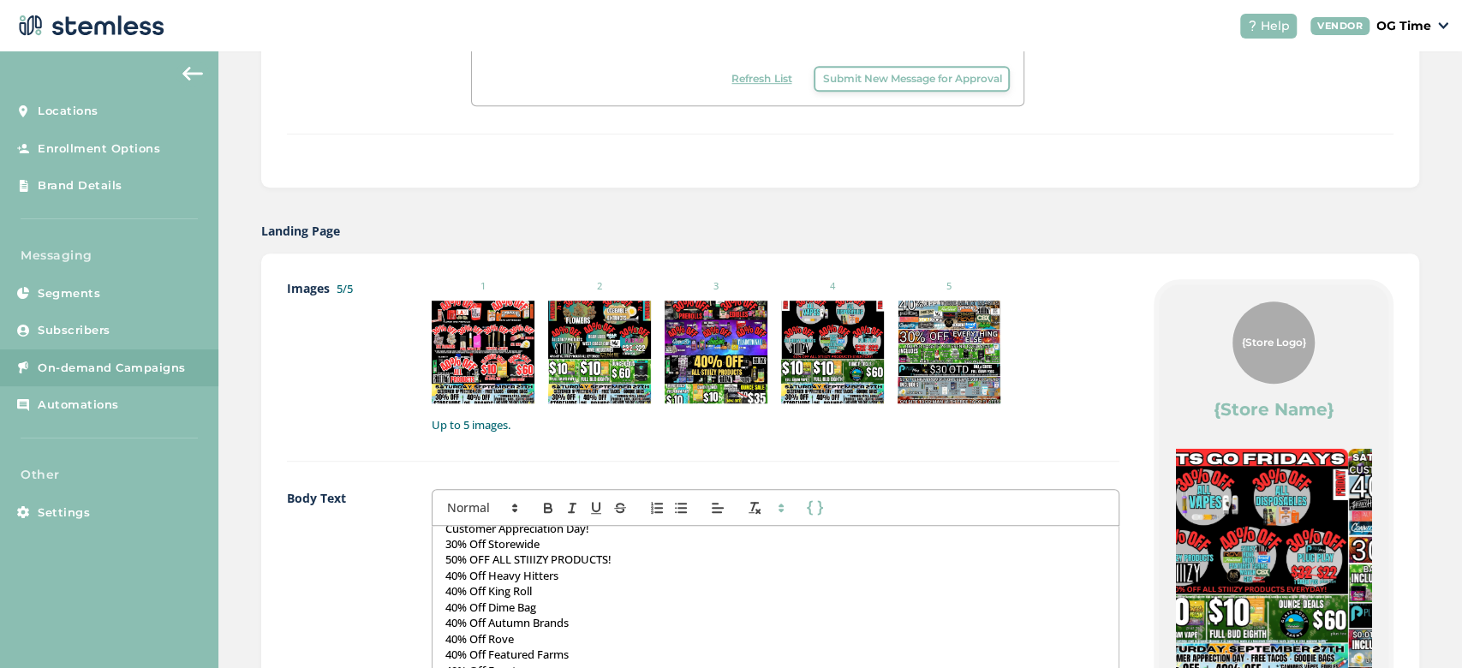
drag, startPoint x: 1180, startPoint y: 538, endPoint x: 955, endPoint y: 604, distance: 234.8
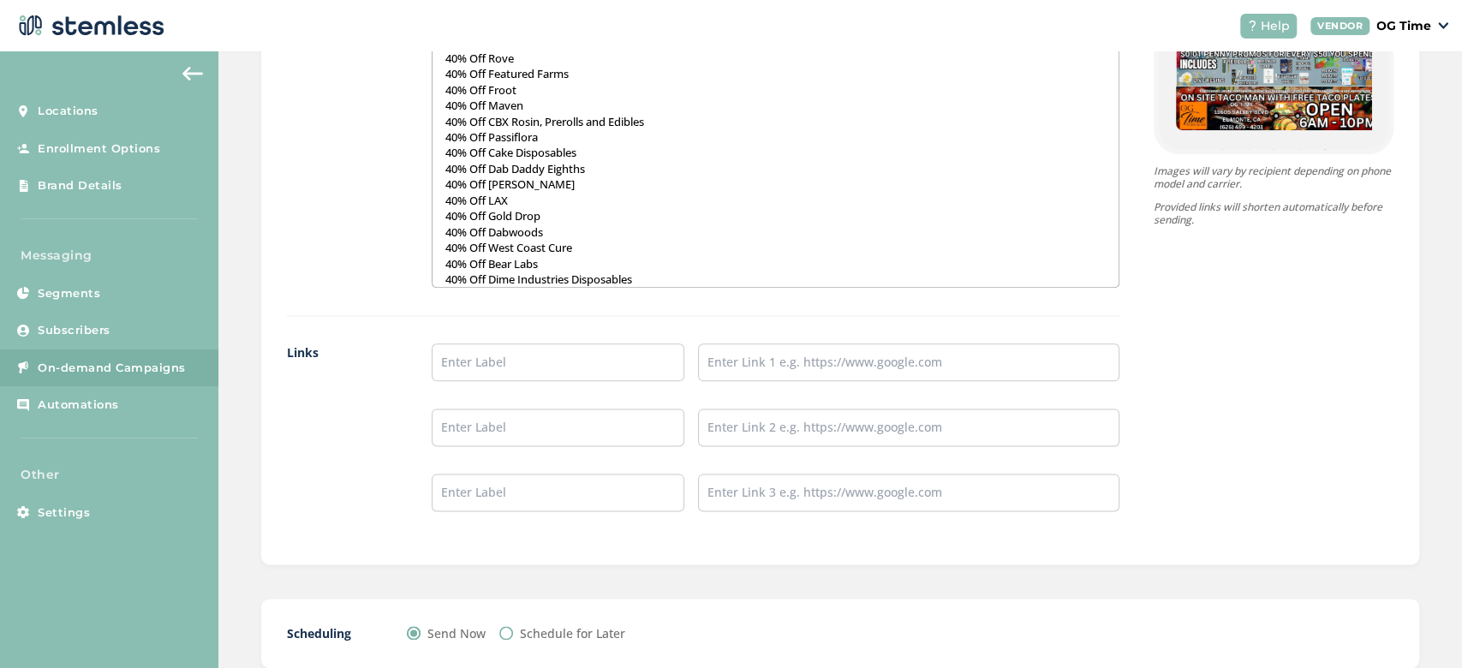
scroll to position [1306, 0]
click at [611, 357] on input "text" at bounding box center [558, 361] width 253 height 38
type input "Online Menu"
click at [810, 349] on input "text" at bounding box center [908, 361] width 421 height 38
type input "[URL][DOMAIN_NAME]"
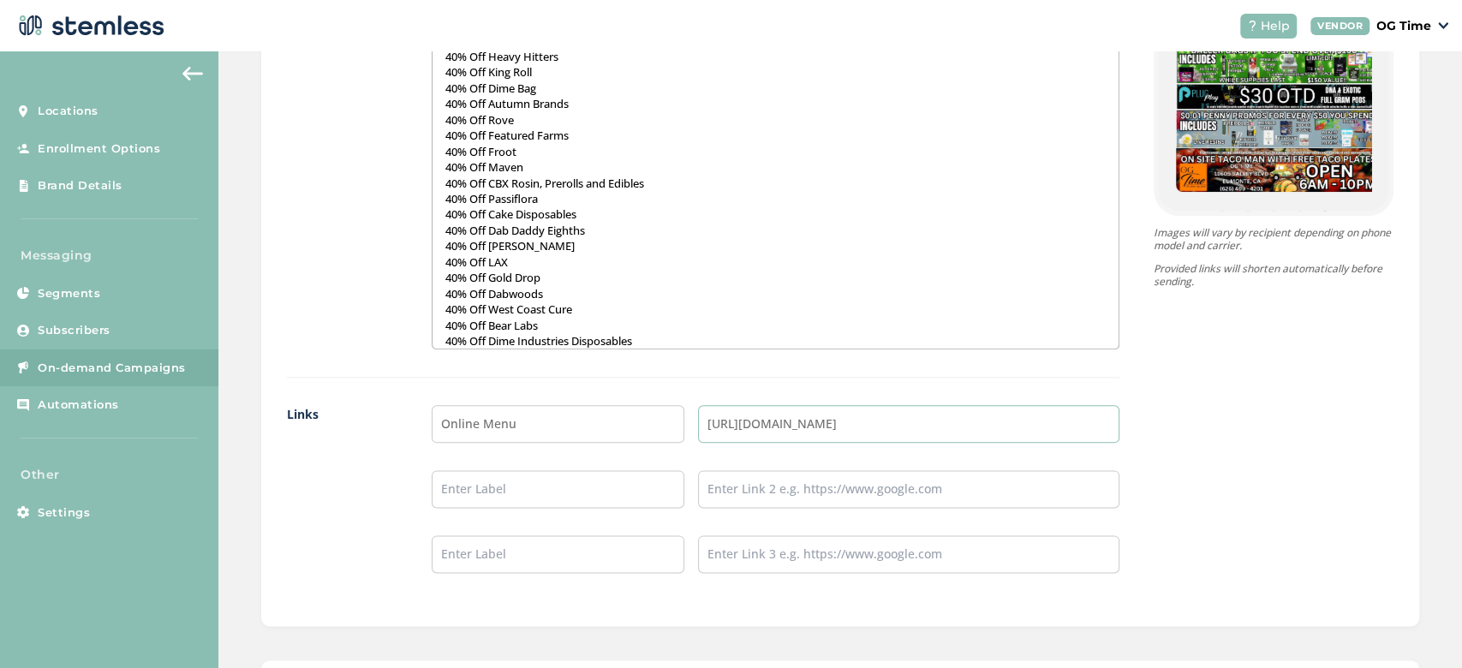
scroll to position [1408, 0]
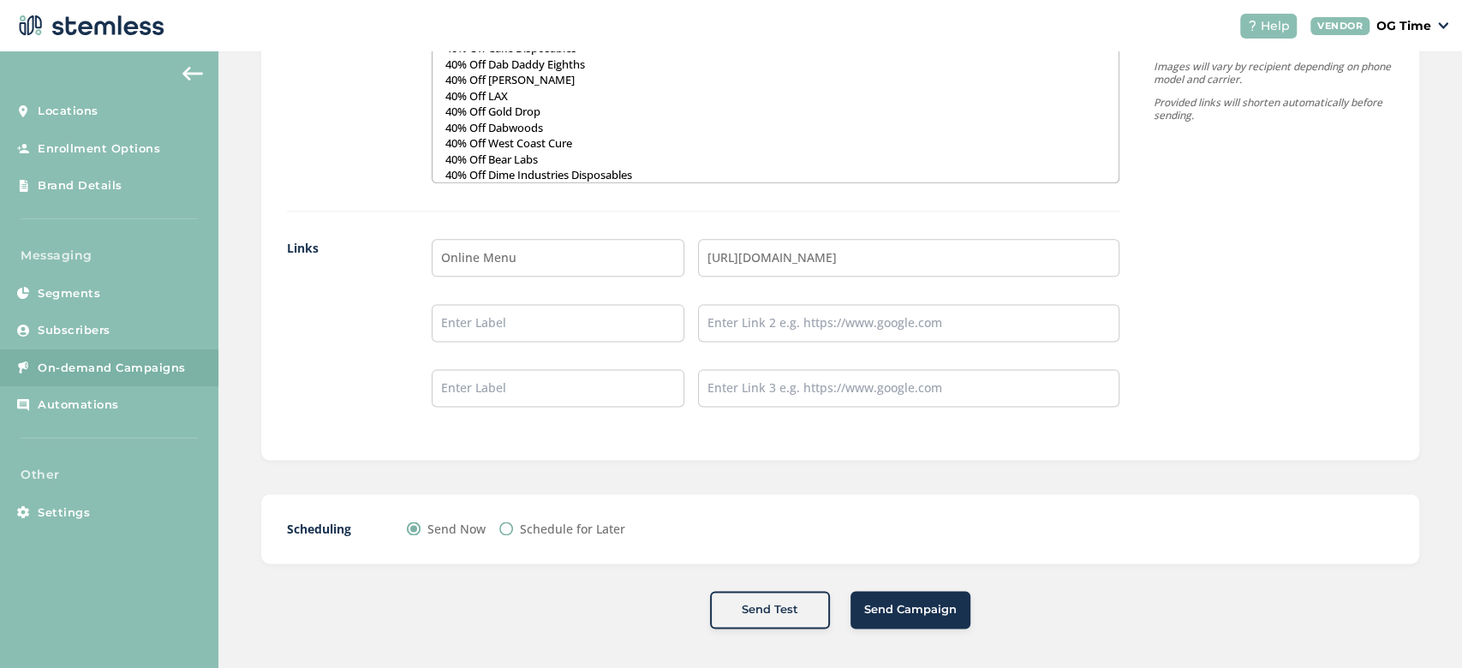
click at [888, 613] on span "Send Campaign" at bounding box center [910, 609] width 93 height 17
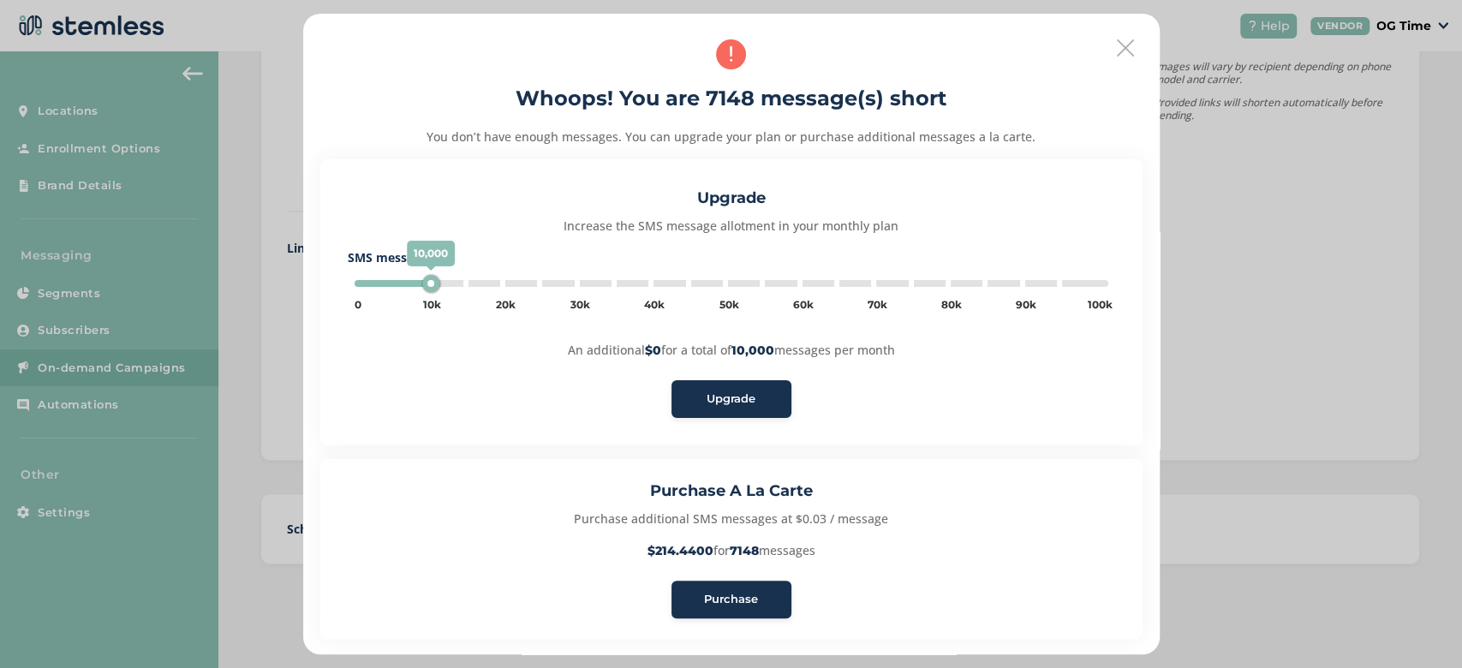
click at [717, 596] on span "Purchase" at bounding box center [731, 599] width 54 height 17
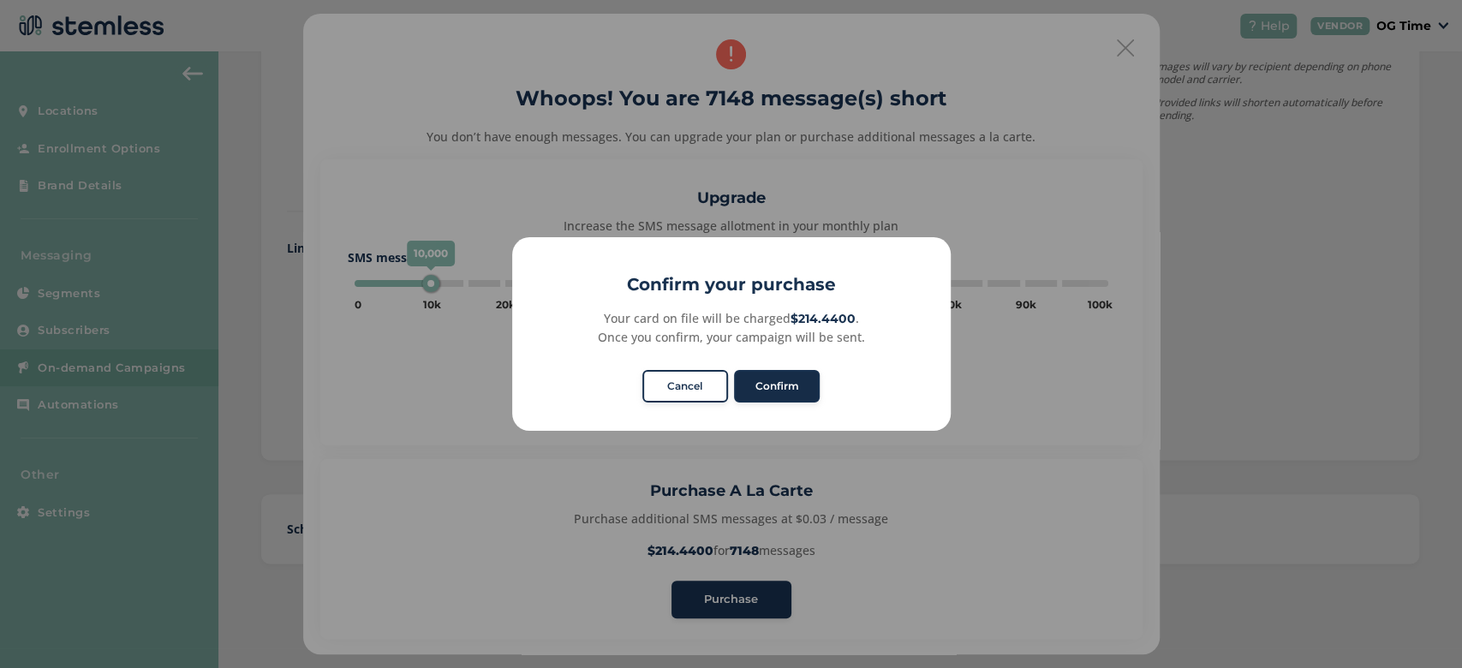
click at [774, 376] on button "Confirm" at bounding box center [777, 386] width 86 height 33
